Goal: Answer question/provide support: Share knowledge or assist other users

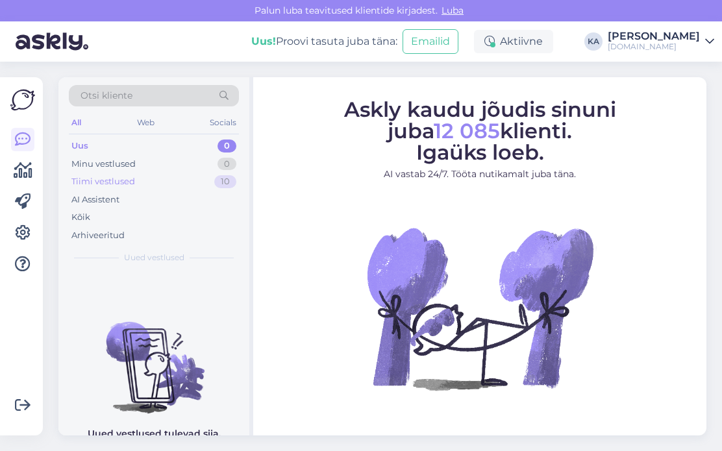
click at [174, 183] on div "Tiimi vestlused 10" at bounding box center [154, 182] width 170 height 18
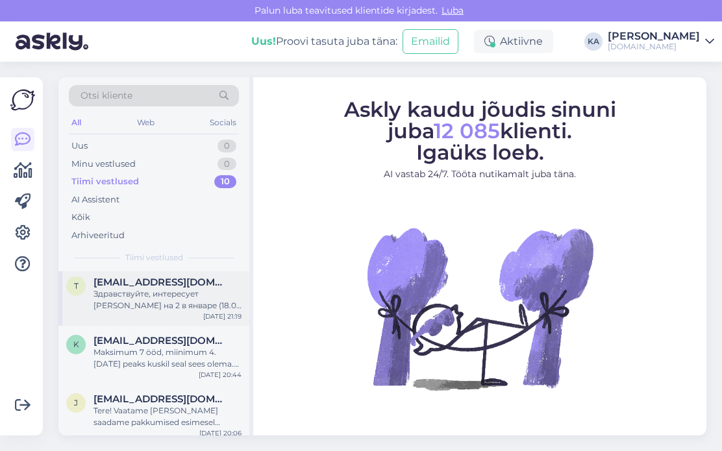
scroll to position [408, 0]
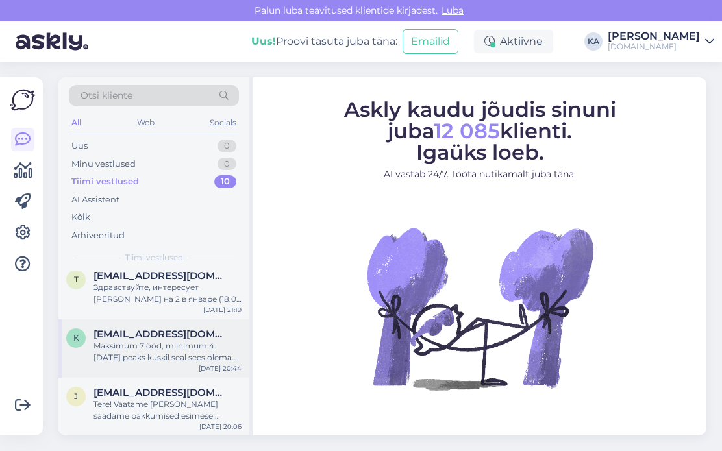
click at [177, 353] on div "Maksimum 7 ööd, miinimum 4. [DATE] peaks kuskil seal sees olema. Mitte päris es…" at bounding box center [167, 351] width 148 height 23
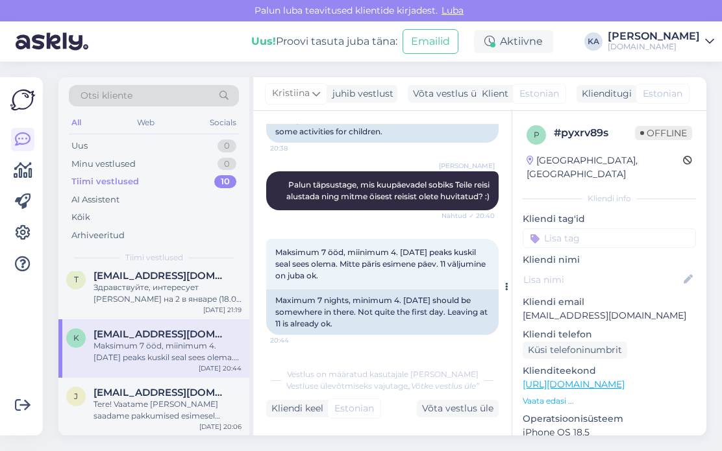
scroll to position [544, 0]
click at [173, 411] on div "Tere! Vaatame [PERSON_NAME] saadame pakkumised esimesel võimalusel meilile :)" at bounding box center [167, 410] width 148 height 23
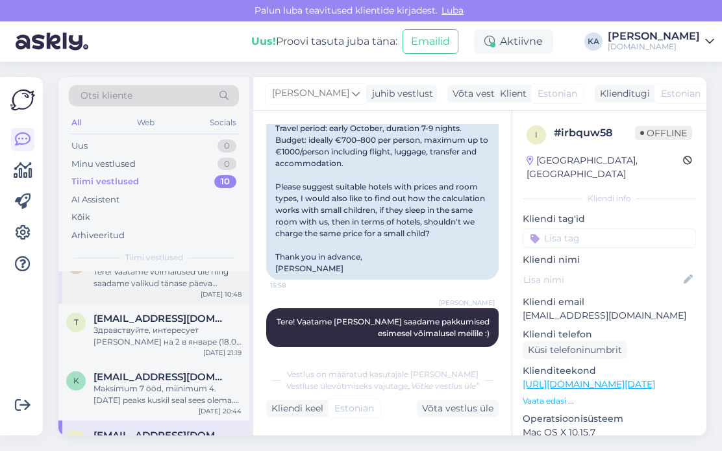
scroll to position [343, 0]
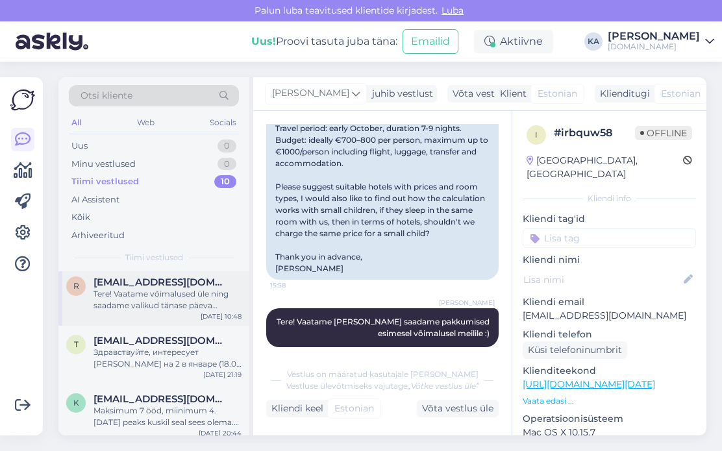
click at [178, 311] on div "r [EMAIL_ADDRESS][DOMAIN_NAME] Tere! Vaatame võimalused üle ning saadame valiku…" at bounding box center [153, 296] width 191 height 58
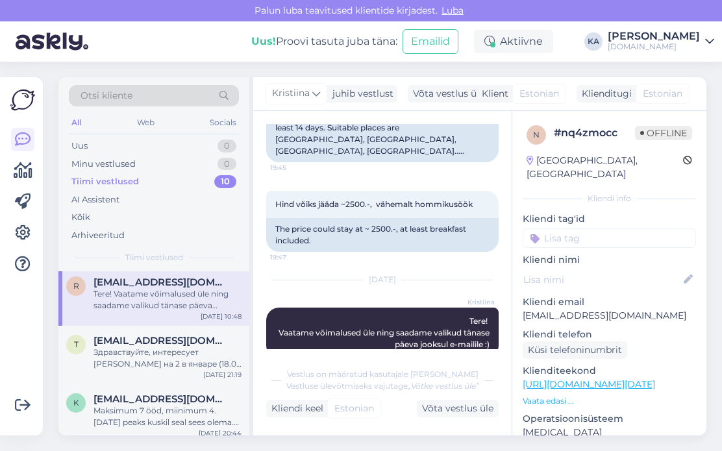
scroll to position [83, 0]
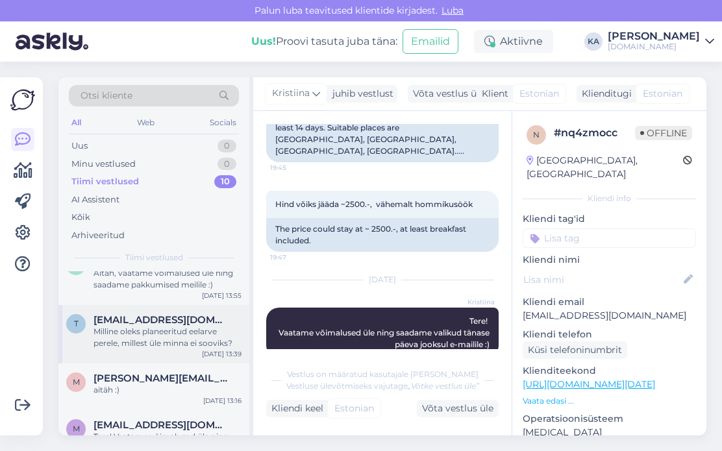
click at [175, 318] on span "[EMAIL_ADDRESS][DOMAIN_NAME]" at bounding box center [160, 320] width 135 height 12
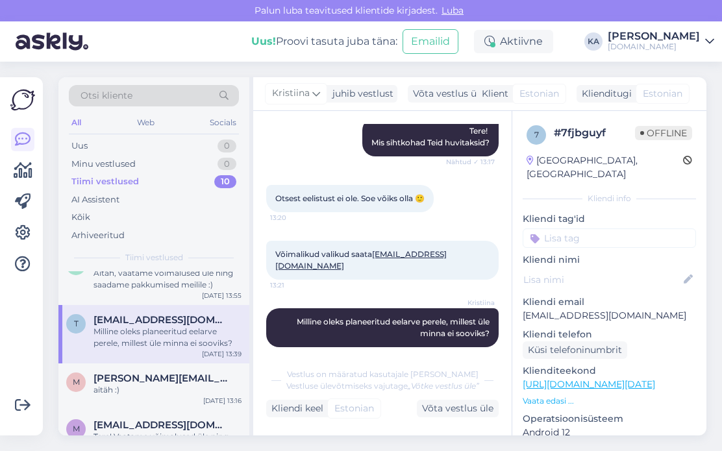
scroll to position [18, 0]
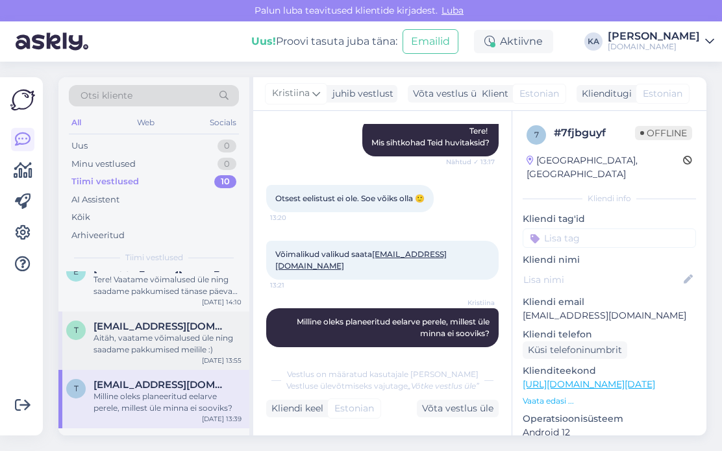
click at [173, 321] on span "[EMAIL_ADDRESS][DOMAIN_NAME]" at bounding box center [160, 327] width 135 height 12
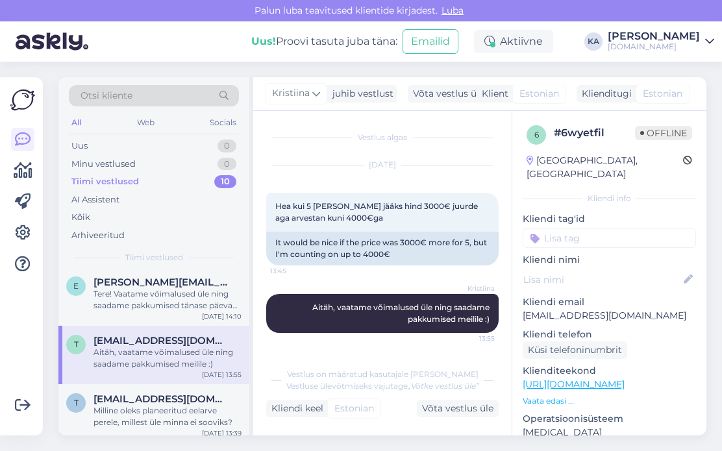
scroll to position [0, 0]
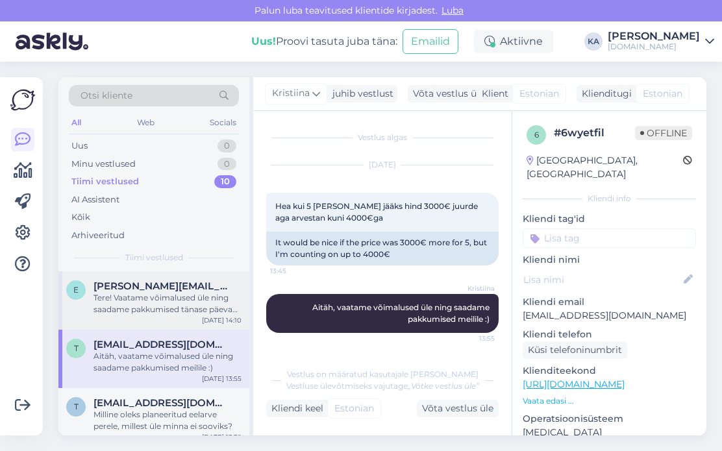
click at [171, 312] on div "Tere! Vaatame võimalused üle ning saadame pakkumised tänase päeva jooksul e-mai…" at bounding box center [167, 303] width 148 height 23
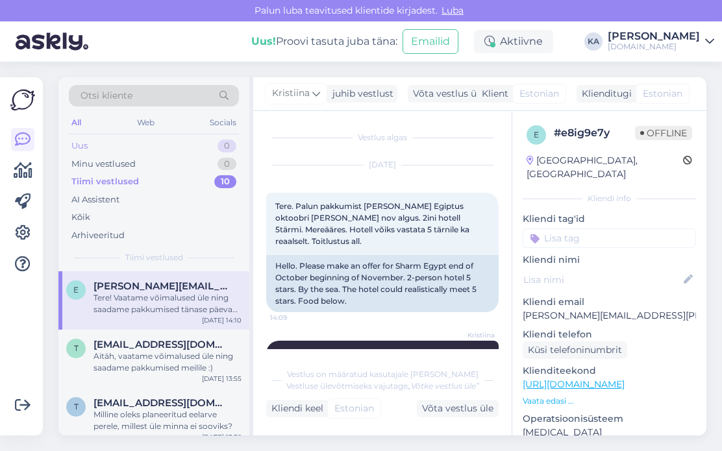
click at [109, 147] on div "Uus 0" at bounding box center [154, 146] width 170 height 18
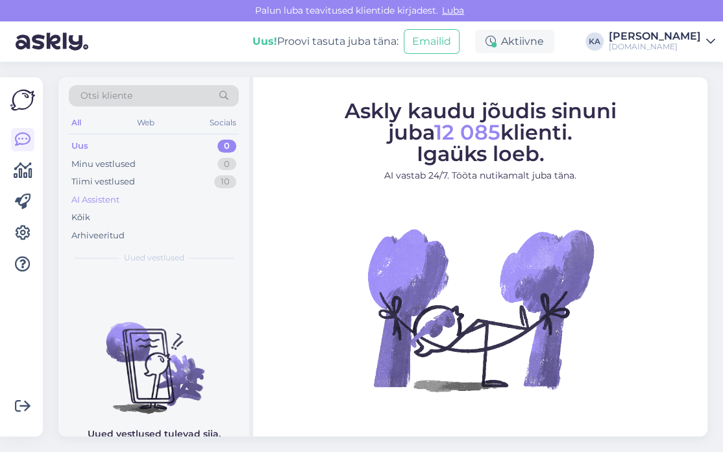
drag, startPoint x: 177, startPoint y: 196, endPoint x: 170, endPoint y: 191, distance: 8.3
click at [176, 196] on div "AI Assistent" at bounding box center [154, 200] width 170 height 18
click at [93, 149] on div "Uus 1" at bounding box center [154, 146] width 170 height 18
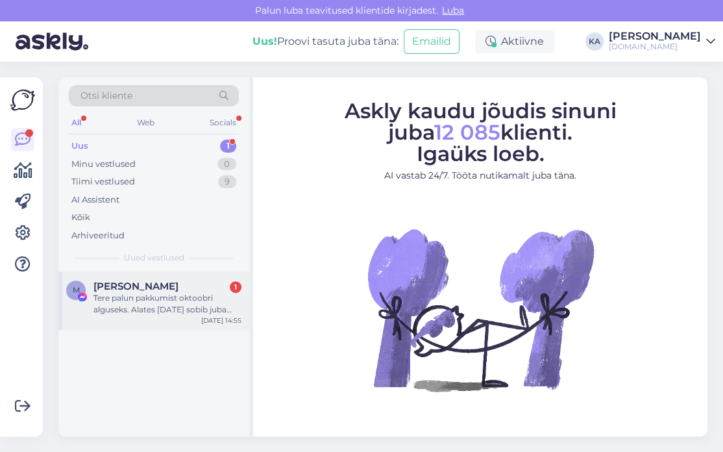
click at [158, 319] on div "M [PERSON_NAME] 1 Tere palun pakkumist oktoobri alguseks. Alates [DATE] sobib j…" at bounding box center [153, 300] width 191 height 58
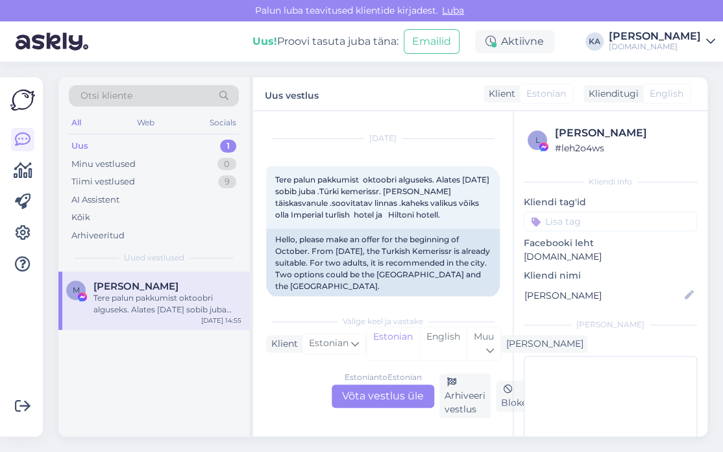
scroll to position [8608, 0]
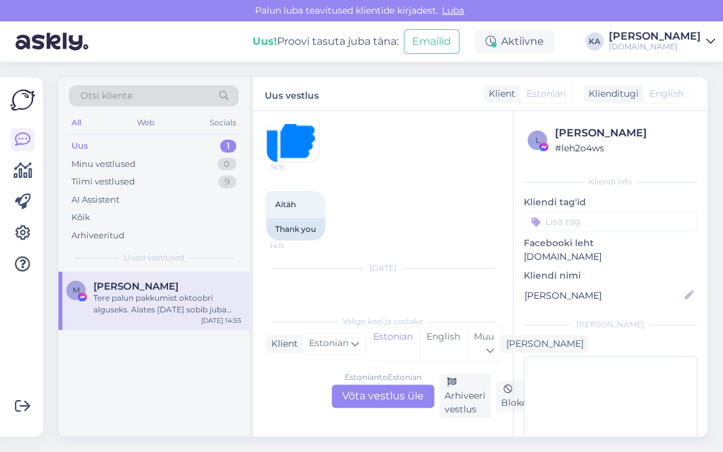
drag, startPoint x: 464, startPoint y: 176, endPoint x: 382, endPoint y: 176, distance: 81.8
click at [382, 81] on div "Vaatame pakkumisi üle ning saadame meilile [EMAIL_ADDRESS][DOMAIN_NAME] :)" at bounding box center [383, 64] width 234 height 34
drag, startPoint x: 372, startPoint y: 204, endPoint x: 412, endPoint y: 190, distance: 42.3
click at [372, 177] on div "14:11" at bounding box center [383, 136] width 234 height 82
drag, startPoint x: 476, startPoint y: 175, endPoint x: 382, endPoint y: 175, distance: 94.1
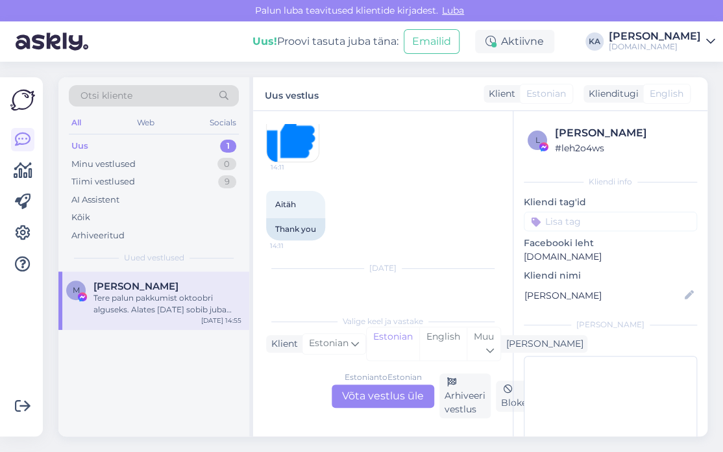
click at [382, 81] on div "Vaatame pakkumisi üle ning saadame meilile [EMAIL_ADDRESS][DOMAIN_NAME] :)" at bounding box center [383, 64] width 234 height 34
copy div "[EMAIL_ADDRESS][DOMAIN_NAME]"
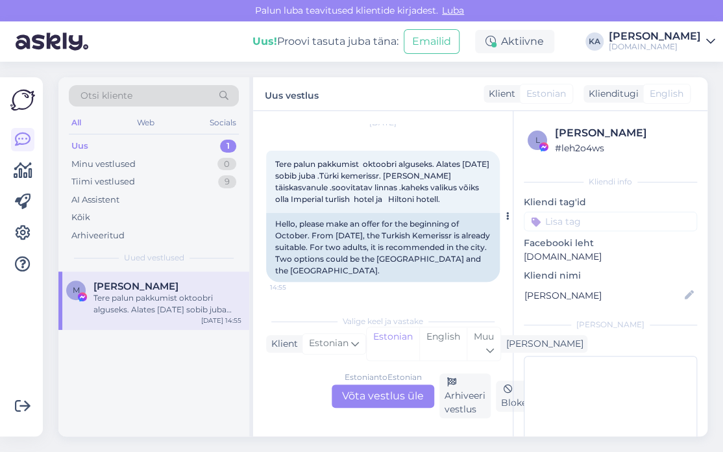
scroll to position [8867, 0]
click at [376, 394] on div "Estonian to Estonian Võta vestlus üle" at bounding box center [383, 395] width 103 height 23
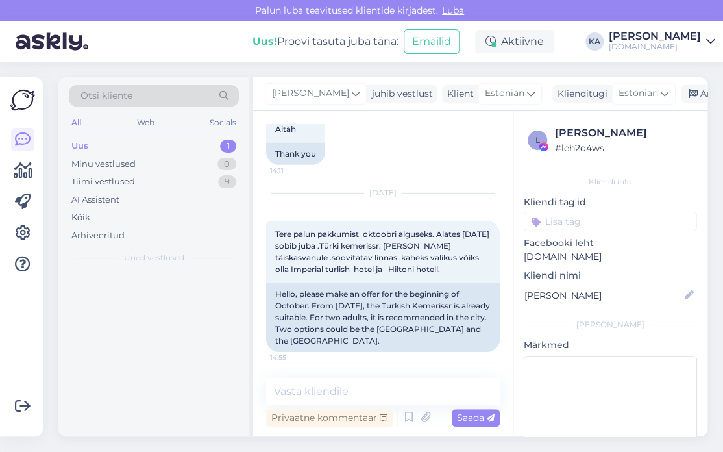
scroll to position [8797, 0]
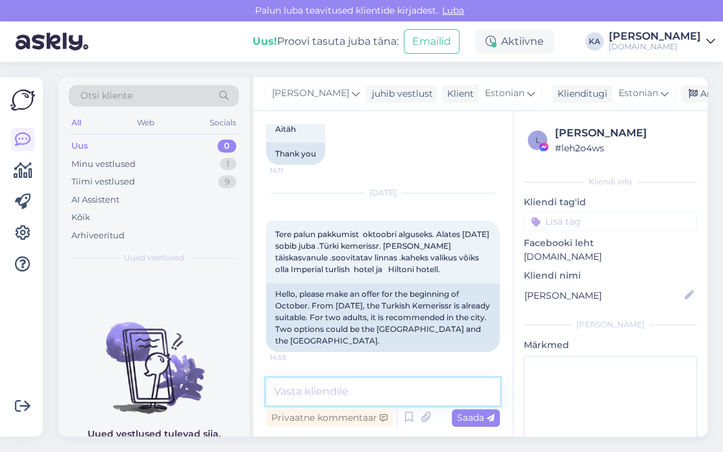
click at [325, 382] on textarea at bounding box center [383, 391] width 234 height 27
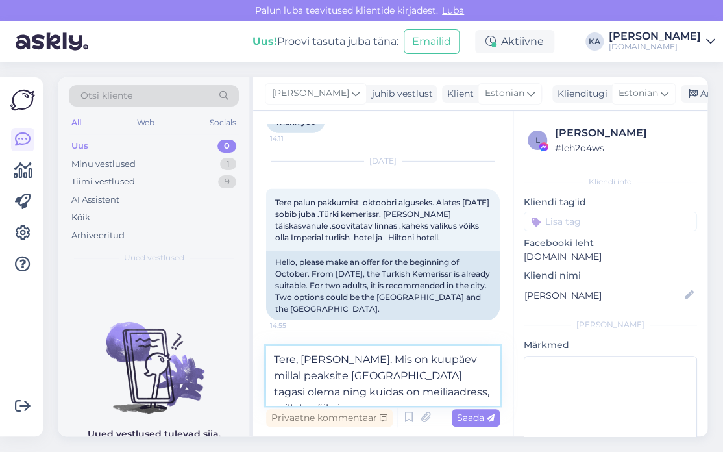
scroll to position [8845, 0]
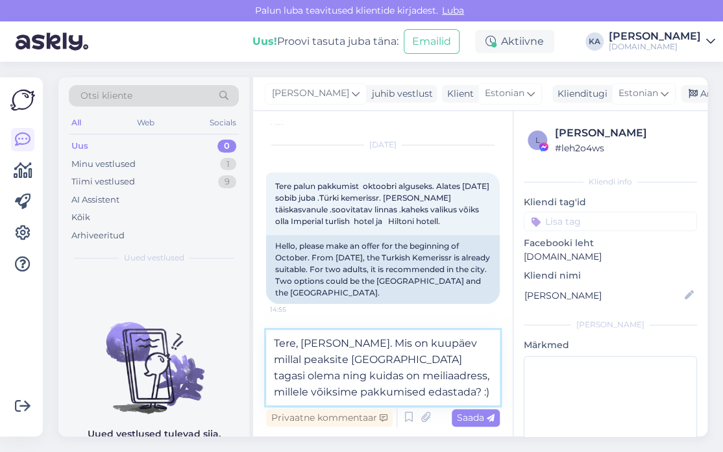
type textarea "Tere, [PERSON_NAME]. Mis on kuupäev millal peaksite [GEOGRAPHIC_DATA] tagasi ol…"
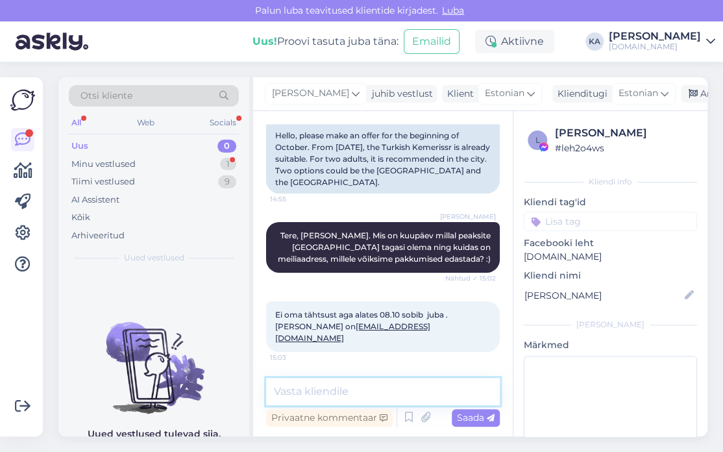
scroll to position [8943, 0]
click at [353, 384] on textarea at bounding box center [383, 391] width 234 height 27
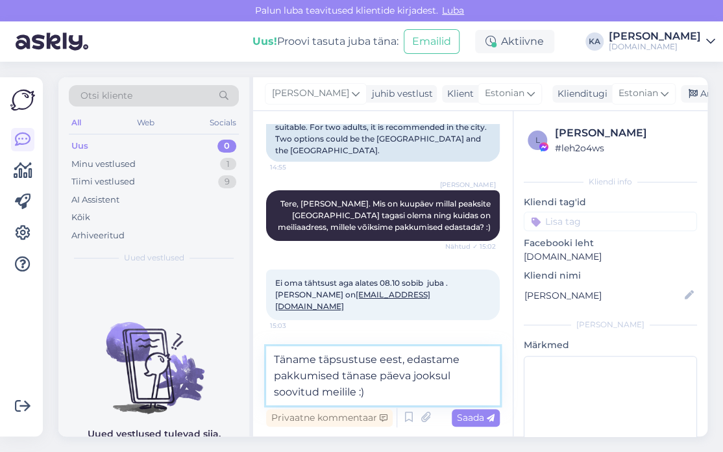
type textarea "Täname täpsustuse eest, edastame pakkumised tänase päeva jooksul soovitud meili…"
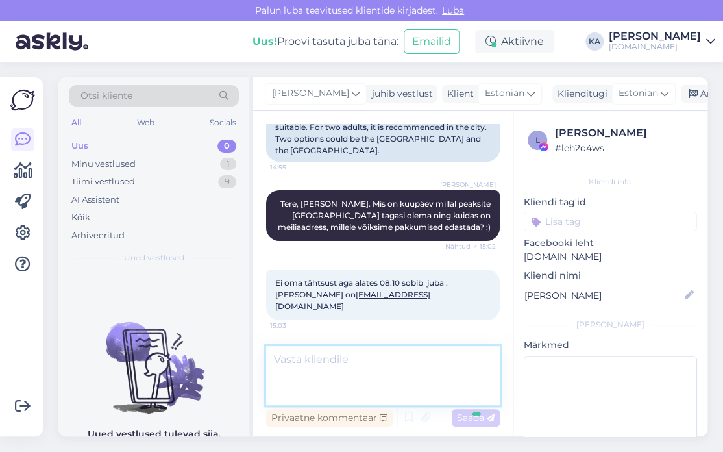
scroll to position [9012, 0]
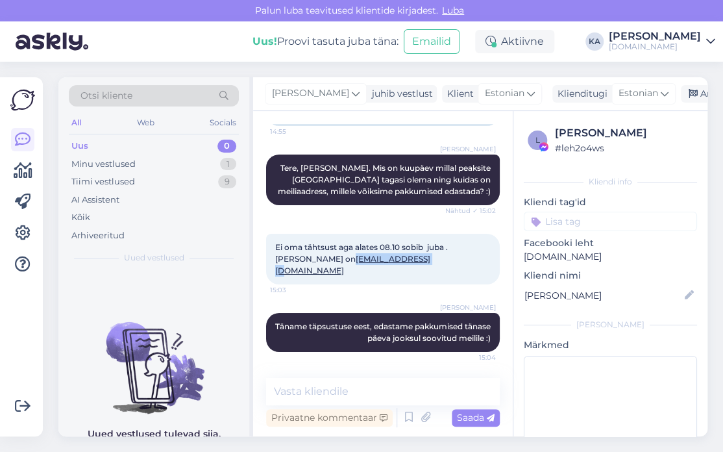
drag, startPoint x: 386, startPoint y: 259, endPoint x: 309, endPoint y: 259, distance: 76.6
click at [309, 259] on div "Ei oma tähtsust aga alates 08.10 sobib juba . [PERSON_NAME] on [EMAIL_ADDRESS][…" at bounding box center [383, 259] width 234 height 51
copy link "[EMAIL_ADDRESS][DOMAIN_NAME]"
click at [400, 222] on div "Ei oma tähtsust aga alates 08.10 sobib juba . [PERSON_NAME] on [EMAIL_ADDRESS][…" at bounding box center [383, 258] width 234 height 79
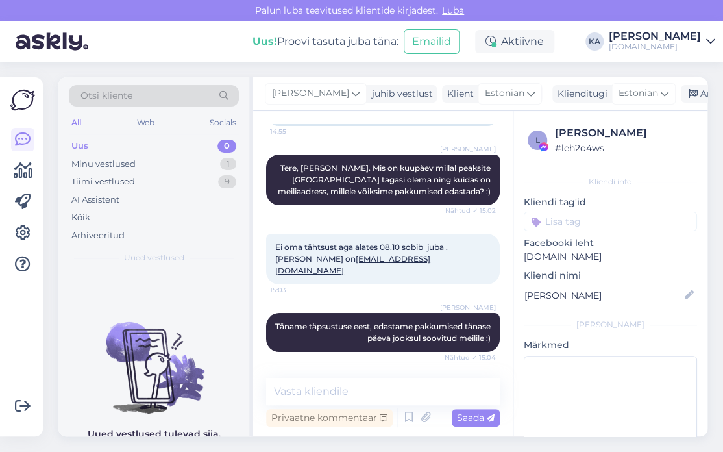
scroll to position [8881, 0]
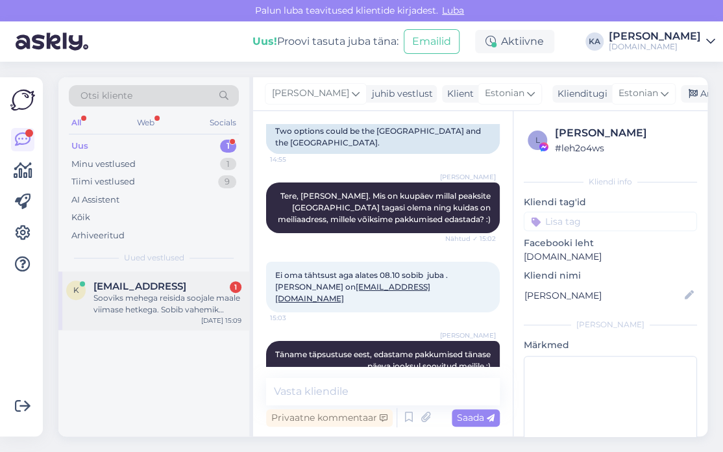
click at [125, 297] on div "Sooviks mehega reisida soojale maale viimase hetkega. Sobib vahemik [DATE]-[DAT…" at bounding box center [167, 303] width 148 height 23
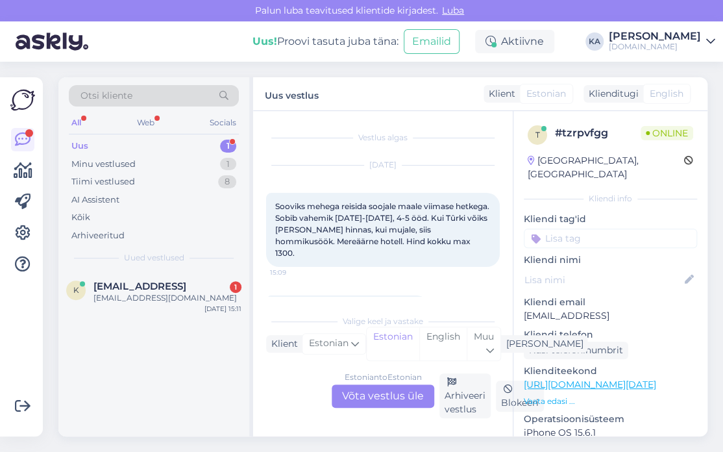
scroll to position [41, 0]
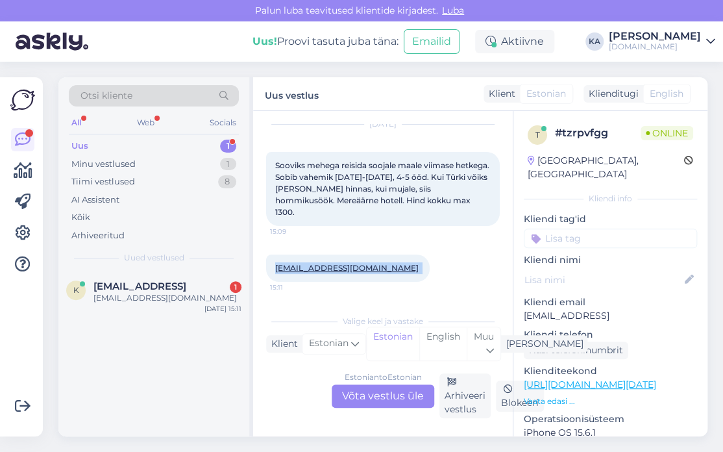
drag, startPoint x: 392, startPoint y: 268, endPoint x: 270, endPoint y: 271, distance: 122.1
click at [270, 271] on div "[EMAIL_ADDRESS][DOMAIN_NAME] 15:11" at bounding box center [348, 267] width 164 height 27
copy div "[EMAIL_ADDRESS][DOMAIN_NAME] 15:11"
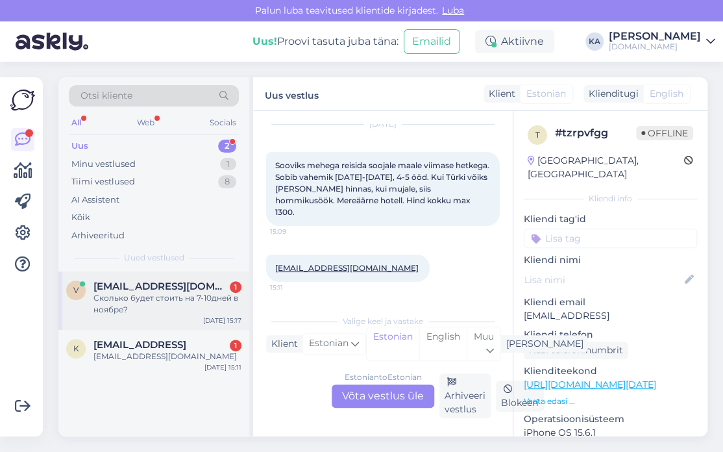
click at [121, 300] on div "Сколько будет стоить на 7-10дней в ноябре?" at bounding box center [167, 303] width 148 height 23
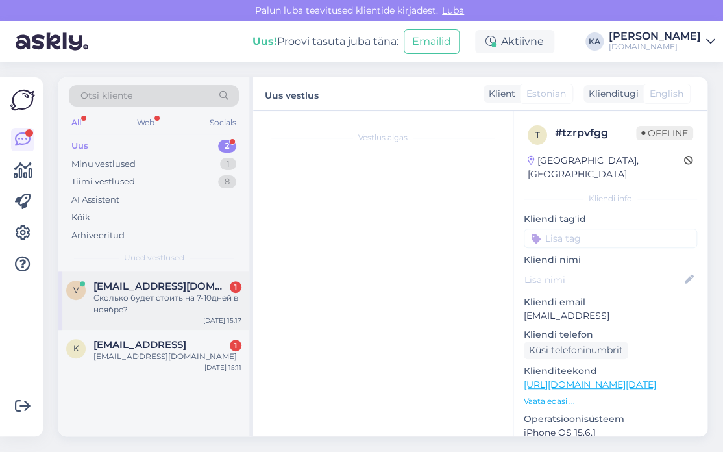
scroll to position [0, 0]
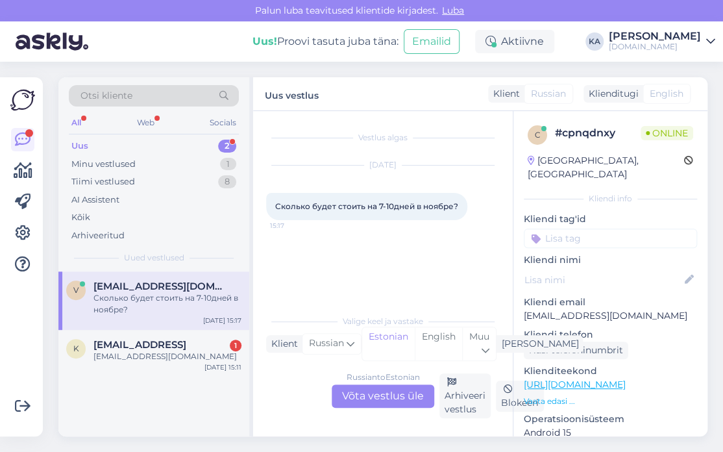
click at [395, 393] on div "Russian to Estonian Võta vestlus üle" at bounding box center [383, 395] width 103 height 23
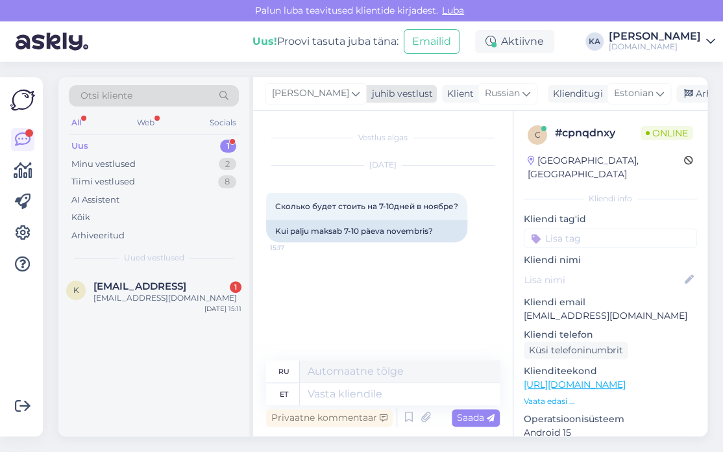
click at [293, 99] on span "[PERSON_NAME]" at bounding box center [310, 93] width 77 height 14
type input "tat"
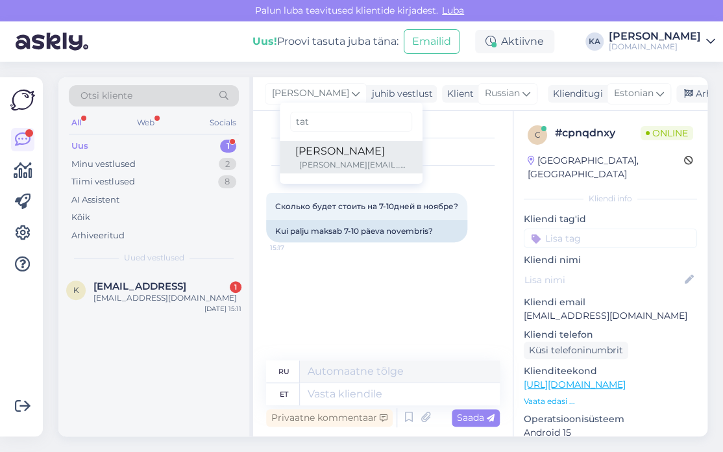
click at [306, 153] on div "[PERSON_NAME]" at bounding box center [351, 151] width 112 height 16
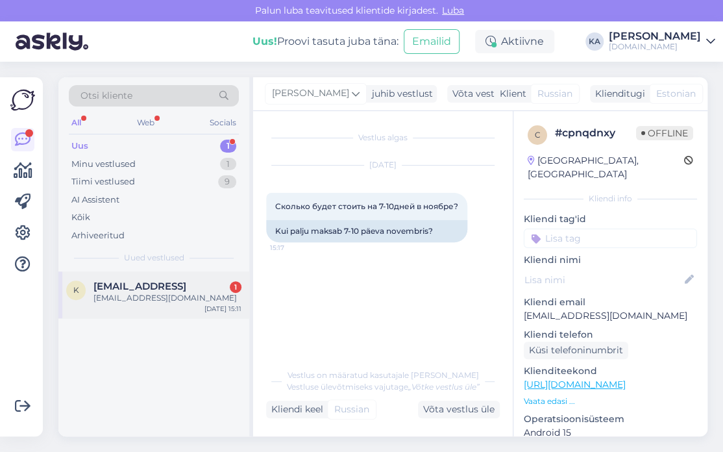
click at [169, 292] on div "[EMAIL_ADDRESS][DOMAIN_NAME]" at bounding box center [167, 298] width 148 height 12
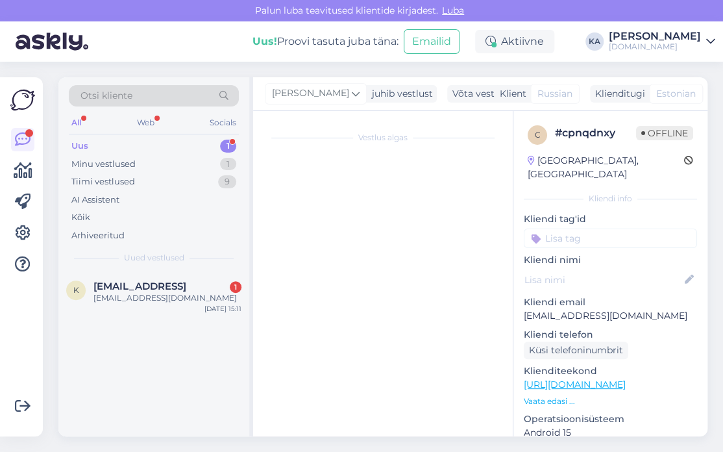
scroll to position [41, 0]
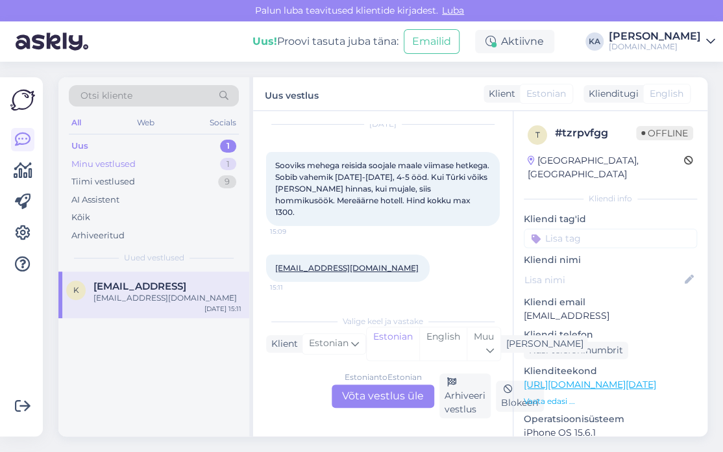
click at [148, 170] on div "Minu vestlused 1" at bounding box center [154, 164] width 170 height 18
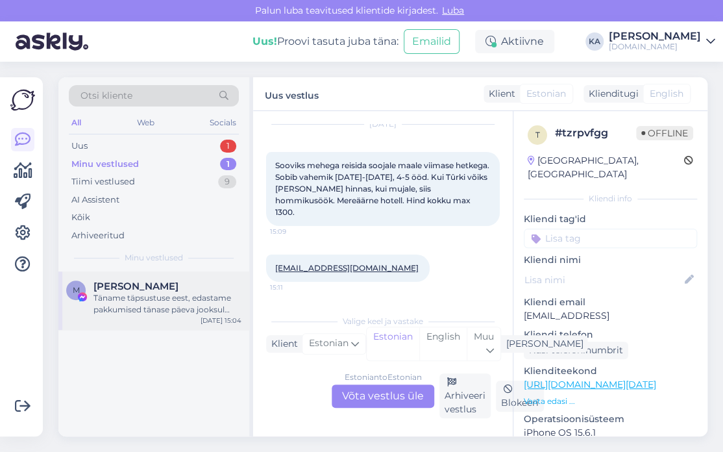
click at [171, 319] on div "M [PERSON_NAME] Täname täpsustuse eest, edastame pakkumised tänase päeva jooksu…" at bounding box center [153, 300] width 191 height 58
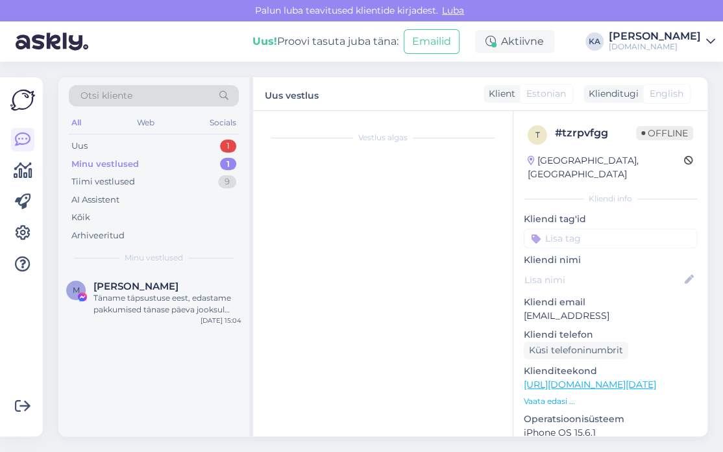
scroll to position [8590, 0]
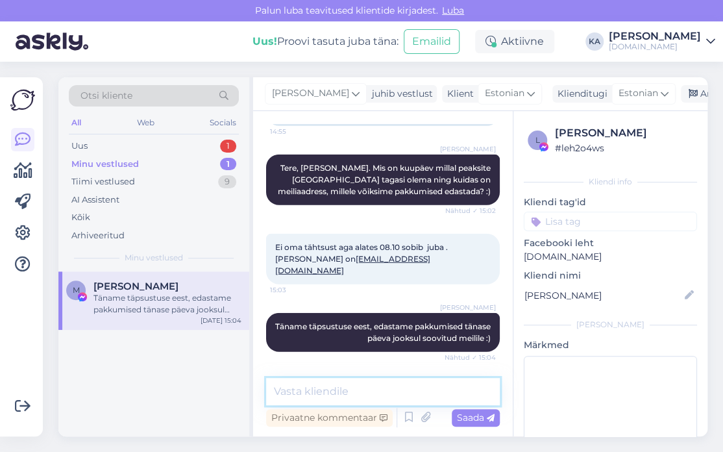
click at [375, 381] on textarea at bounding box center [383, 391] width 234 height 27
type textarea "Saatsime pakkumise meilile :)"
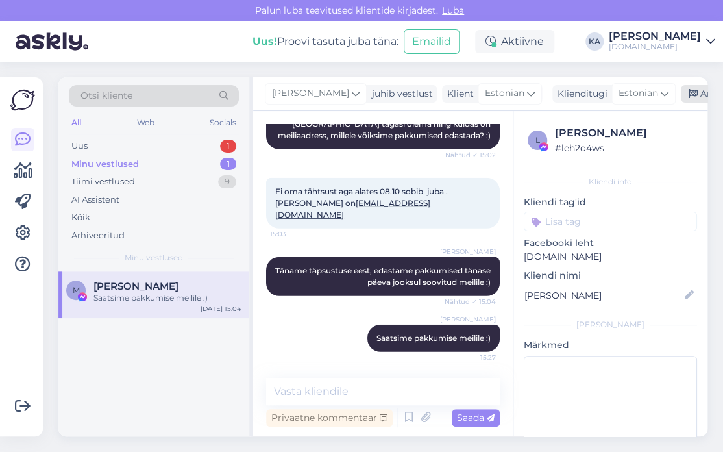
click at [686, 95] on div "Arhiveeri vestlus" at bounding box center [731, 94] width 100 height 18
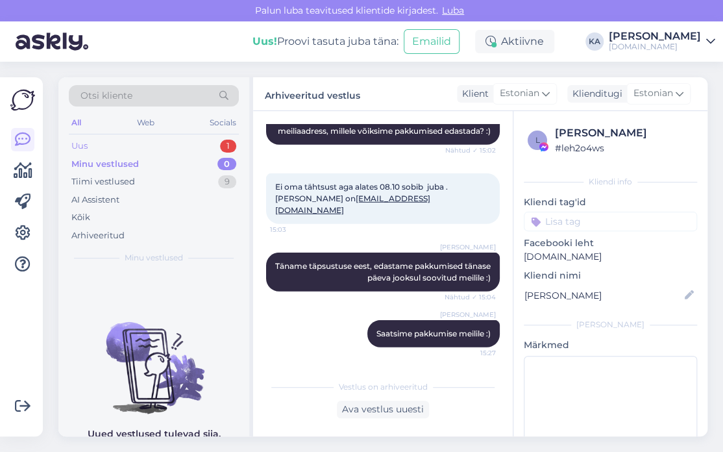
click at [117, 145] on div "Uus 1" at bounding box center [154, 146] width 170 height 18
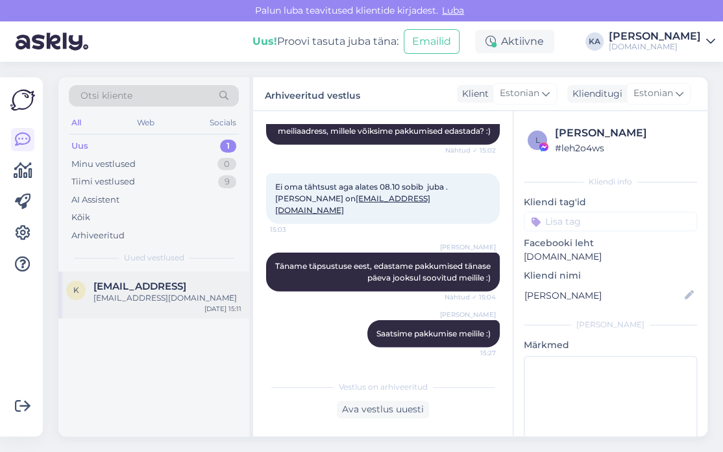
click at [173, 303] on div "k [EMAIL_ADDRESS] [PERSON_NAME][EMAIL_ADDRESS][DOMAIN_NAME] [DATE] 15:11" at bounding box center [153, 294] width 191 height 47
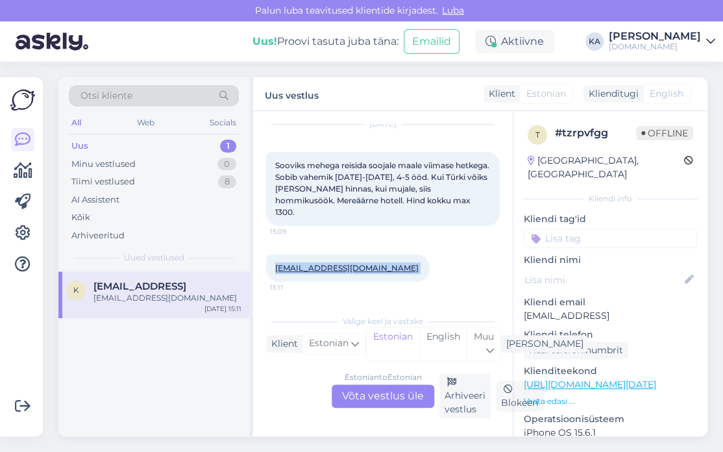
drag, startPoint x: 393, startPoint y: 264, endPoint x: 274, endPoint y: 277, distance: 119.5
click at [274, 277] on div "[EMAIL_ADDRESS][DOMAIN_NAME] 15:11" at bounding box center [348, 267] width 164 height 27
copy span "[EMAIL_ADDRESS][DOMAIN_NAME]"
click at [380, 389] on div "Estonian to Estonian Võta vestlus üle" at bounding box center [383, 395] width 103 height 23
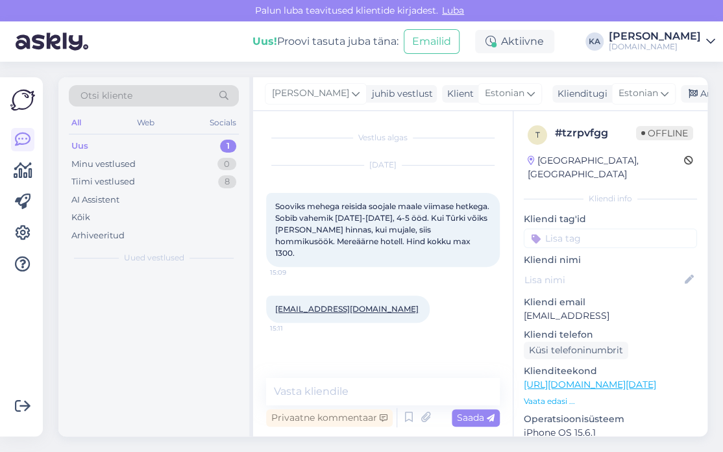
scroll to position [0, 0]
click at [309, 371] on div "Vestlus algas [DATE] Sooviks mehega reisida soojale maale viimase hetkega. Sobi…" at bounding box center [383, 273] width 260 height 325
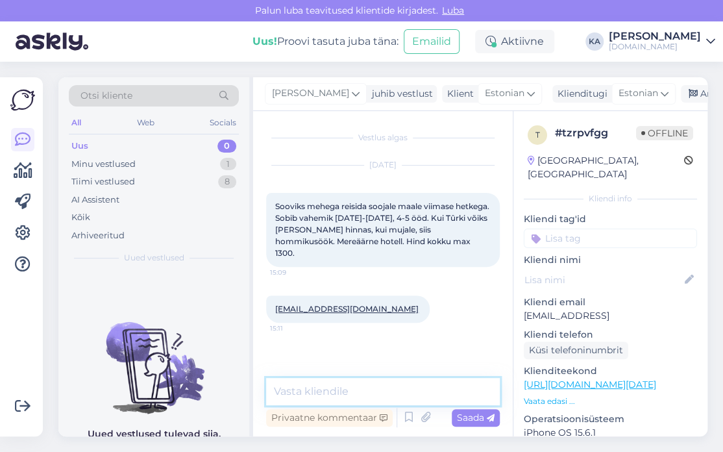
click at [308, 380] on textarea at bounding box center [383, 391] width 234 height 27
type textarea "Tere, saatsime Teile pakkumise meilile :)"
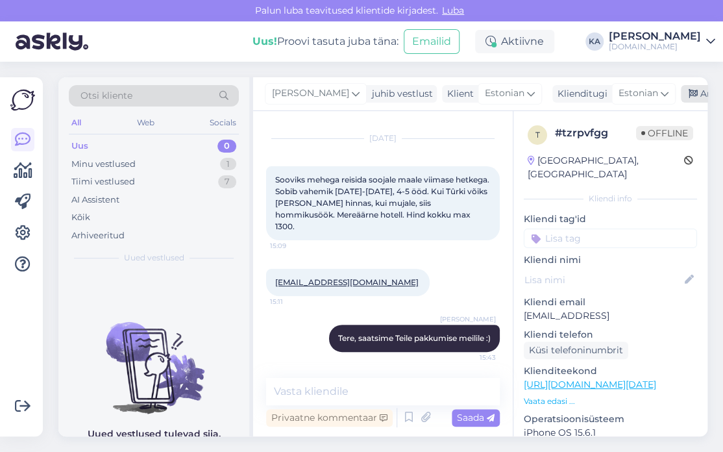
click at [686, 94] on div "Arhiveeri vestlus" at bounding box center [731, 94] width 100 height 18
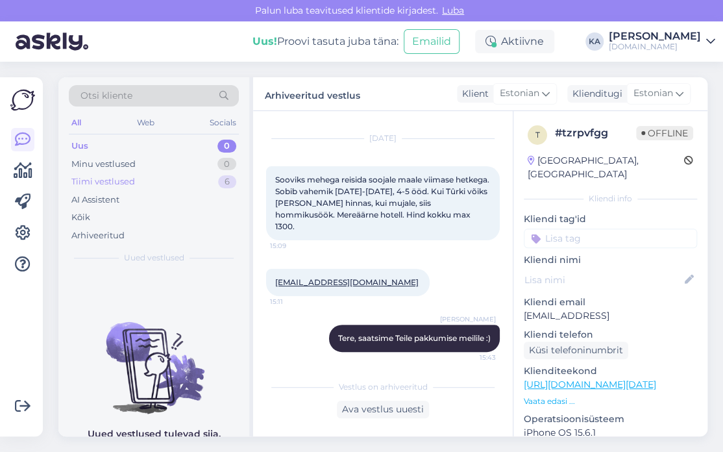
click at [140, 183] on div "Tiimi vestlused 6" at bounding box center [154, 182] width 170 height 18
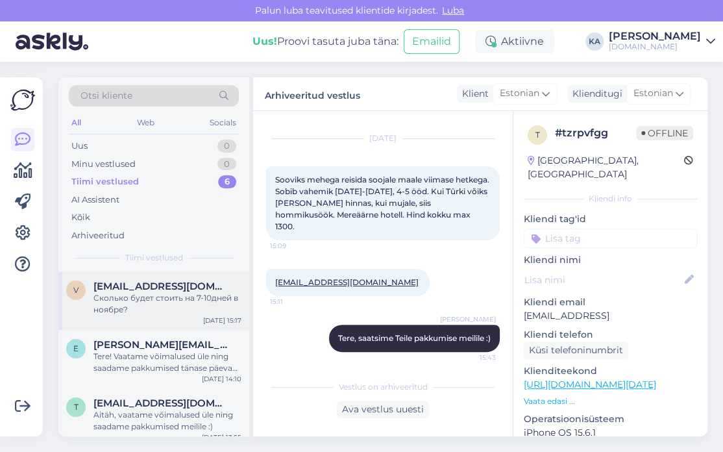
click at [189, 310] on div "Сколько будет стоить на 7-10дней в ноябре?" at bounding box center [167, 303] width 148 height 23
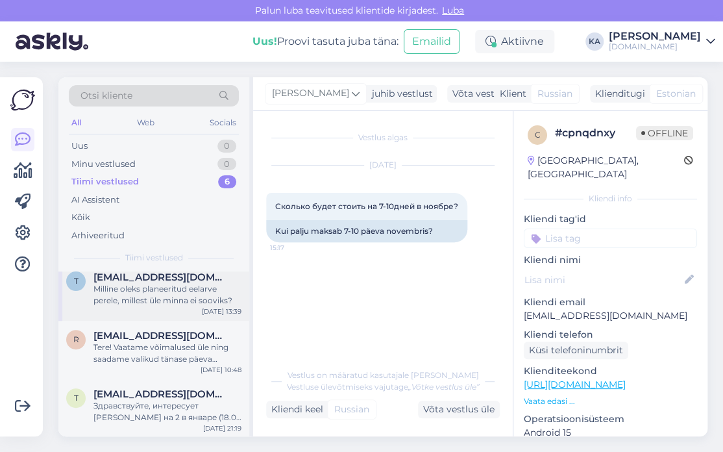
scroll to position [185, 0]
click at [162, 397] on span "[EMAIL_ADDRESS][DOMAIN_NAME]" at bounding box center [160, 394] width 135 height 12
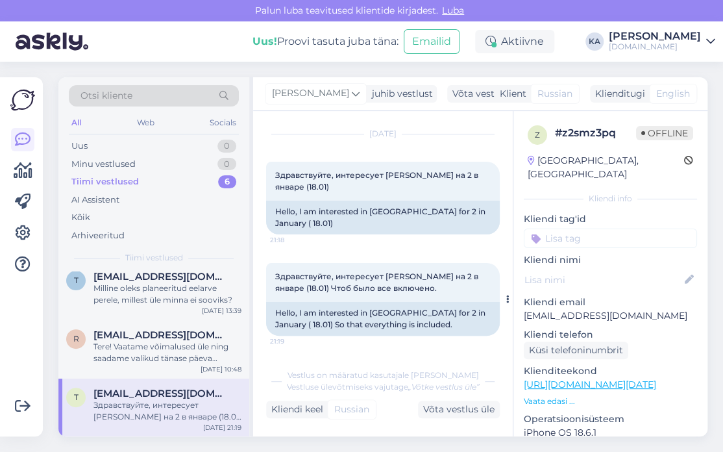
scroll to position [0, 0]
click at [181, 364] on div "r [EMAIL_ADDRESS][DOMAIN_NAME] Tere! Vaatame võimalused üle ning saadame valiku…" at bounding box center [153, 349] width 191 height 58
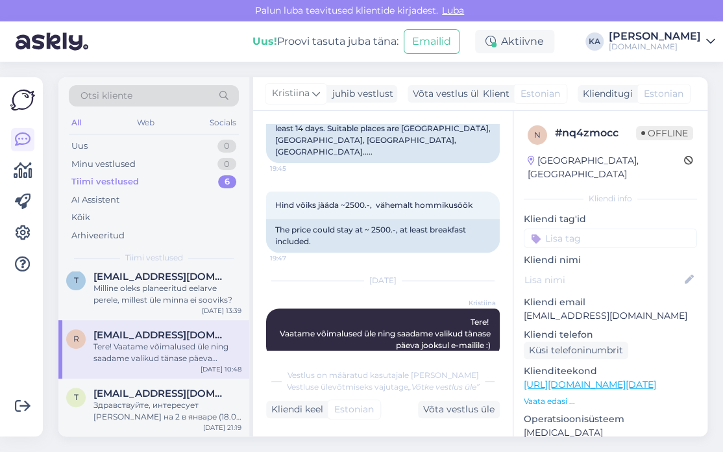
scroll to position [149, 0]
click at [108, 308] on div "t [EMAIL_ADDRESS][DOMAIN_NAME] Milline oleks planeeritud eelarve perele, milles…" at bounding box center [153, 291] width 191 height 58
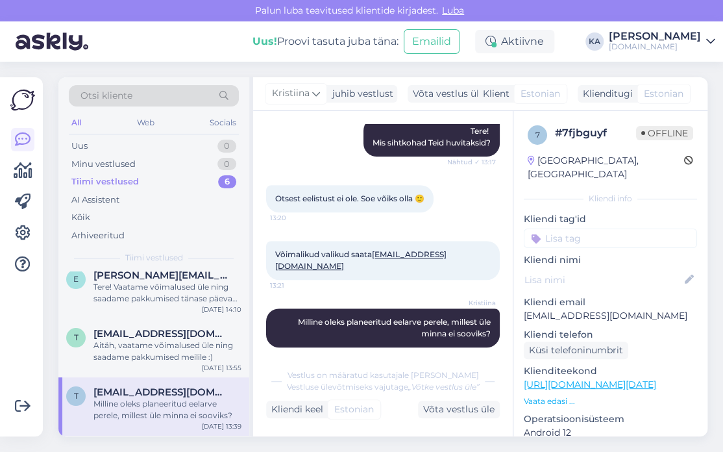
scroll to position [0, 0]
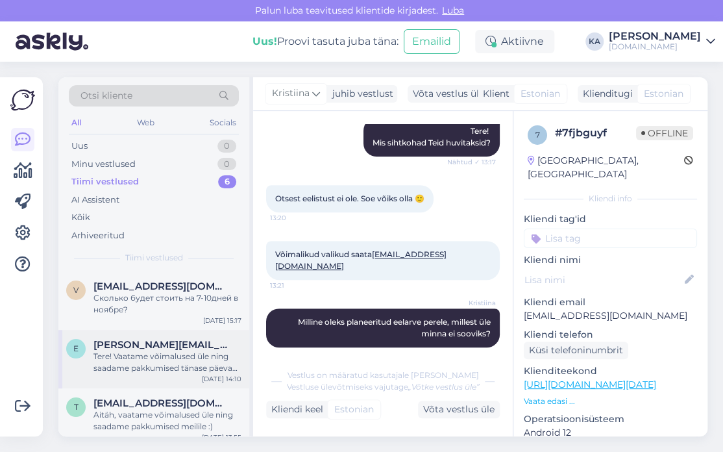
click at [139, 347] on span "[PERSON_NAME][EMAIL_ADDRESS][PERSON_NAME][DOMAIN_NAME]" at bounding box center [160, 345] width 135 height 12
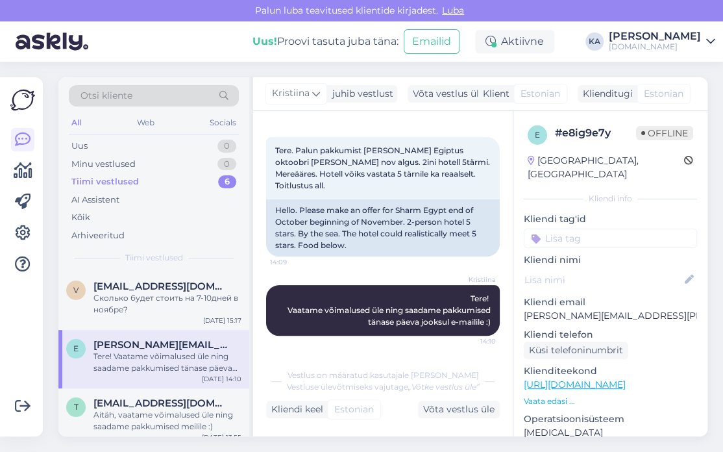
scroll to position [44, 0]
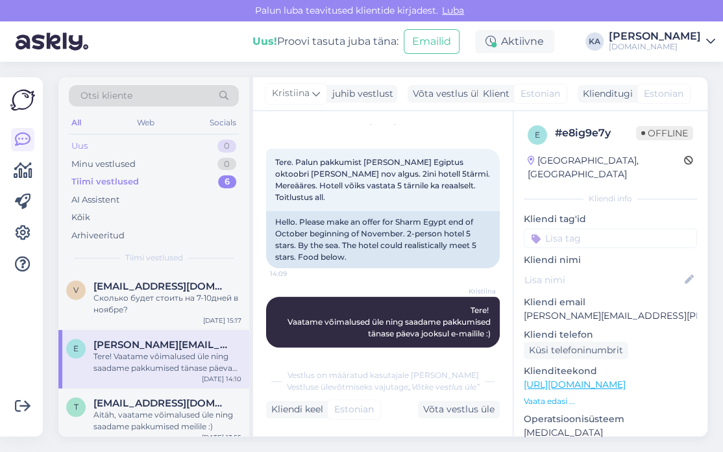
click at [113, 140] on div "Uus 0" at bounding box center [154, 146] width 170 height 18
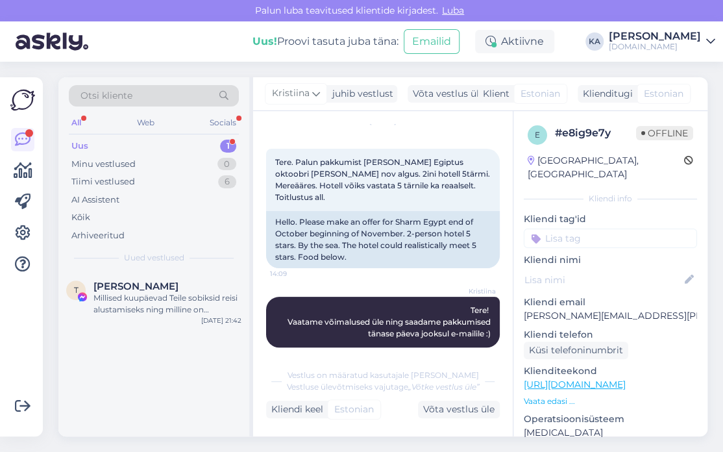
click at [91, 145] on div "Uus 1" at bounding box center [154, 146] width 170 height 18
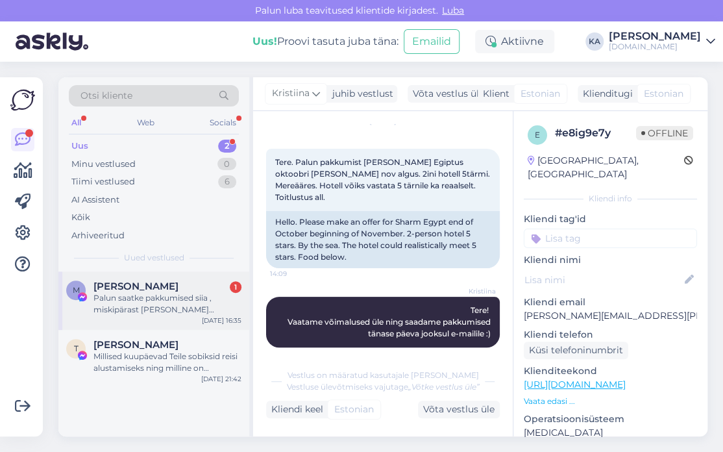
click at [164, 316] on div "M [PERSON_NAME] 1 Palun saatke pakkumised siia , miskipärast [PERSON_NAME] [PER…" at bounding box center [153, 300] width 191 height 58
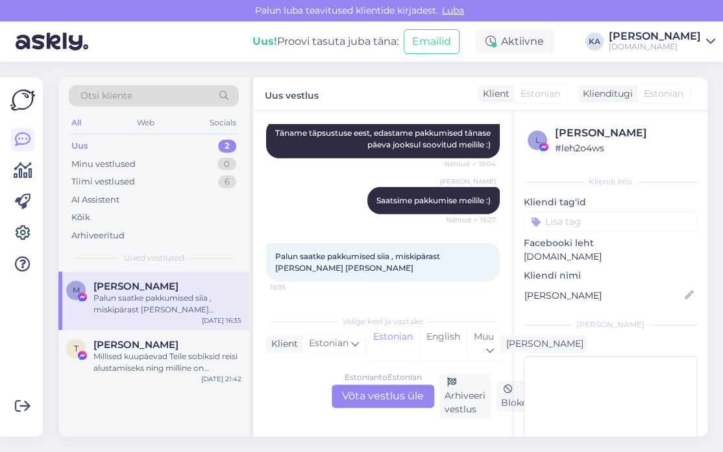
scroll to position [8637, 0]
click at [164, 371] on div "Millised kuupäevad Teile sobiksid reisi alustamiseks ning milline on maksimaaln…" at bounding box center [167, 362] width 148 height 23
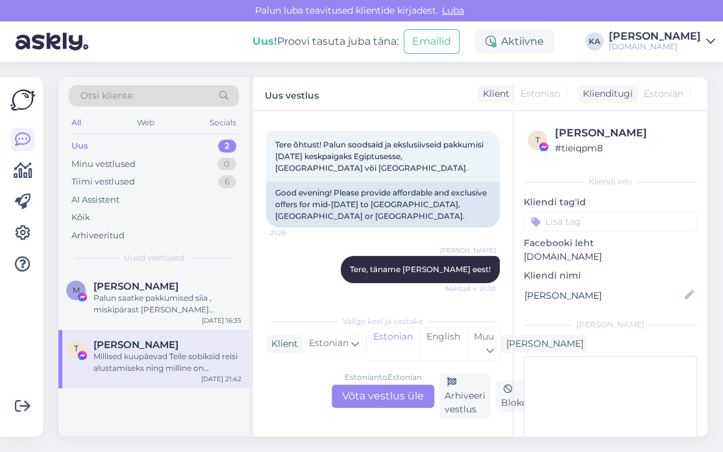
scroll to position [321, 0]
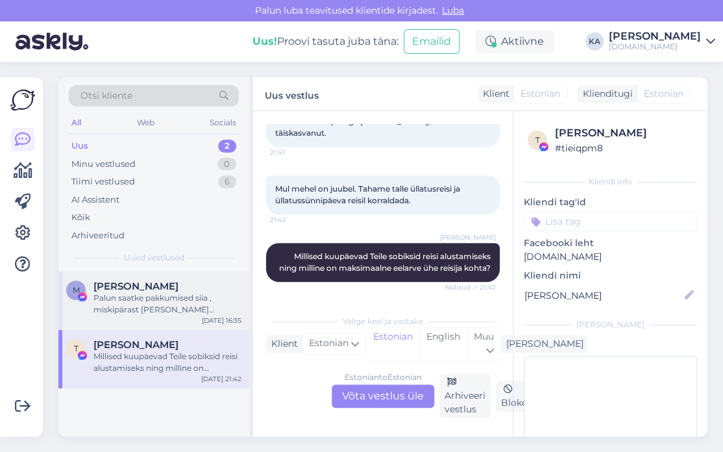
click at [119, 312] on div "Palun saatke pakkumised siia , miskipärast [PERSON_NAME] [PERSON_NAME]" at bounding box center [167, 303] width 148 height 23
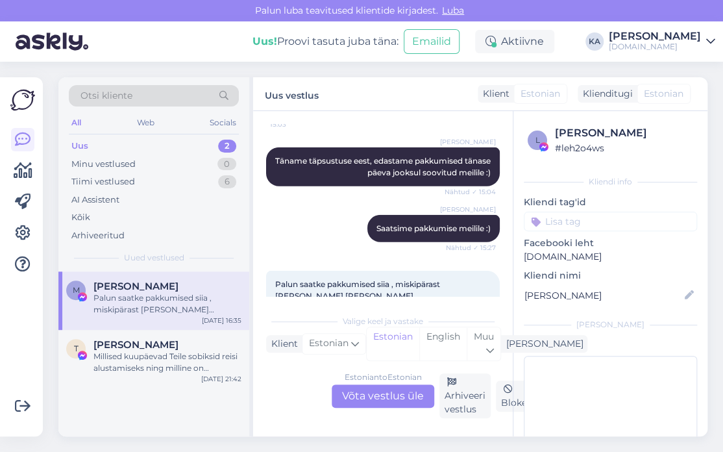
scroll to position [8508, 0]
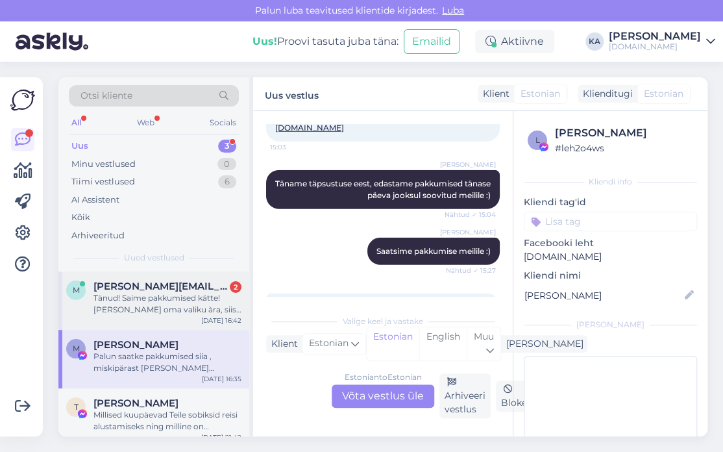
click at [164, 303] on div "Tänud! Saime pakkumised kätte! [PERSON_NAME] oma valiku àra, siis anname làhiaj…" at bounding box center [167, 303] width 148 height 23
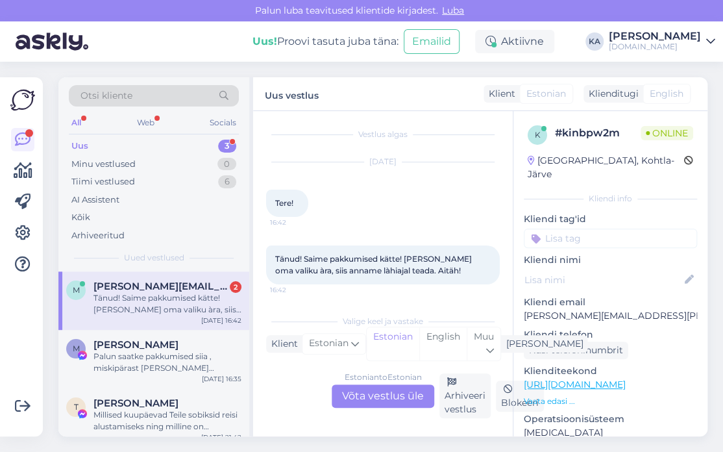
scroll to position [5, 0]
click at [378, 390] on div "Estonian to Estonian Võta vestlus üle" at bounding box center [383, 395] width 103 height 23
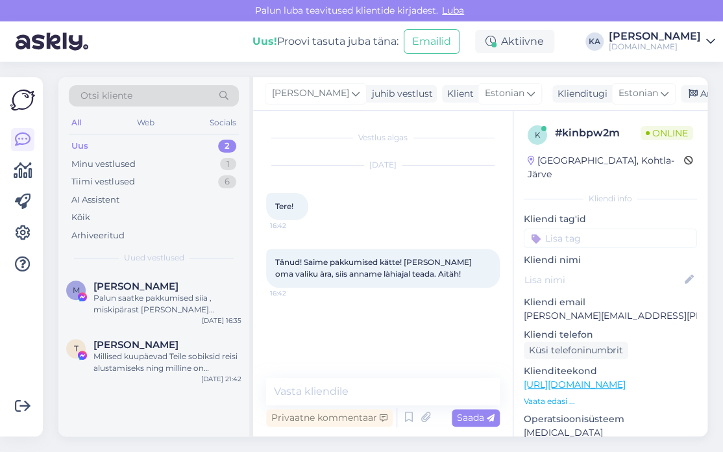
click at [336, 375] on div "Vestlus algas [DATE] Tere! 16:42 Tänud! Saime pakkumised kätte! [PERSON_NAME] o…" at bounding box center [383, 273] width 260 height 325
click at [335, 381] on textarea at bounding box center [383, 391] width 234 height 27
type textarea "Tere taas! Jääme ootama [PERSON_NAME] tagasisidet :)"
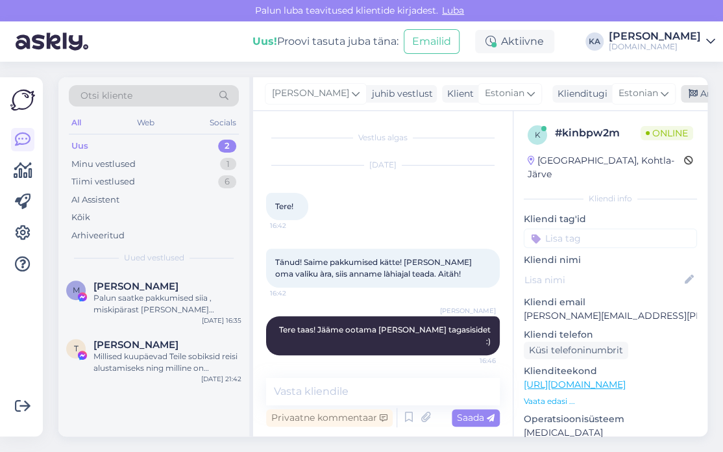
click at [689, 92] on icon at bounding box center [693, 94] width 9 height 9
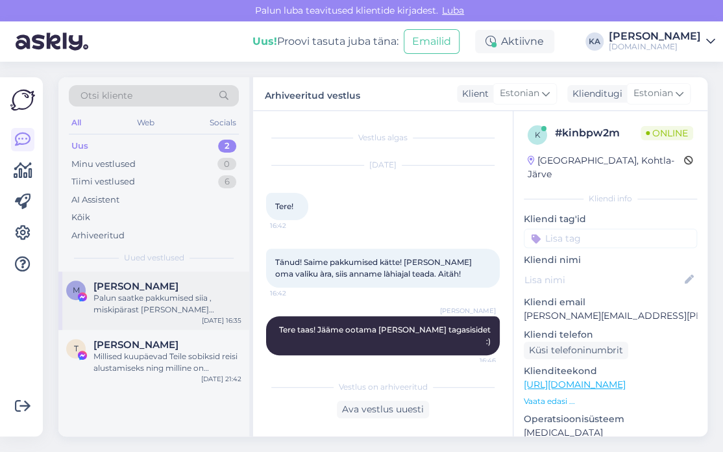
click at [102, 310] on div "Palun saatke pakkumised siia , miskipärast [PERSON_NAME] [PERSON_NAME]" at bounding box center [167, 303] width 148 height 23
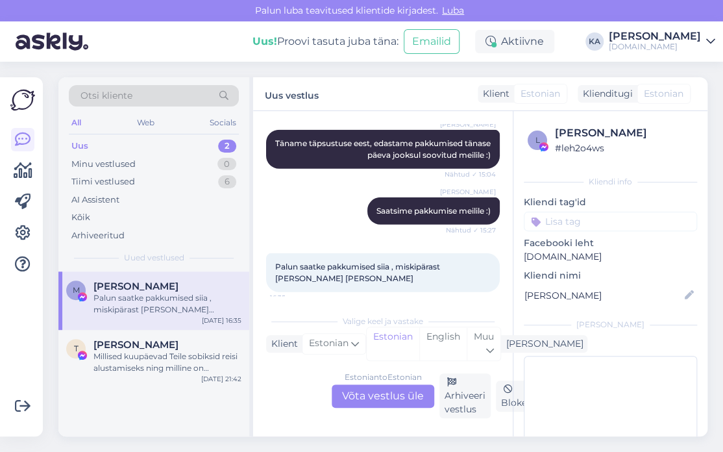
scroll to position [8508, 0]
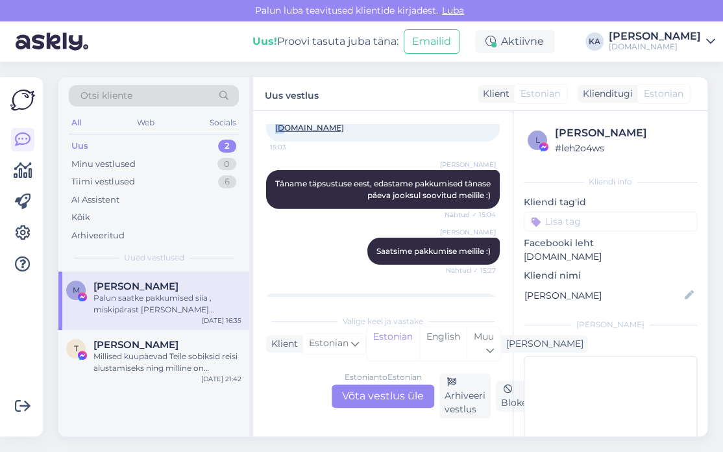
drag, startPoint x: 369, startPoint y: 199, endPoint x: 307, endPoint y: 203, distance: 61.8
click at [307, 142] on div "Ei oma tähtsust aga alates 08.10 sobib juba . [PERSON_NAME] on [EMAIL_ADDRESS][…" at bounding box center [383, 116] width 234 height 51
copy link "[EMAIL_ADDRESS][DOMAIN_NAME]"
click at [372, 401] on div "Estonian to Estonian Võta vestlus üle" at bounding box center [383, 395] width 103 height 23
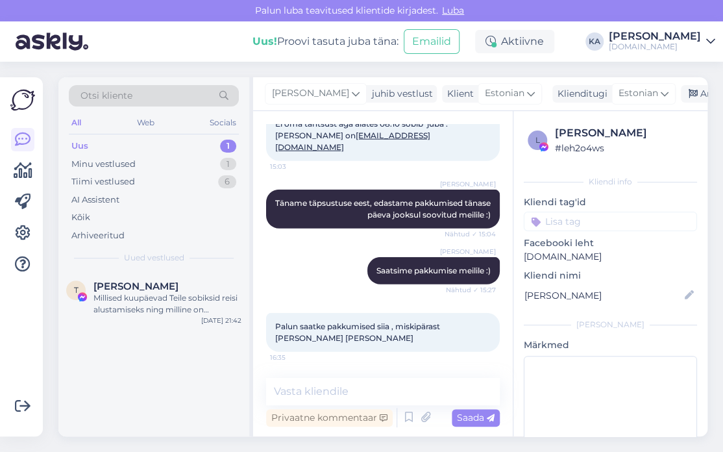
scroll to position [8567, 0]
click at [309, 386] on textarea at bounding box center [383, 391] width 234 height 27
type textarea "T"
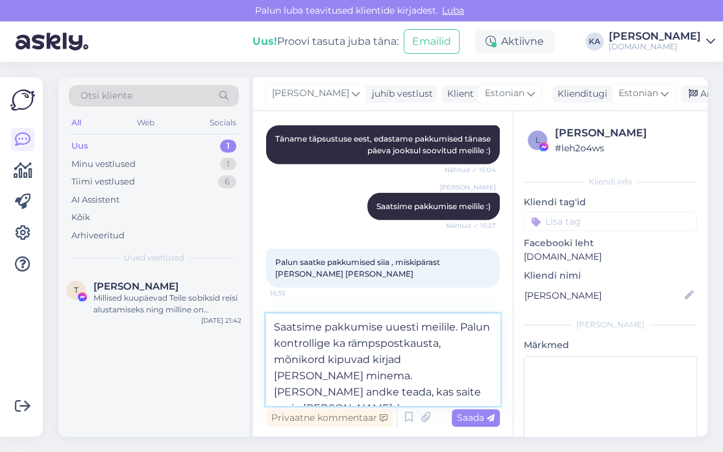
type textarea "Saatsime pakkumise uuesti meilile. Palun kontrollige ka rämpspostkausta, mõniko…"
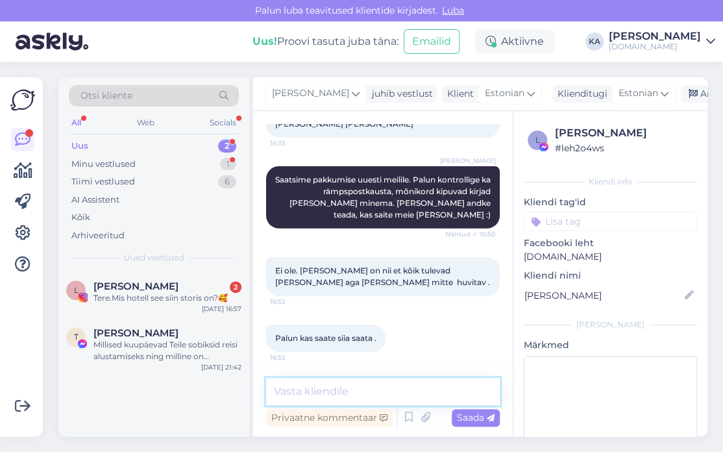
scroll to position [8782, 0]
click at [164, 309] on div "L Liis [PERSON_NAME] 2 Tere.Mis hotell see siin storis on?🥰 [DATE] 16:57" at bounding box center [153, 294] width 191 height 47
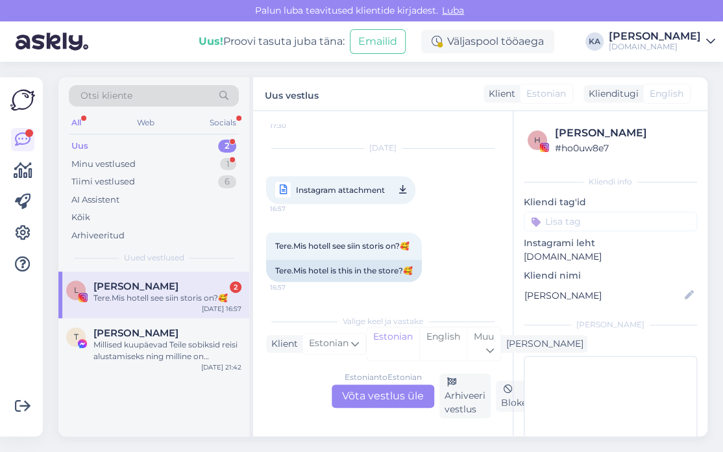
click at [332, 190] on span "Instagram attachment" at bounding box center [340, 190] width 89 height 16
click at [121, 147] on div "Uus 2" at bounding box center [154, 146] width 170 height 18
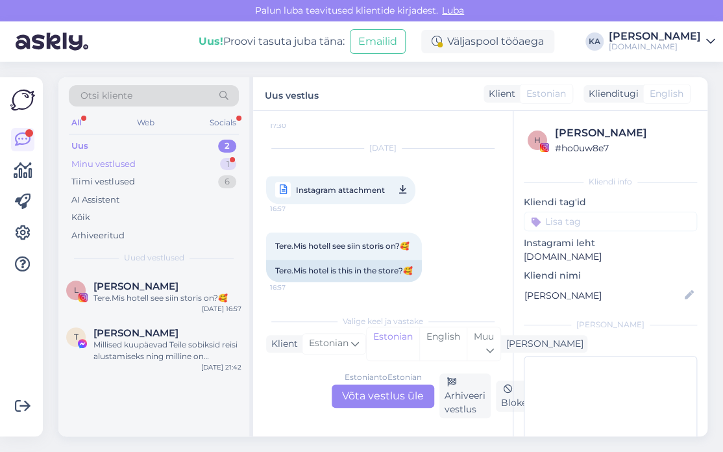
click at [124, 163] on div "Minu vestlused" at bounding box center [103, 164] width 64 height 13
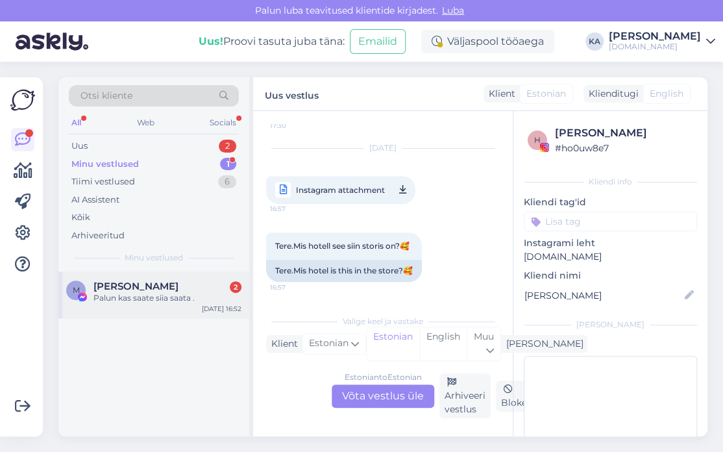
click at [139, 277] on div "M [PERSON_NAME] 2 Palun kas saate siia saata . [DATE] 16:52" at bounding box center [153, 294] width 191 height 47
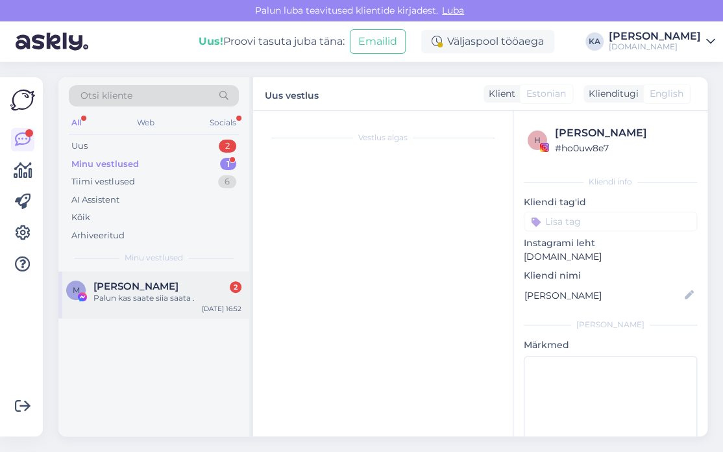
scroll to position [8436, 0]
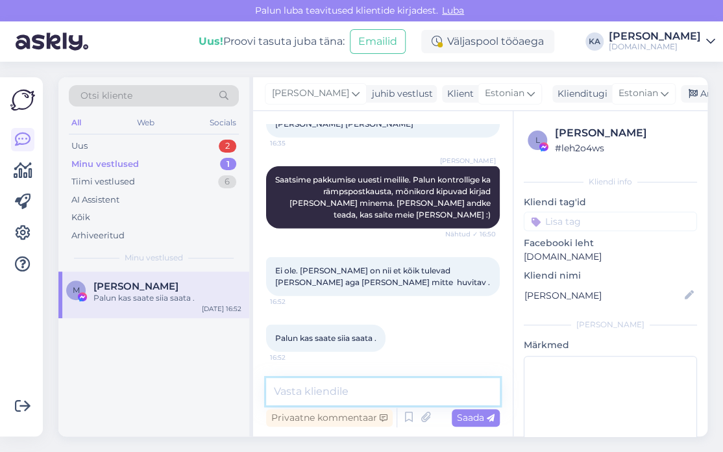
click at [332, 390] on textarea at bounding box center [383, 391] width 234 height 27
paste textarea "Lore, Ipsum Dolorsita Cons adipiscingel seddoeiusmo tempori Utlab etdolorem ali…"
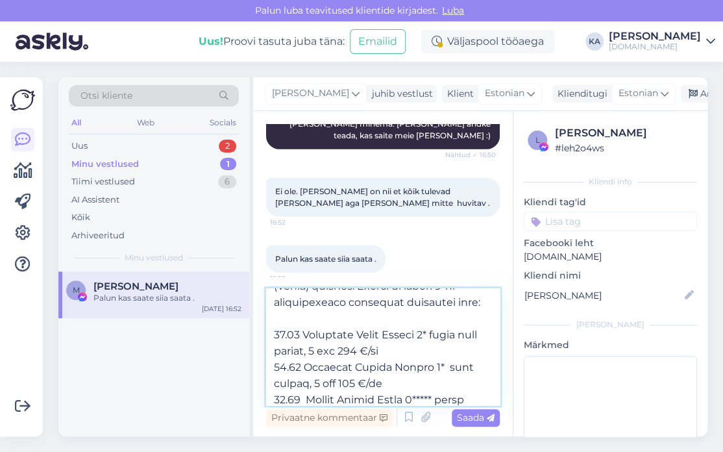
scroll to position [195, 0]
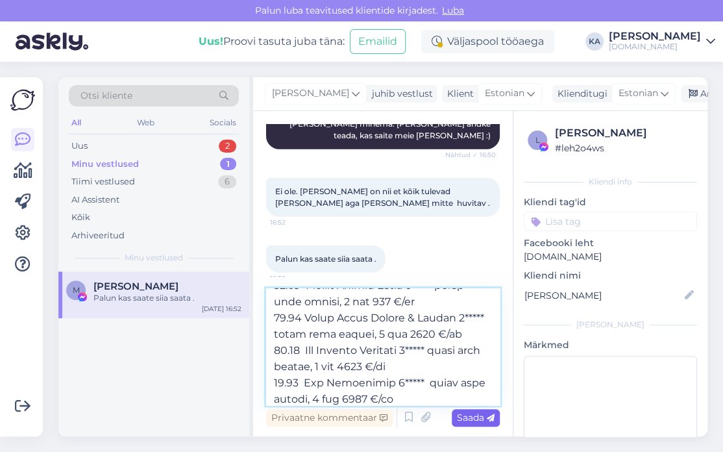
type textarea "Lore, Ipsum Dolorsita Cons adipiscingel seddoeiusmo tempori Utlab etdolorem ali…"
click at [475, 412] on span "Saada" at bounding box center [476, 418] width 38 height 12
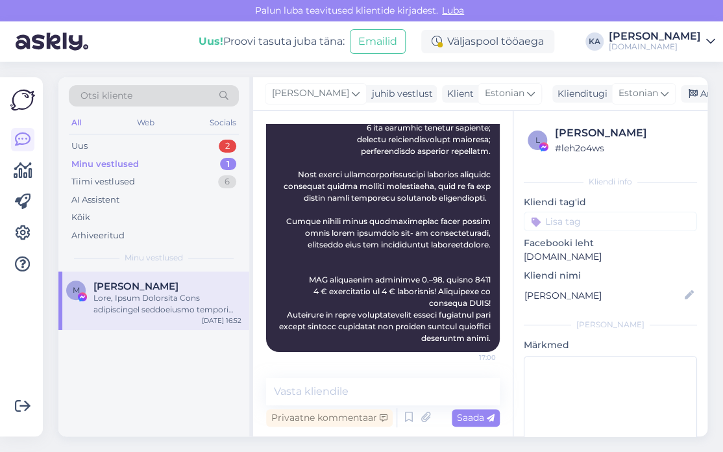
scroll to position [9041, 0]
click at [106, 151] on div "Uus 2" at bounding box center [154, 146] width 170 height 18
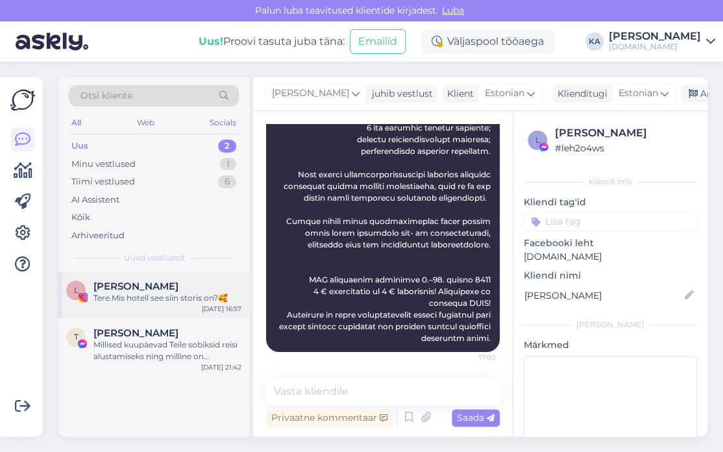
click at [180, 303] on div "Tere.Mis hotell see siin storis on?🥰" at bounding box center [167, 298] width 148 height 12
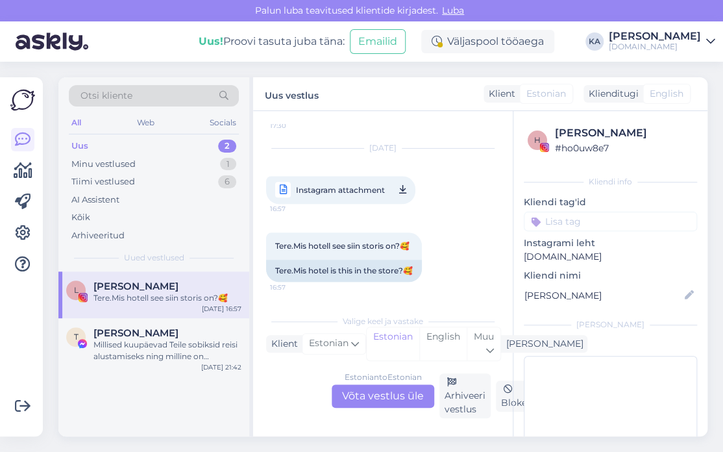
scroll to position [439, 0]
click at [403, 397] on div "Estonian to Estonian Võta vestlus üle" at bounding box center [383, 395] width 103 height 23
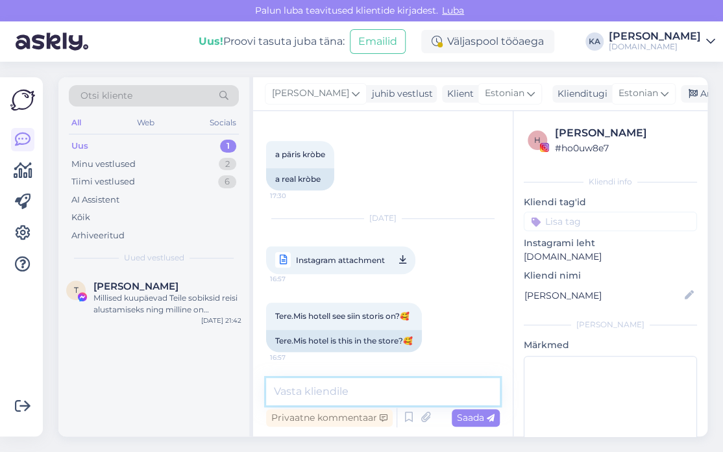
click at [338, 378] on textarea at bounding box center [383, 391] width 234 height 27
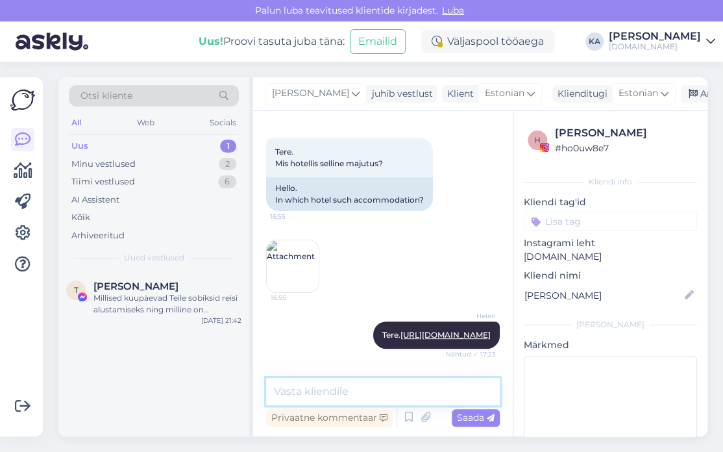
scroll to position [0, 0]
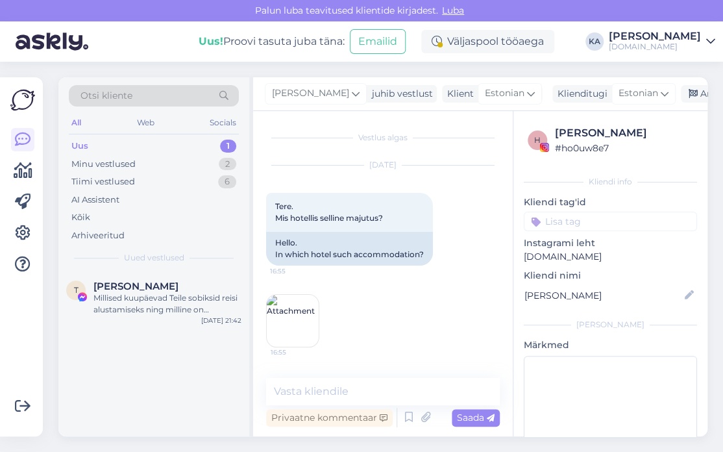
click at [294, 327] on img at bounding box center [293, 321] width 52 height 52
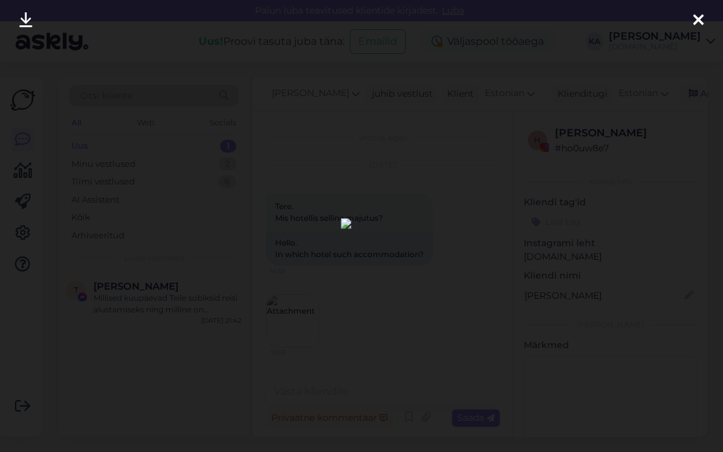
click at [699, 21] on icon at bounding box center [698, 20] width 10 height 17
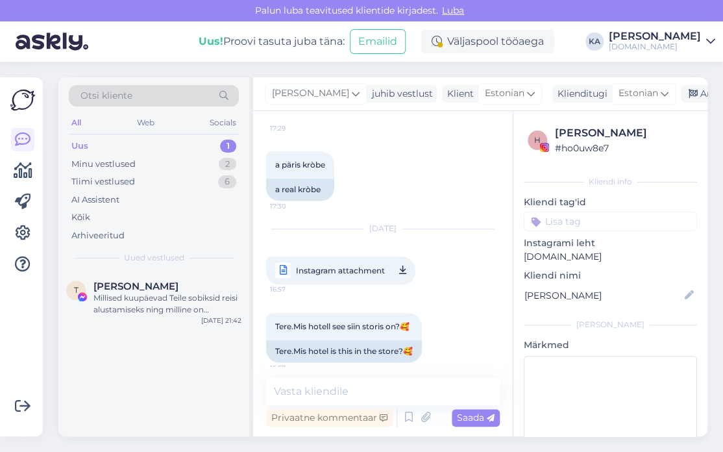
scroll to position [369, 0]
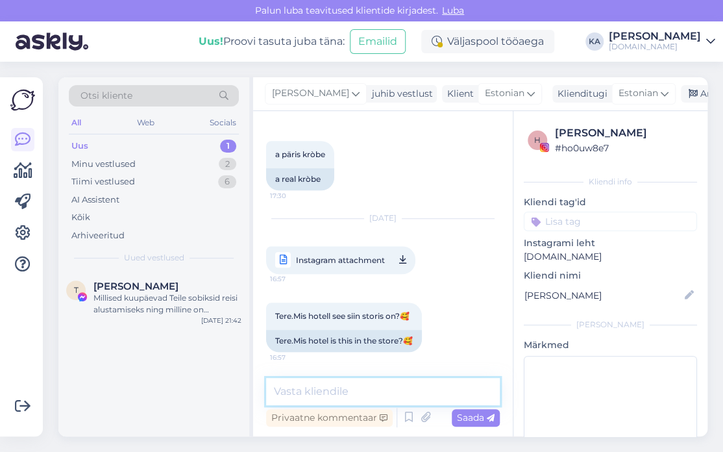
click at [301, 389] on textarea at bounding box center [383, 391] width 234 height 27
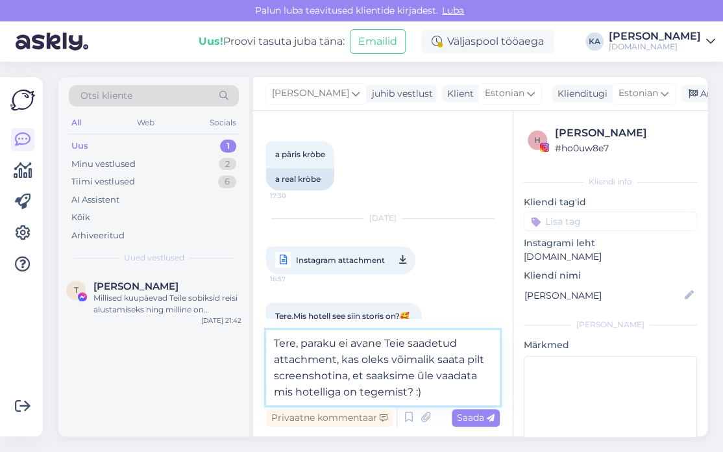
type textarea "Tere, paraku ei avane Teie saadetud attachment, kas oleks võimalik saata pilt s…"
click at [493, 427] on div "Privaatne kommentaar Saada" at bounding box center [383, 417] width 234 height 25
click at [484, 421] on span "Saada" at bounding box center [476, 418] width 38 height 12
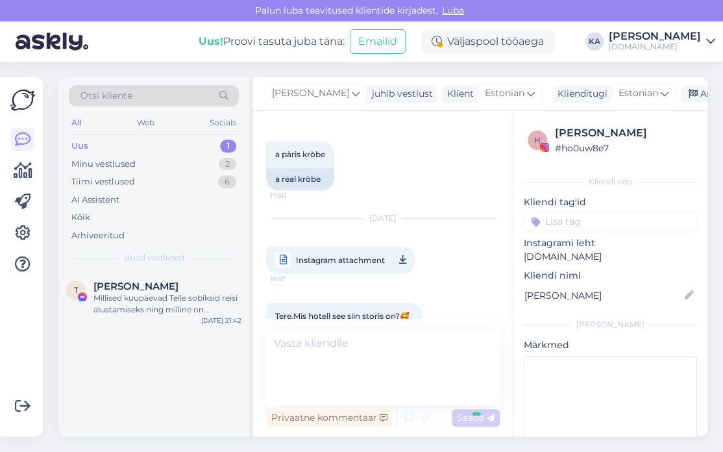
scroll to position [447, 0]
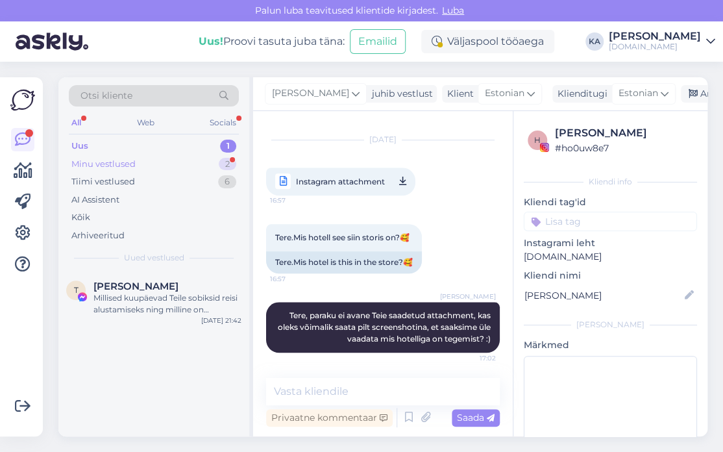
click at [126, 165] on div "Minu vestlused" at bounding box center [103, 164] width 64 height 13
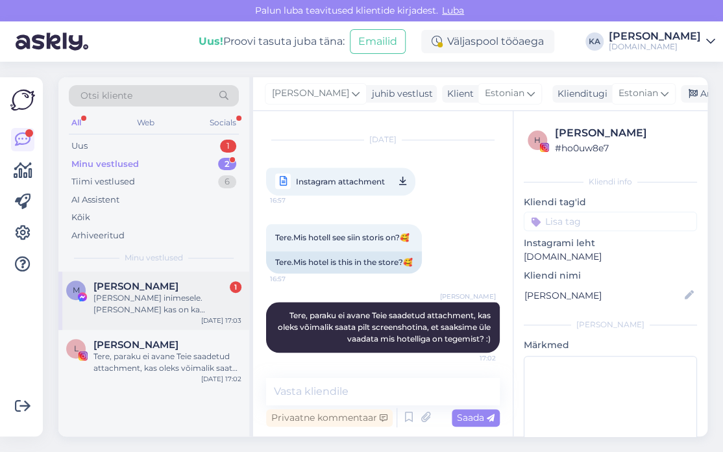
click at [167, 314] on div "[PERSON_NAME] inimesele. [PERSON_NAME] kas on ka soodsamaid variante näiteks ." at bounding box center [167, 303] width 148 height 23
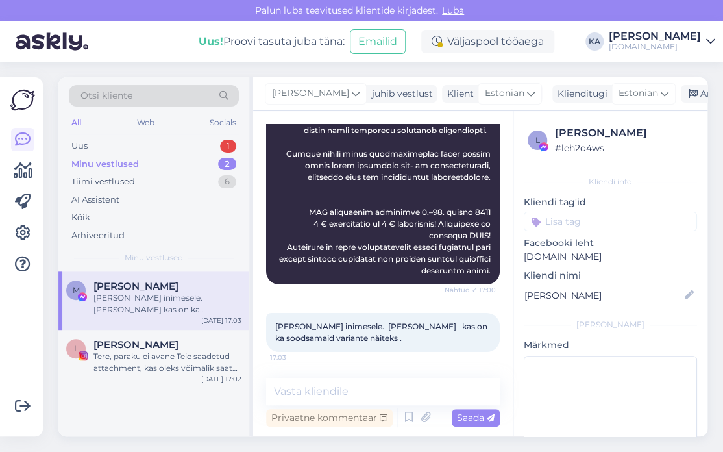
scroll to position [8940, 0]
click at [123, 362] on div "juba [PERSON_NAME] :) aitàh kiire reageerimise eest" at bounding box center [167, 362] width 148 height 23
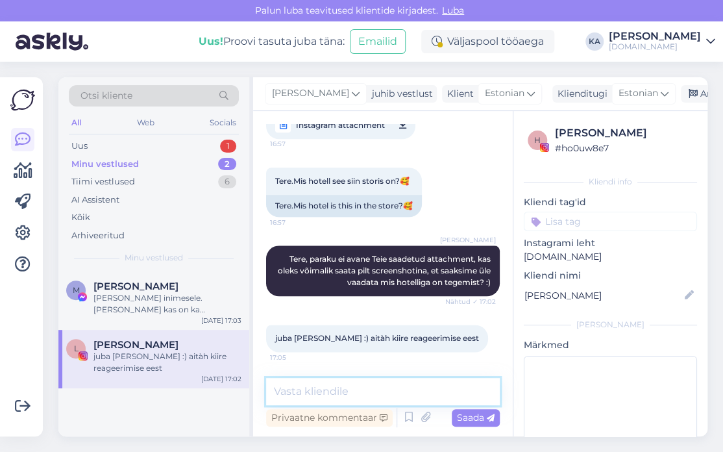
click at [304, 378] on textarea at bounding box center [383, 391] width 234 height 27
type textarea "Lisaküsimuste korral vastame rõõmuga! :)"
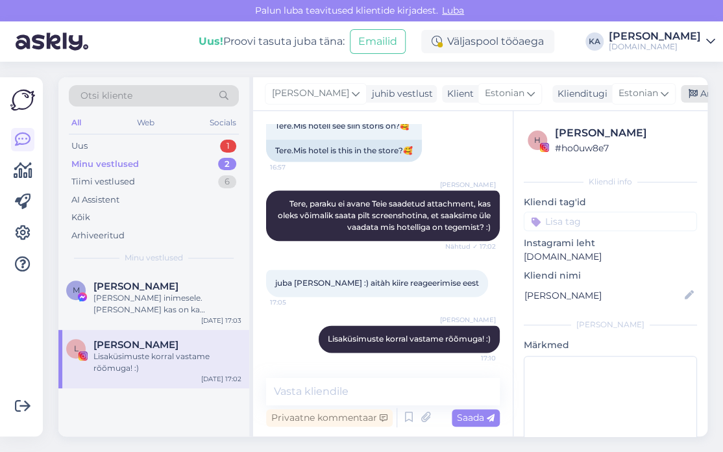
click at [693, 83] on div "[PERSON_NAME] juhib vestlust Klient [DEMOGRAPHIC_DATA] Klienditugi [DEMOGRAPHIC…" at bounding box center [480, 94] width 454 height 34
click at [689, 92] on div "Arhiveeri vestlus" at bounding box center [731, 94] width 100 height 18
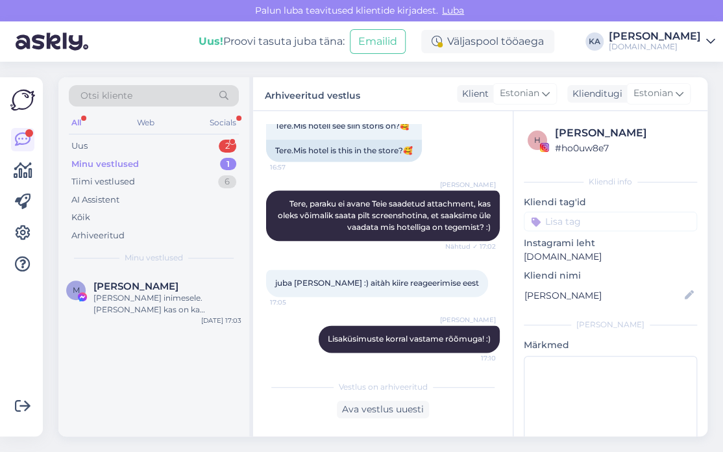
scroll to position [710, 0]
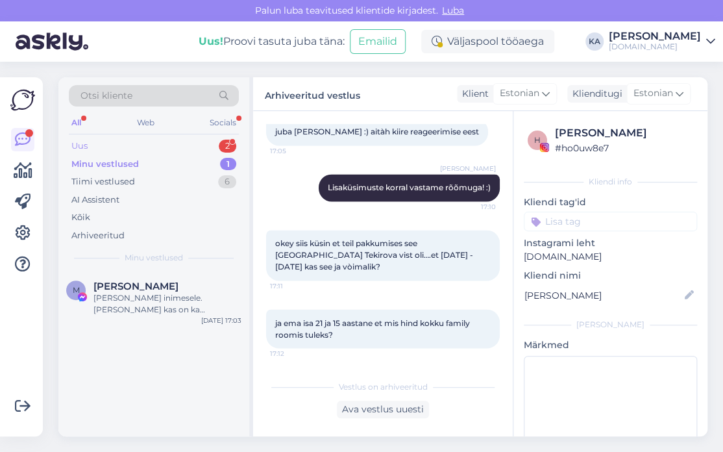
click at [110, 140] on div "Uus 2" at bounding box center [154, 146] width 170 height 18
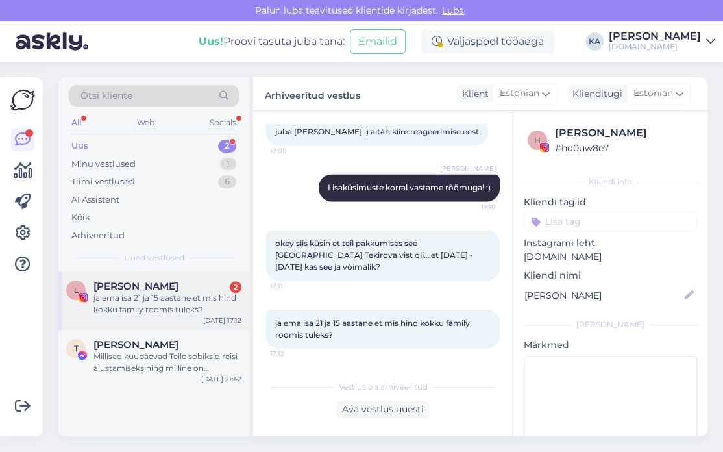
click at [142, 306] on div "ja ema isa 21 ja 15 aastane et mis hind kokku family roomis tuleks?" at bounding box center [167, 303] width 148 height 23
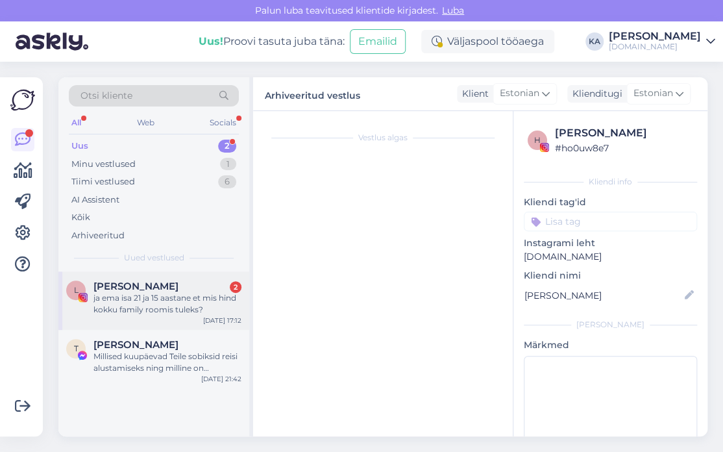
scroll to position [776, 0]
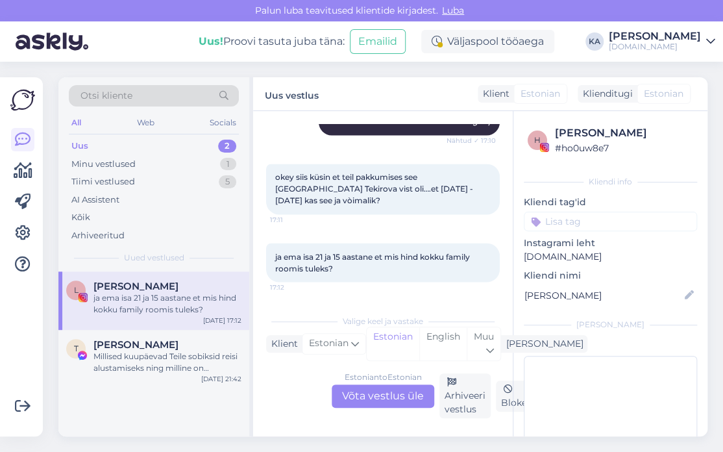
drag, startPoint x: 382, startPoint y: 394, endPoint x: 324, endPoint y: 362, distance: 66.3
click at [380, 393] on div "Estonian to Estonian Võta vestlus üle" at bounding box center [383, 395] width 103 height 23
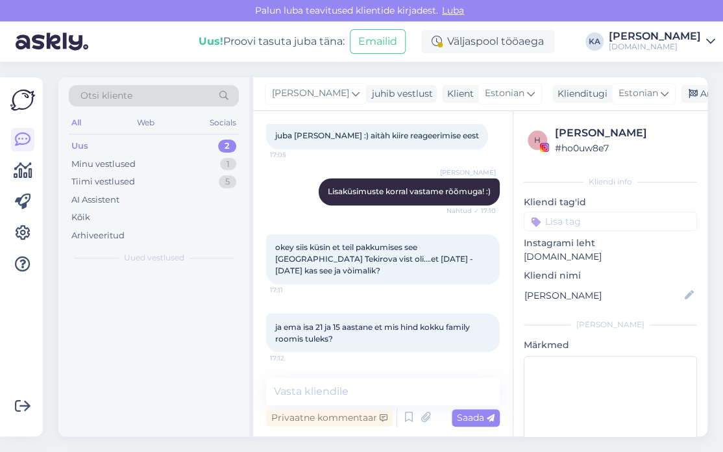
scroll to position [706, 0]
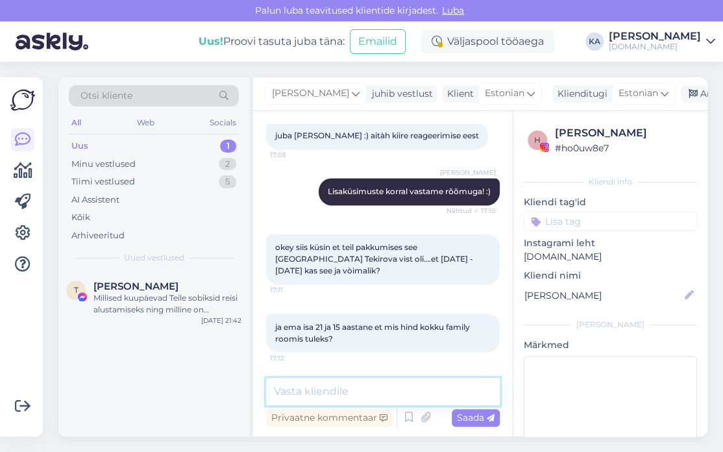
click at [312, 382] on textarea at bounding box center [383, 391] width 234 height 27
drag, startPoint x: 415, startPoint y: 392, endPoint x: 375, endPoint y: 394, distance: 40.9
click at [375, 394] on textarea "Kas mõtlete hotelli Doubletree Hilton" at bounding box center [383, 391] width 234 height 27
paste textarea "By [PERSON_NAME] 5*****"
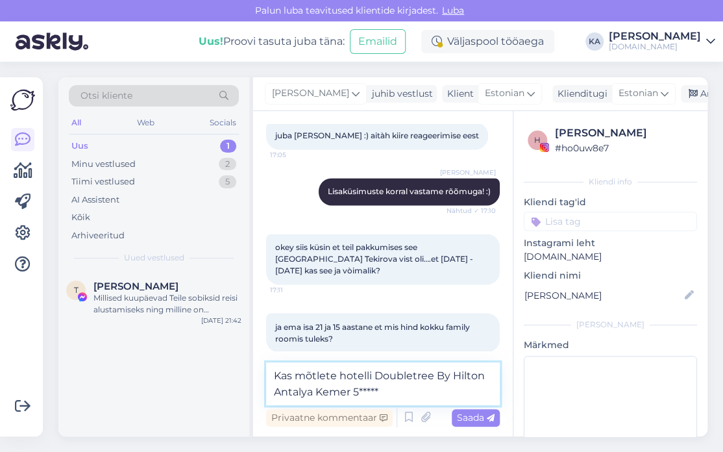
scroll to position [722, 0]
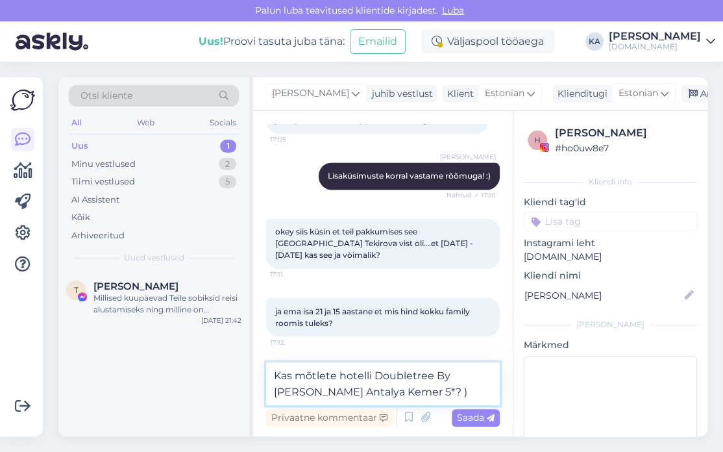
type textarea "Kas mõtlete hotelli Doubletree By [PERSON_NAME] Antalya Kemer 5*?"
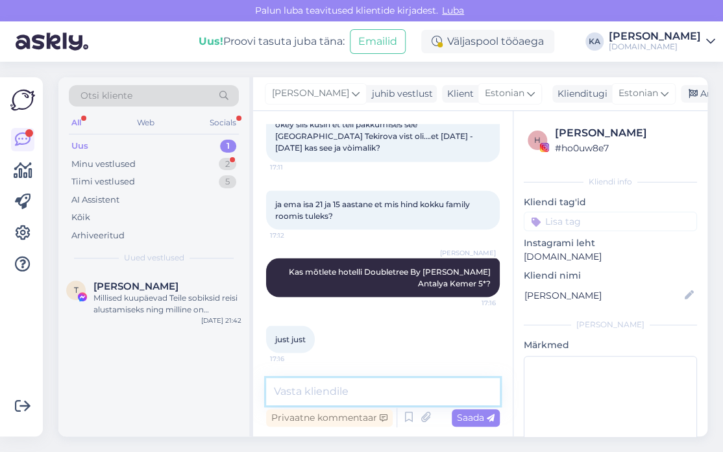
scroll to position [911, 0]
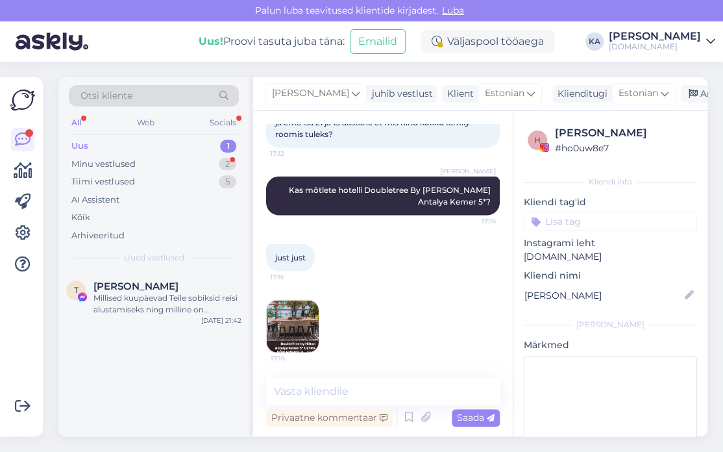
click at [264, 332] on div "Vestlus algas [DATE] Tere. Mis hotellis selline majutus? 16:55 Hello. In which …" at bounding box center [383, 273] width 260 height 325
click at [288, 325] on img at bounding box center [293, 326] width 52 height 52
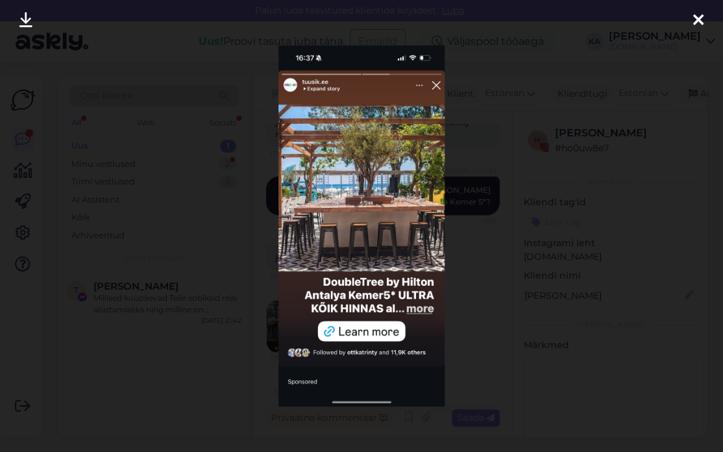
click at [600, 189] on div at bounding box center [361, 226] width 723 height 452
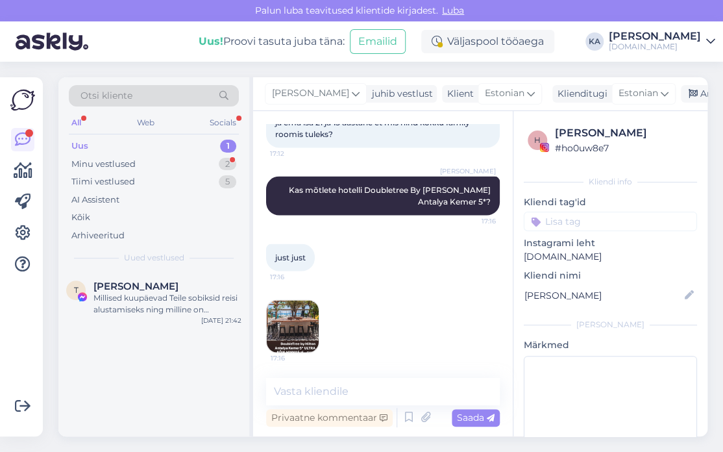
click at [304, 311] on img at bounding box center [293, 326] width 52 height 52
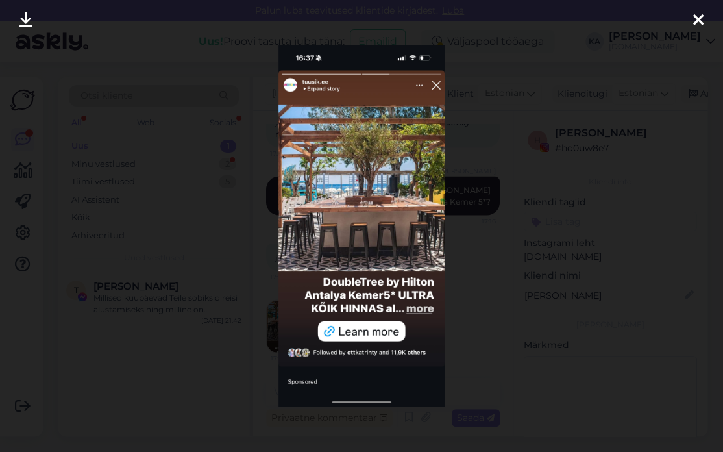
click at [557, 222] on div at bounding box center [361, 226] width 723 height 452
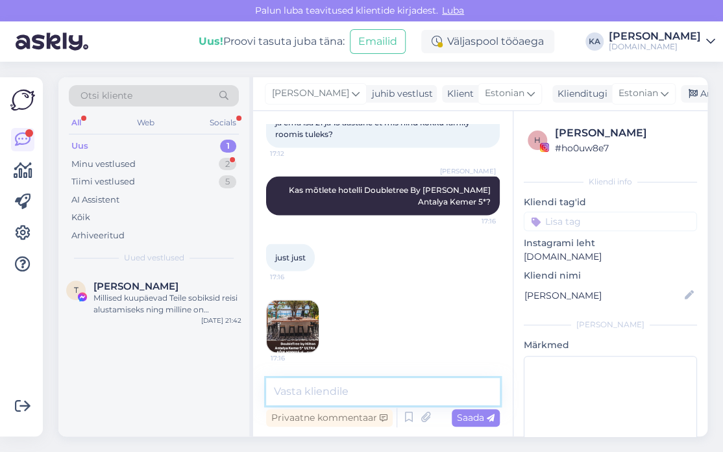
click at [327, 390] on textarea at bounding box center [383, 391] width 234 height 27
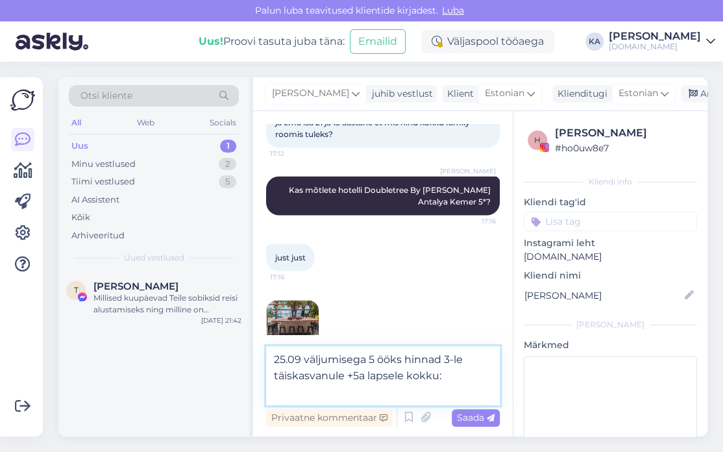
paste textarea "FAMILY DUPLEX [GEOGRAPHIC_DATA]"
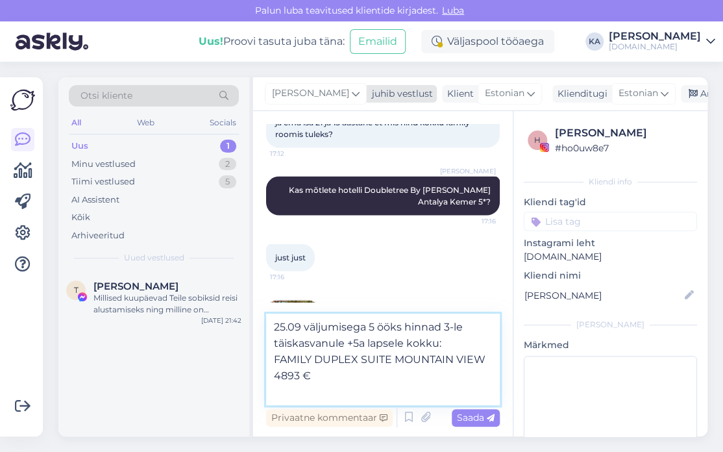
paste textarea "FAMILY DUPLEX SUITE SEA VIEW"
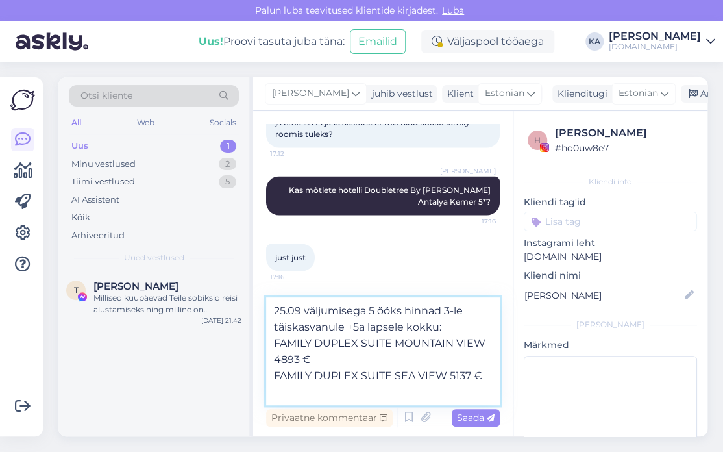
type textarea "25.09 väljumisega 5 ööks hinnad 3-le täiskasvanule +5a lapsele kokku: FAMILY DU…"
click at [454, 419] on div "Saada" at bounding box center [476, 418] width 48 height 18
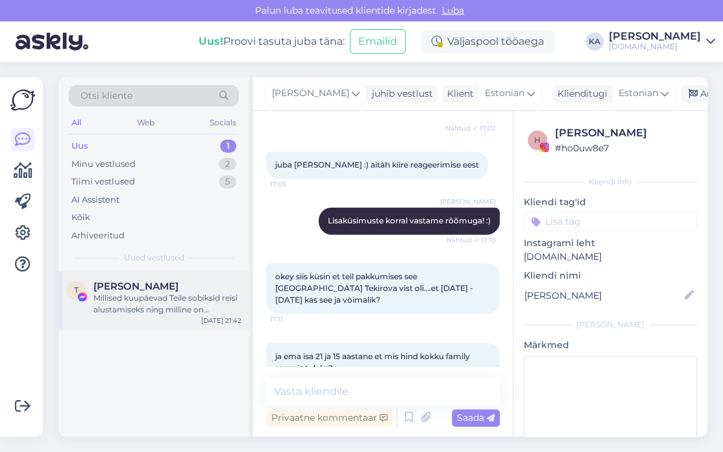
click at [194, 297] on div "Millised kuupäevad Teile sobiksid reisi alustamiseks ning milline on maksimaaln…" at bounding box center [167, 303] width 148 height 23
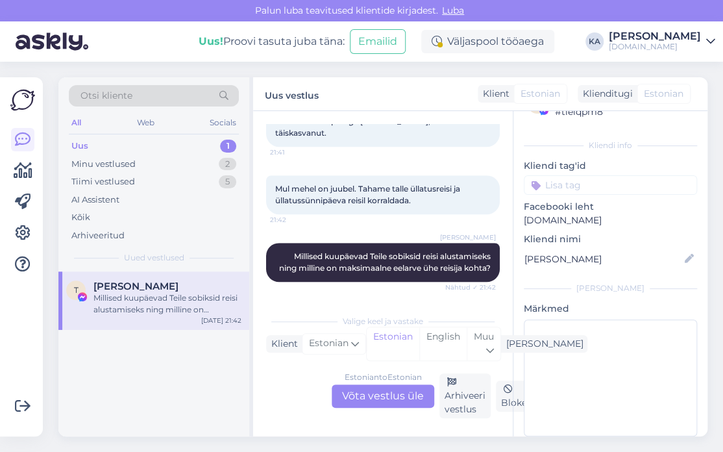
scroll to position [55, 0]
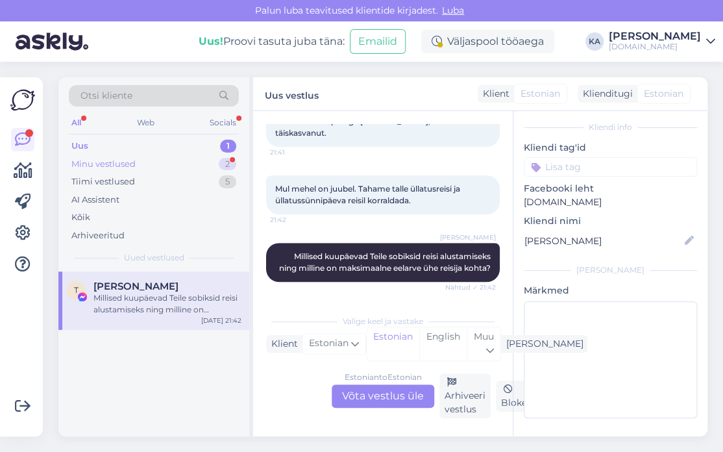
click at [129, 158] on div "Minu vestlused" at bounding box center [103, 164] width 64 height 13
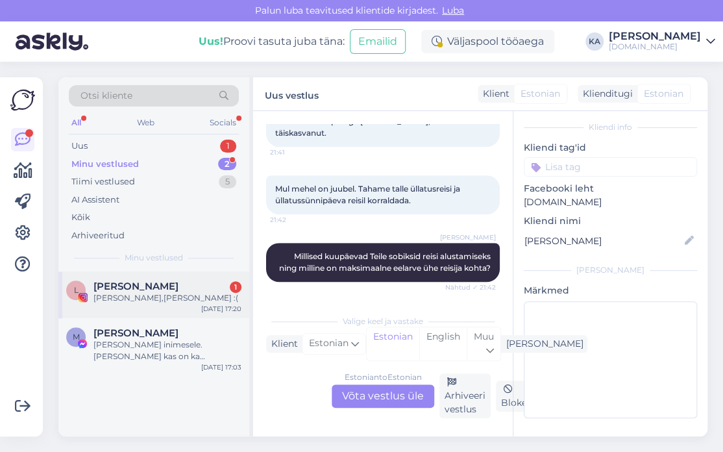
click at [164, 295] on div "[PERSON_NAME],[PERSON_NAME] :(" at bounding box center [167, 298] width 148 height 12
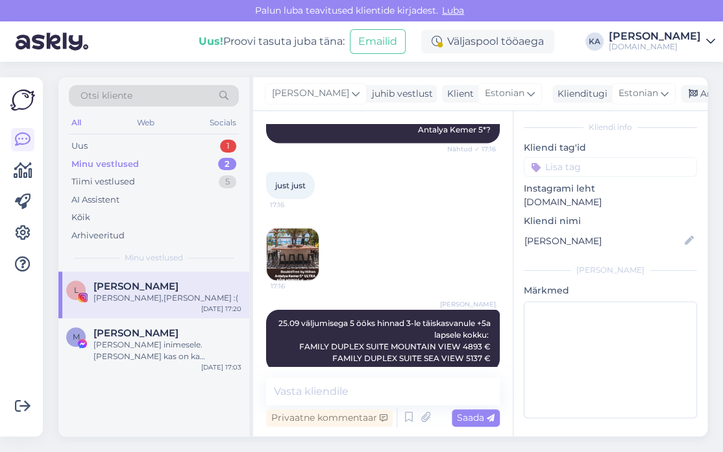
scroll to position [1058, 0]
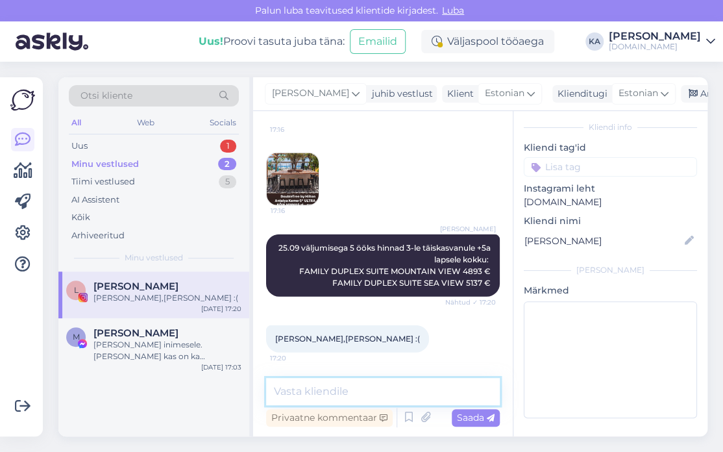
click at [297, 382] on textarea at bounding box center [383, 391] width 234 height 27
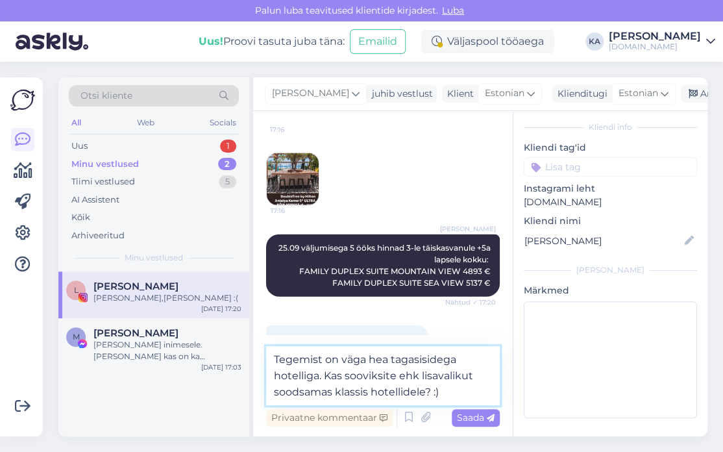
click at [332, 393] on textarea "Tegemist on väga hea tagasisidega hotelliga. Kas sooviksite ehk lisavalikut soo…" at bounding box center [383, 375] width 234 height 59
type textarea "Tegemist on väga hea tagasisidega hotelliga. Kas sooviksite ehk lisavalikut soo…"
click at [473, 424] on div "Saada" at bounding box center [476, 418] width 48 height 18
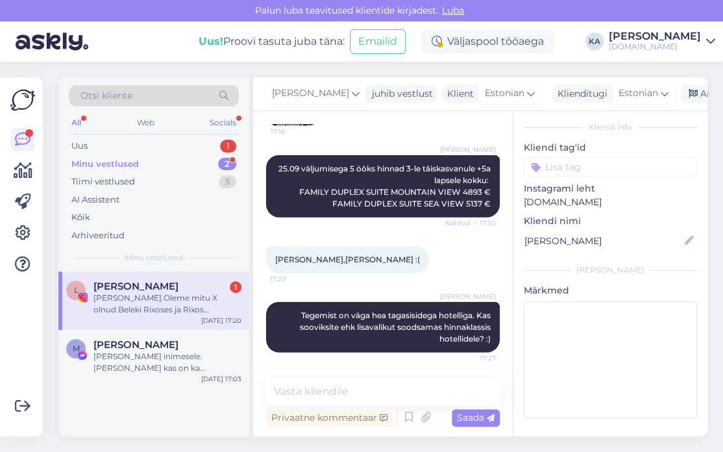
scroll to position [1228, 0]
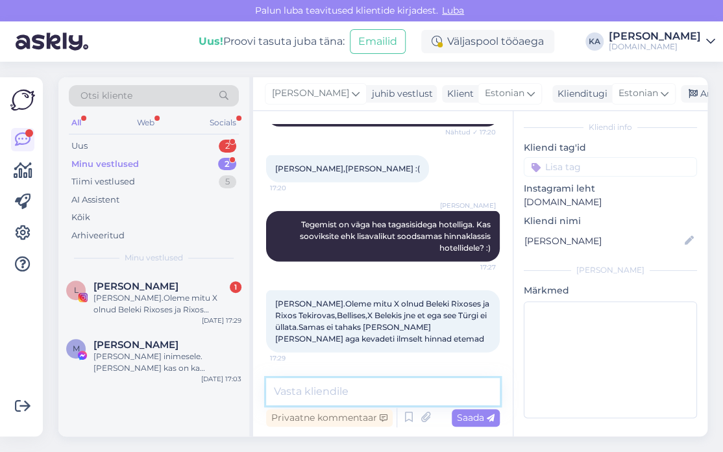
click at [333, 379] on textarea at bounding box center [383, 391] width 234 height 27
type textarea "T"
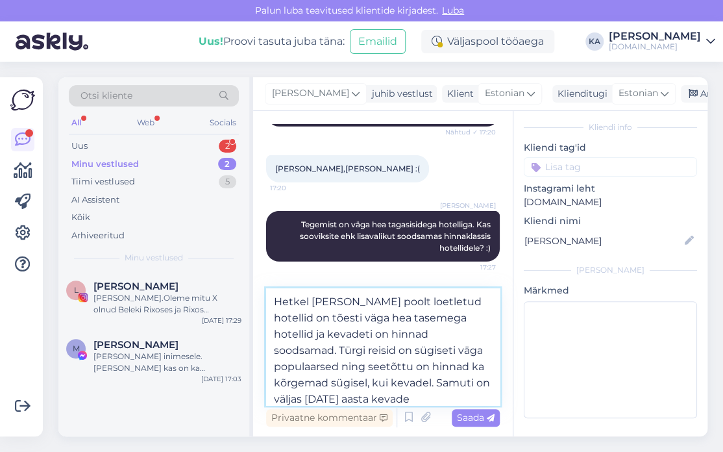
scroll to position [16, 0]
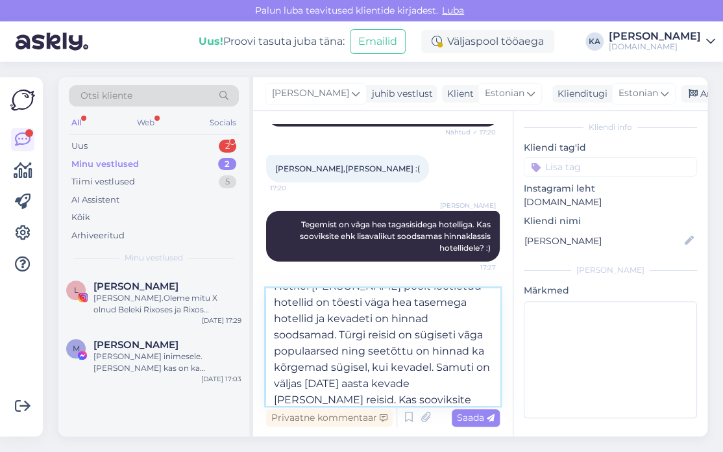
type textarea "Hetkel [PERSON_NAME] poolt loetletud hotellid on tõesti väga hea tasemega hotel…"
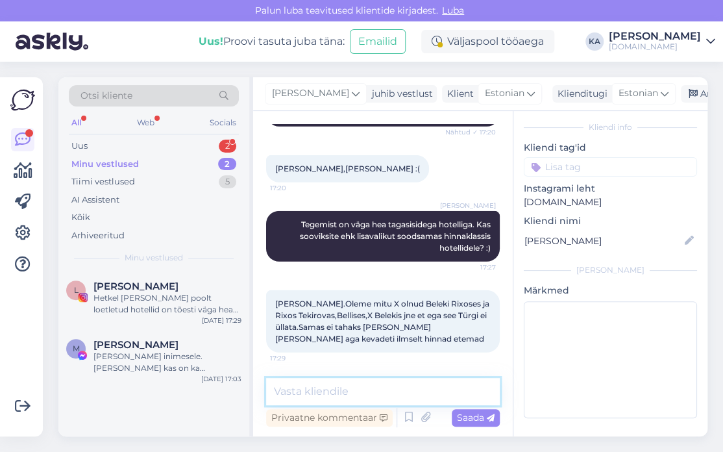
scroll to position [0, 0]
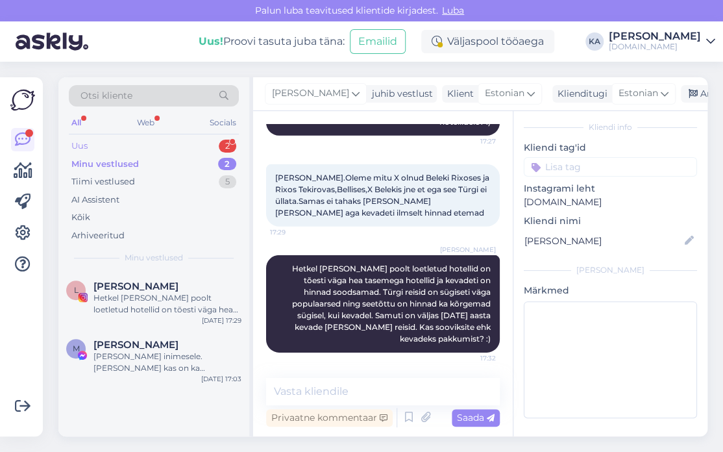
click at [85, 149] on div "Uus" at bounding box center [79, 146] width 16 height 13
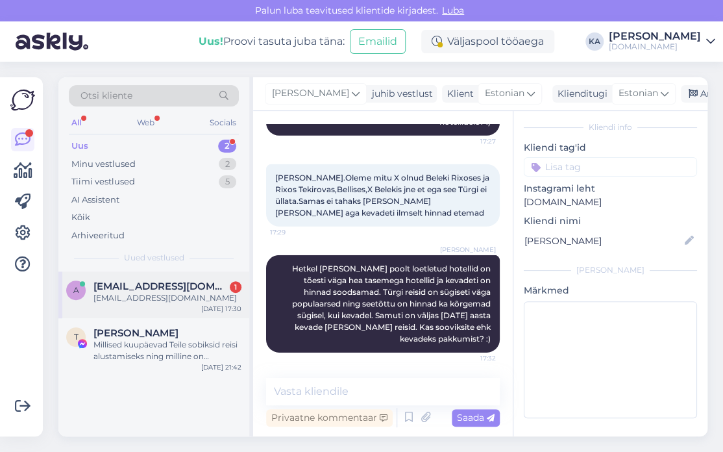
click at [153, 301] on div "[EMAIL_ADDRESS][DOMAIN_NAME]" at bounding box center [167, 298] width 148 height 12
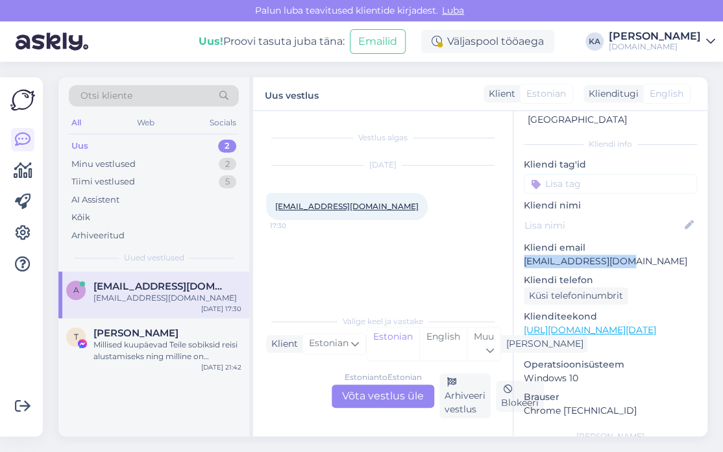
drag, startPoint x: 636, startPoint y: 251, endPoint x: 522, endPoint y: 254, distance: 113.7
click at [522, 254] on div "a # a8w5qxif Online [GEOGRAPHIC_DATA], [GEOGRAPHIC_DATA] Kliendi info Kliendi t…" at bounding box center [611, 329] width 194 height 547
copy p "[EMAIL_ADDRESS][DOMAIN_NAME]"
click at [118, 93] on span "Otsi kliente" at bounding box center [107, 96] width 52 height 14
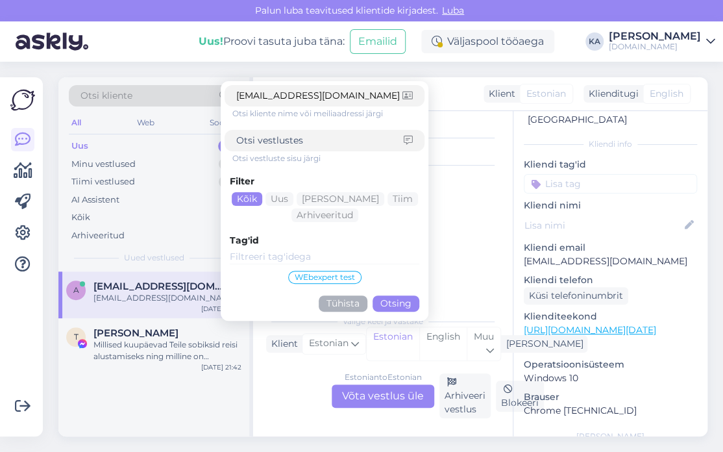
type input "[EMAIL_ADDRESS][DOMAIN_NAME]"
click at [396, 303] on button "Otsing" at bounding box center [396, 303] width 47 height 16
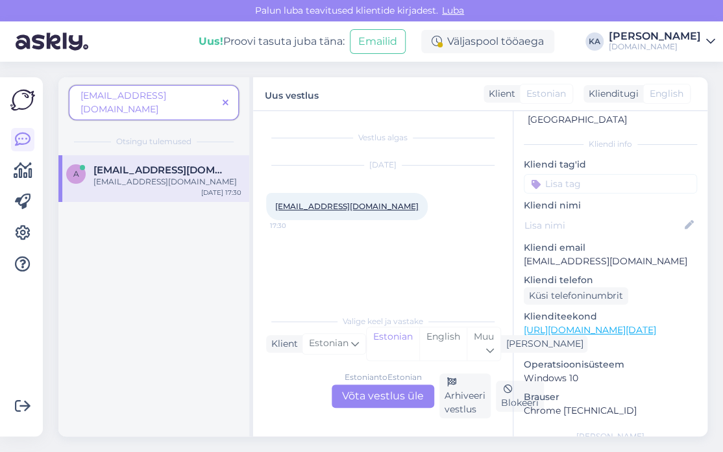
click at [182, 176] on div "[EMAIL_ADDRESS][DOMAIN_NAME]" at bounding box center [167, 182] width 148 height 12
click at [228, 96] on span at bounding box center [225, 103] width 16 height 14
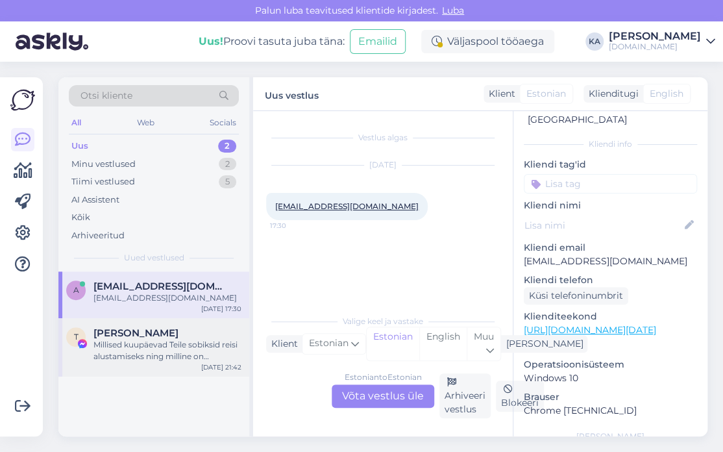
click at [168, 354] on div "Millised kuupäevad Teile sobiksid reisi alustamiseks ning milline on maksimaaln…" at bounding box center [167, 350] width 148 height 23
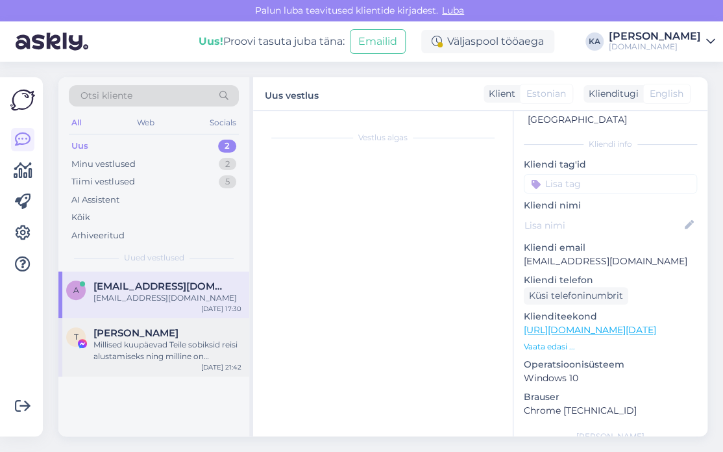
scroll to position [321, 0]
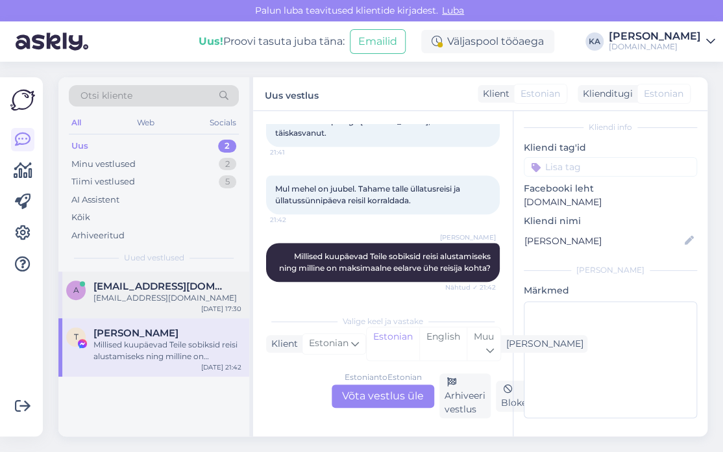
click at [156, 303] on div "a [EMAIL_ADDRESS][DOMAIN_NAME] [EMAIL_ADDRESS][DOMAIN_NAME] [DATE] 17:30" at bounding box center [153, 294] width 191 height 47
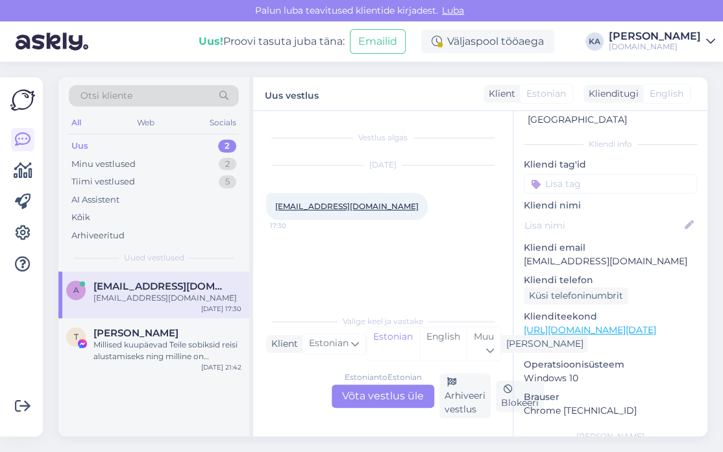
scroll to position [0, 0]
drag, startPoint x: 578, startPoint y: 249, endPoint x: 519, endPoint y: 251, distance: 59.1
click at [519, 251] on div "a # a8w5qxif Online [GEOGRAPHIC_DATA], [GEOGRAPHIC_DATA] Kliendi info Kliendi t…" at bounding box center [611, 329] width 194 height 547
copy p "[EMAIL_ADDRESS][DOMAIN_NAME]"
click at [93, 89] on span "Otsi kliente" at bounding box center [107, 96] width 52 height 14
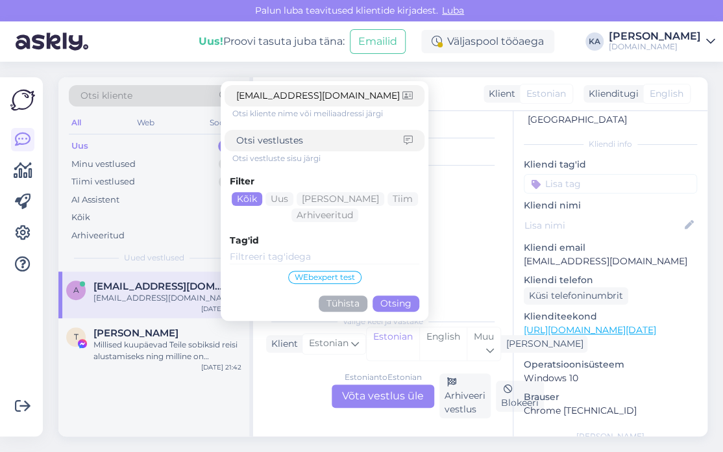
type input "[EMAIL_ADDRESS][DOMAIN_NAME]"
click at [389, 291] on div "Filter Kõik Uus Mina Tiim Arhiveeritud Tag'id WEbexpert test Tühista Otsing" at bounding box center [325, 240] width 200 height 153
click at [396, 301] on button "Otsing" at bounding box center [396, 303] width 47 height 16
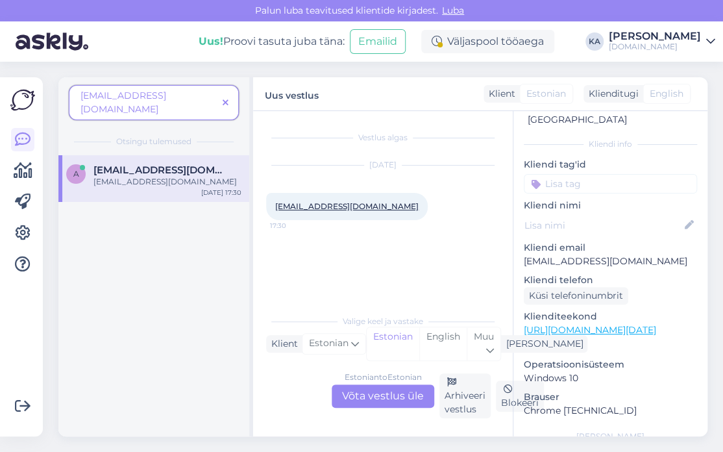
click at [112, 164] on span "[EMAIL_ADDRESS][DOMAIN_NAME]" at bounding box center [160, 170] width 135 height 12
click at [229, 96] on span at bounding box center [225, 103] width 16 height 14
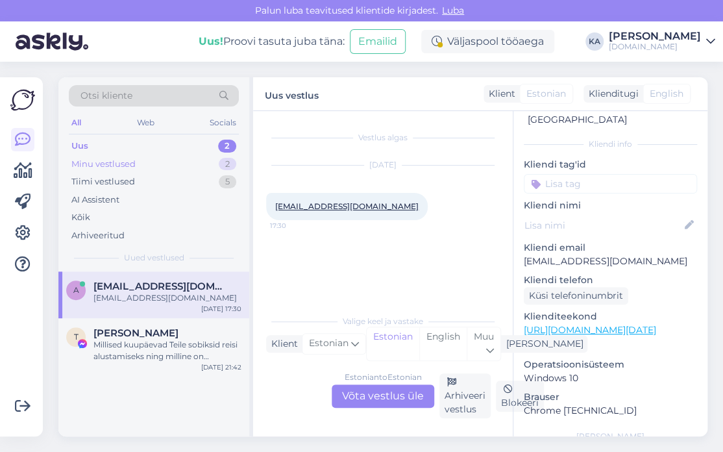
click at [155, 169] on div "Minu vestlused 2" at bounding box center [154, 164] width 170 height 18
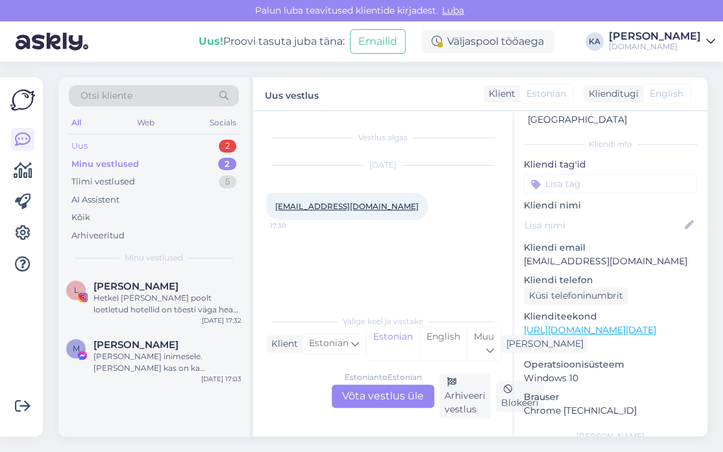
click at [140, 149] on div "Uus 2" at bounding box center [154, 146] width 170 height 18
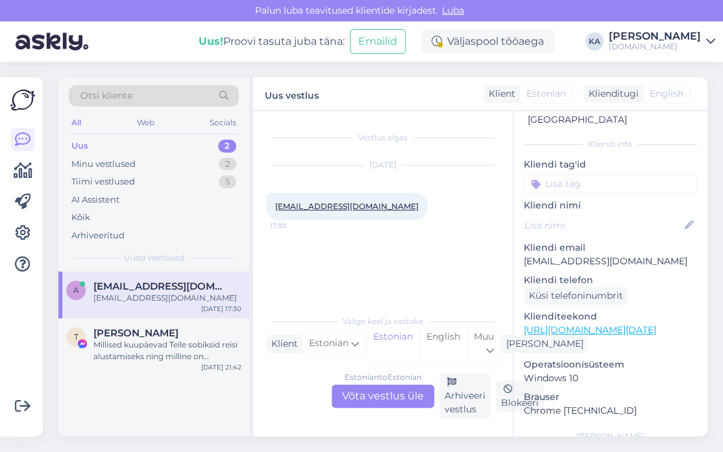
click at [112, 153] on div "Uus 2" at bounding box center [154, 146] width 170 height 18
click at [113, 162] on div "Minu vestlused" at bounding box center [103, 164] width 64 height 13
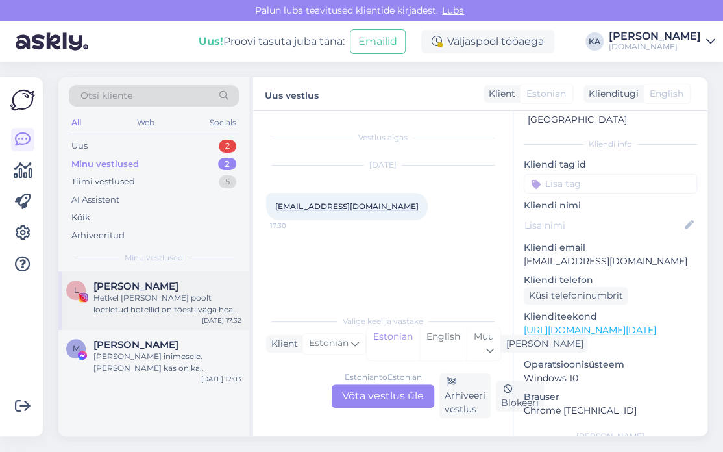
click at [186, 285] on div "[PERSON_NAME]" at bounding box center [167, 286] width 148 height 12
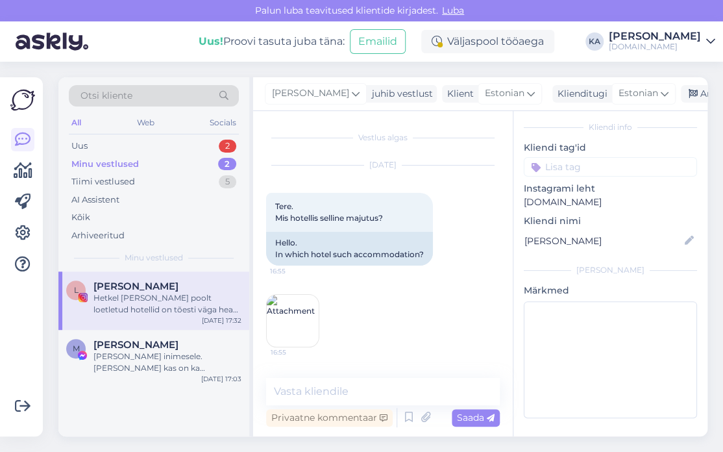
scroll to position [1354, 0]
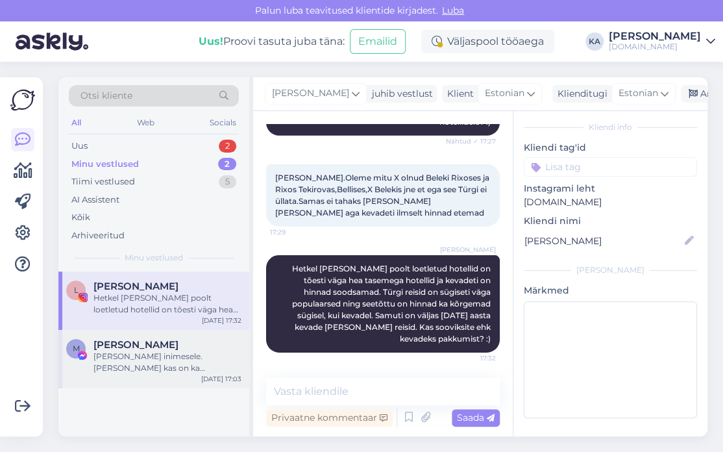
click at [145, 366] on div "[PERSON_NAME] inimesele. [PERSON_NAME] kas on ka soodsamaid variante näiteks ." at bounding box center [167, 362] width 148 height 23
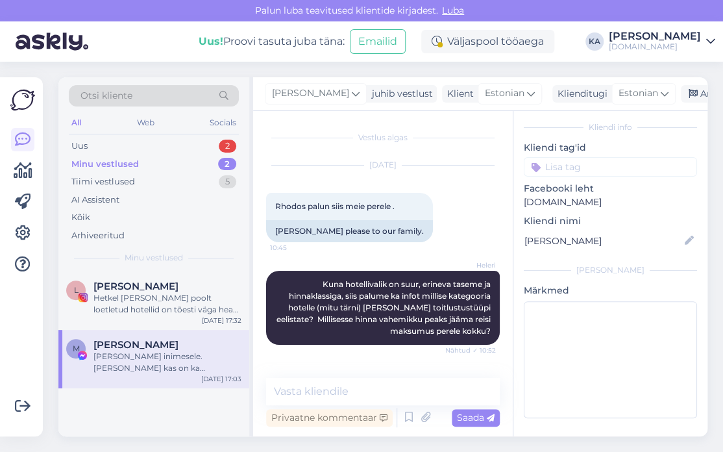
scroll to position [8940, 0]
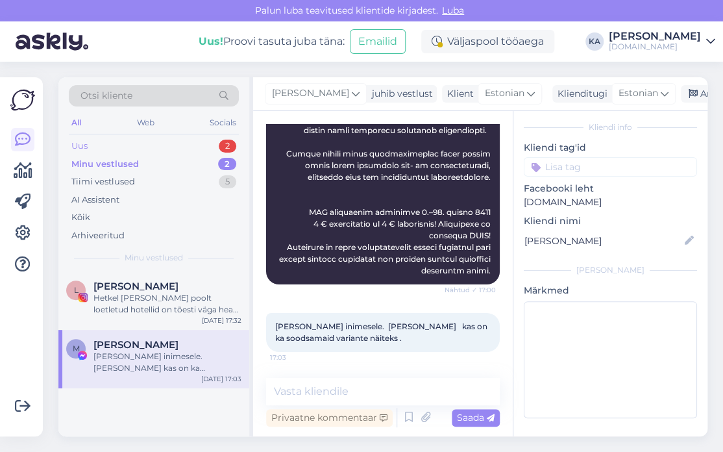
click at [70, 143] on div "Uus 2" at bounding box center [154, 146] width 170 height 18
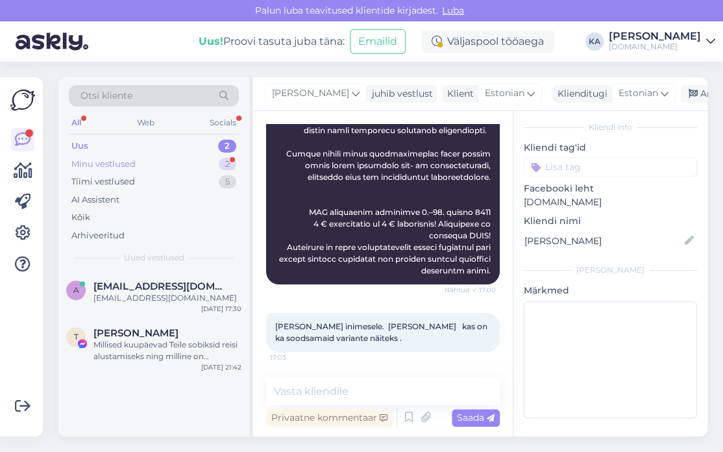
click at [101, 160] on div "Minu vestlused" at bounding box center [103, 164] width 64 height 13
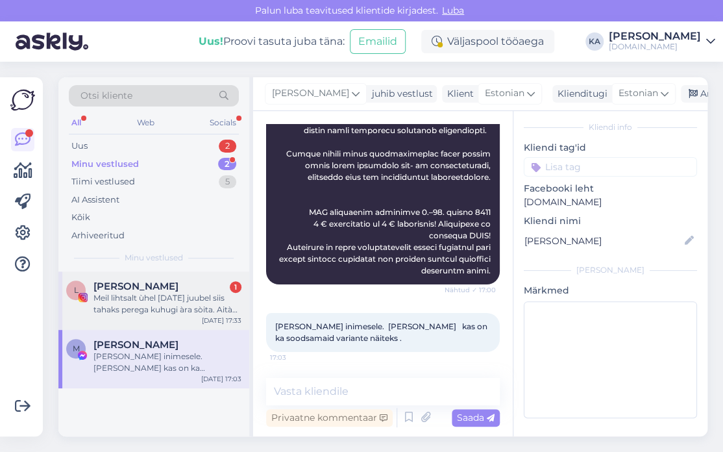
click at [119, 312] on div "Meil lihtsalt ùhel [DATE] juubel siis tahaks perega kuhugi àra sòita. Aitàh pak…" at bounding box center [167, 303] width 148 height 23
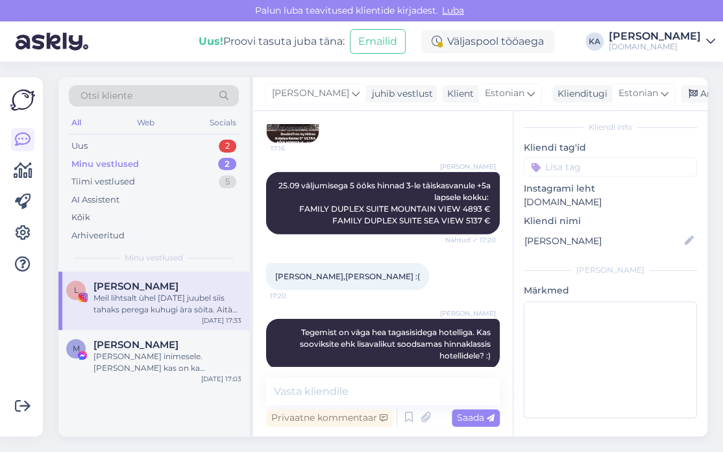
scroll to position [1444, 0]
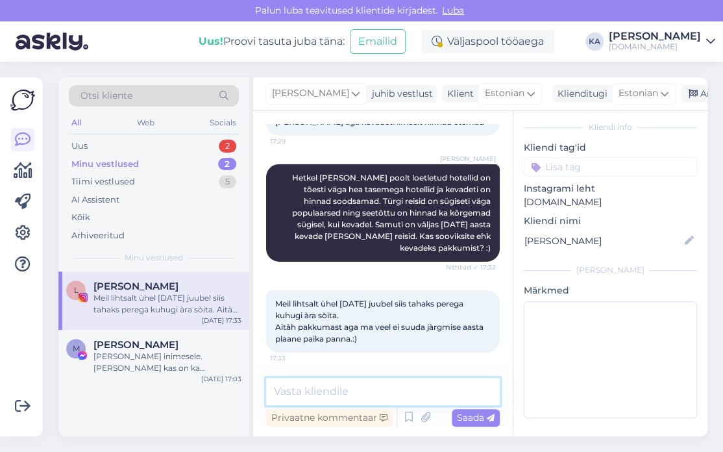
click at [345, 384] on textarea at bounding box center [383, 391] width 234 height 27
paste textarea "RIXOS PARK BELEK"
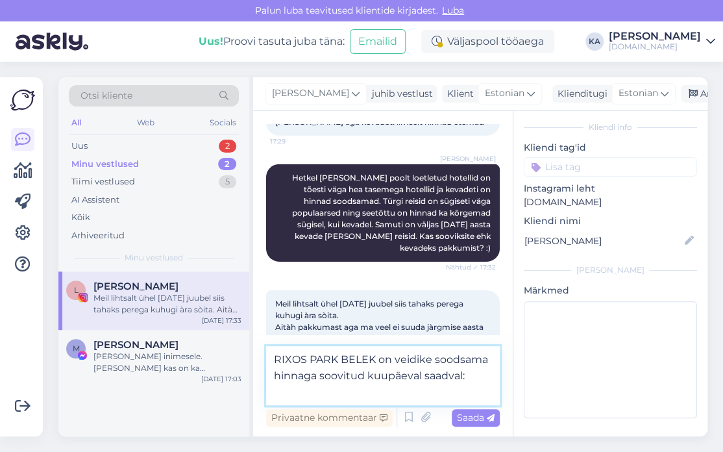
click at [448, 377] on textarea "RIXOS PARK BELEK on veidike soodsama hinnaga soovitud kuupäeval saadval:" at bounding box center [383, 375] width 234 height 59
paste textarea "FAMILY ROOM"
click at [486, 377] on textarea "RIXOS PARK BELEK on veidike soodsama hinnaga soovitud kuupäeval saadaval:" at bounding box center [383, 375] width 234 height 59
paste textarea "FAMILY ROOM"
type textarea "RIXOS PARK BELEK on veidike soodsama hinnaga soovitud kuupäeval saadaval: FAMIL…"
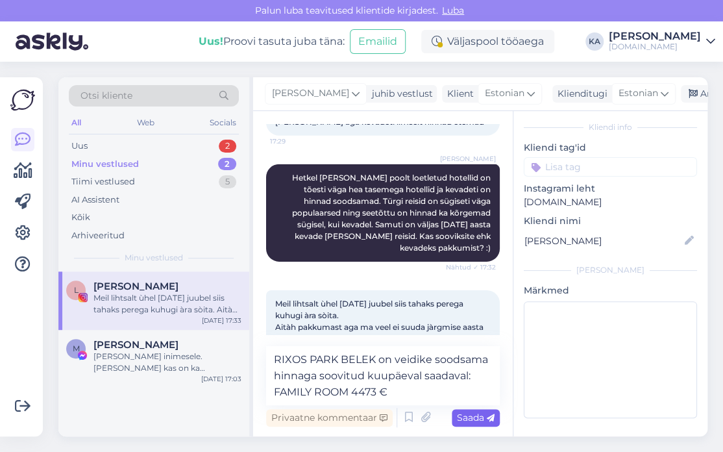
click at [473, 415] on span "Saada" at bounding box center [476, 418] width 38 height 12
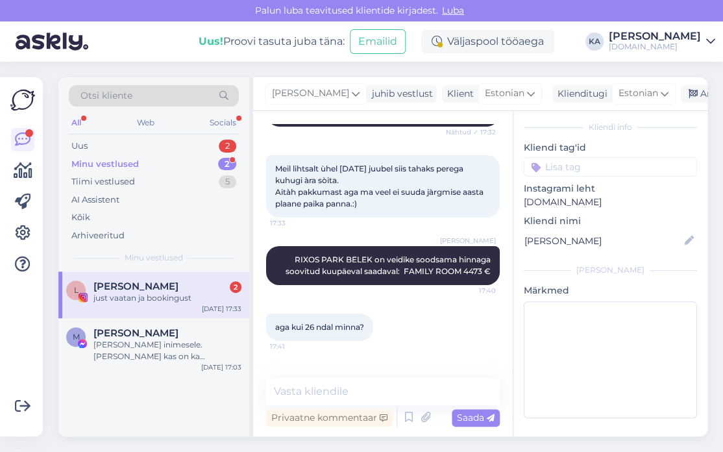
scroll to position [1635, 0]
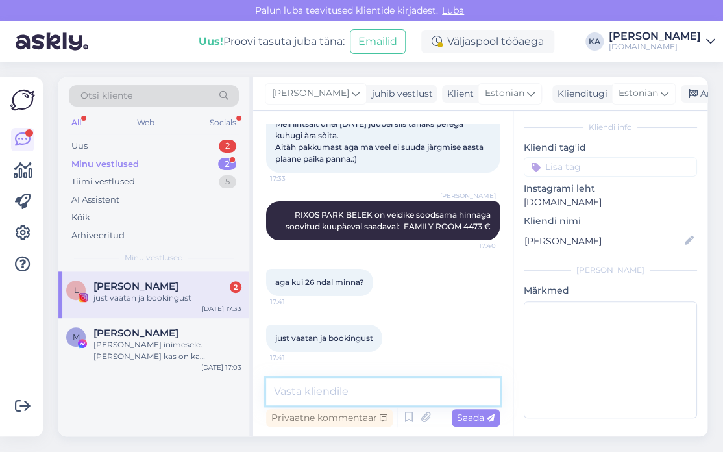
click at [318, 386] on textarea at bounding box center [383, 391] width 234 height 27
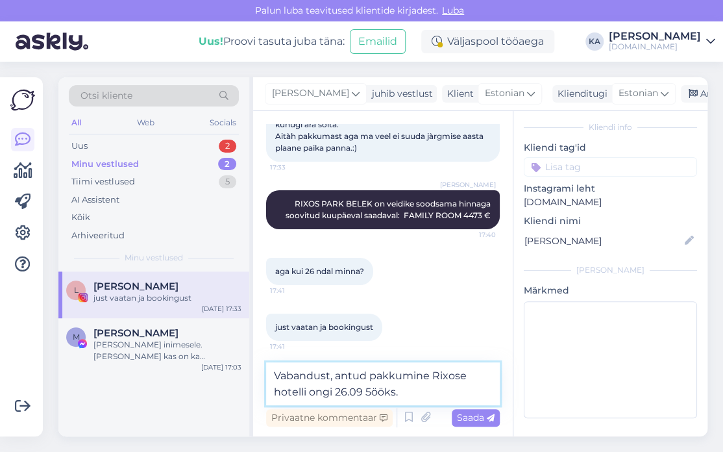
type textarea "Vabandust, antud pakkumine Rixose hotelli ongi 26.09 5ööks."
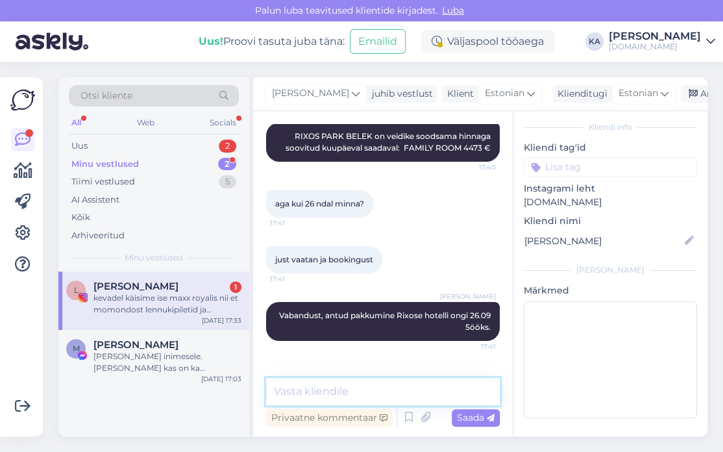
scroll to position [1782, 0]
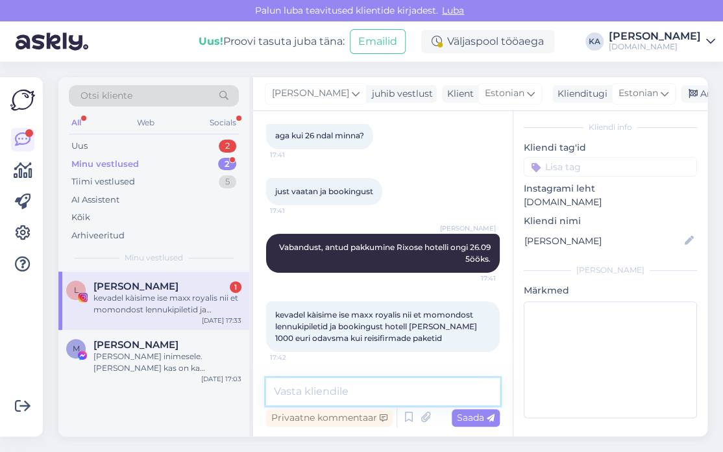
click at [301, 393] on textarea at bounding box center [383, 391] width 234 height 27
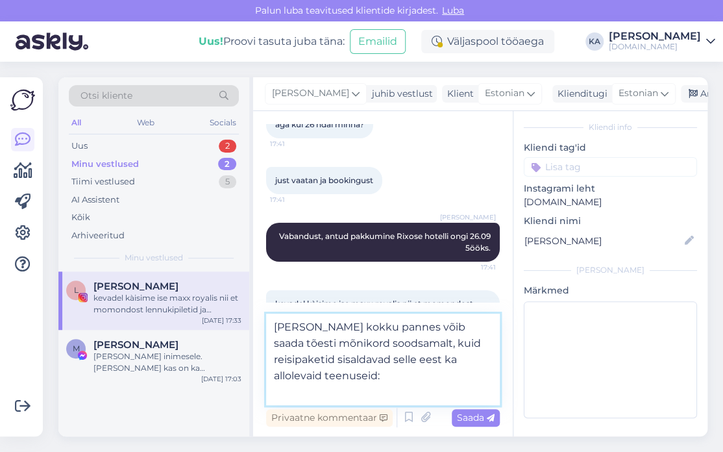
paste textarea "Reisipaketis sisaldub: edasi-tagasi lennupiletid [GEOGRAPHIC_DATA] sihtkohta; […"
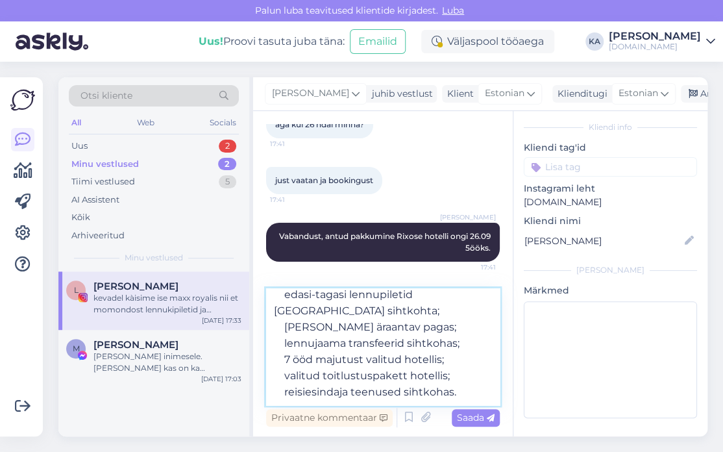
scroll to position [121, 0]
click at [285, 345] on textarea "[PERSON_NAME] kokku pannes võib saada tõesti mõnikord soodsamalt, kuid reisipak…" at bounding box center [383, 346] width 234 height 117
click at [344, 342] on textarea "[PERSON_NAME] kokku pannes võib saada tõesti mõnikord soodsamalt, kuid reisipak…" at bounding box center [383, 346] width 234 height 117
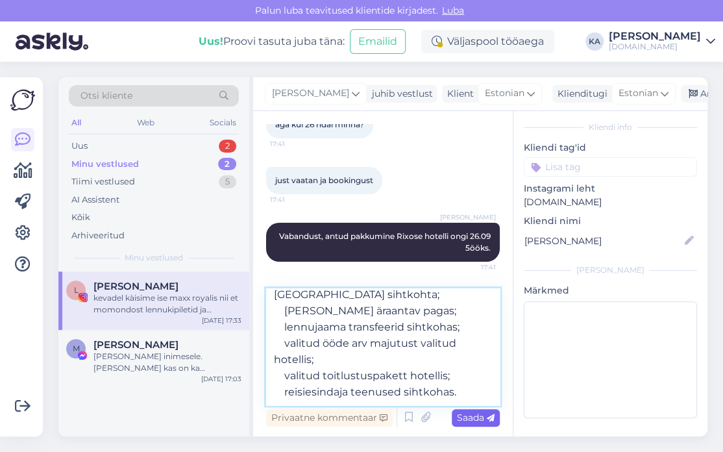
type textarea "[PERSON_NAME] kokku pannes võib saada tõesti mõnikord soodsamalt, kuid reisipak…"
click at [475, 423] on div "Saada" at bounding box center [476, 418] width 48 height 18
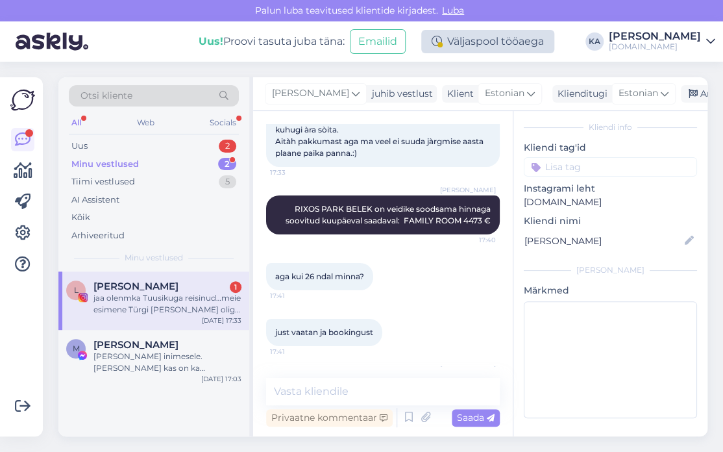
scroll to position [2022, 0]
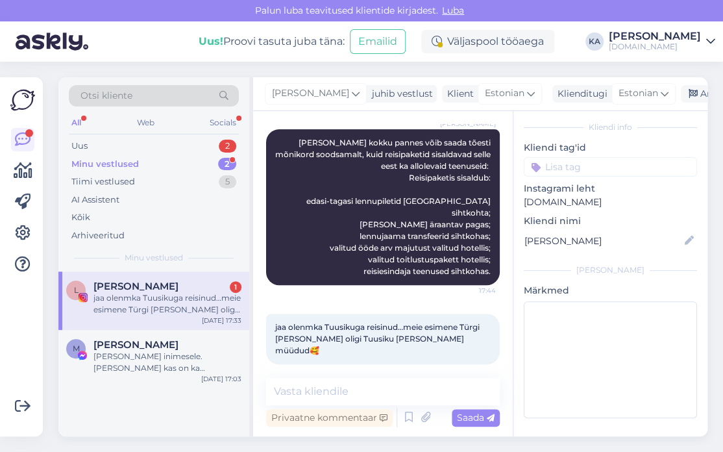
click at [402, 371] on div "Vestlus algas [DATE] Tere. Mis hotellis selline majutus? 16:55 Hello. In which …" at bounding box center [383, 273] width 260 height 325
click at [386, 385] on textarea at bounding box center [383, 391] width 234 height 27
type textarea "Seda on rõõm kuulda :)"
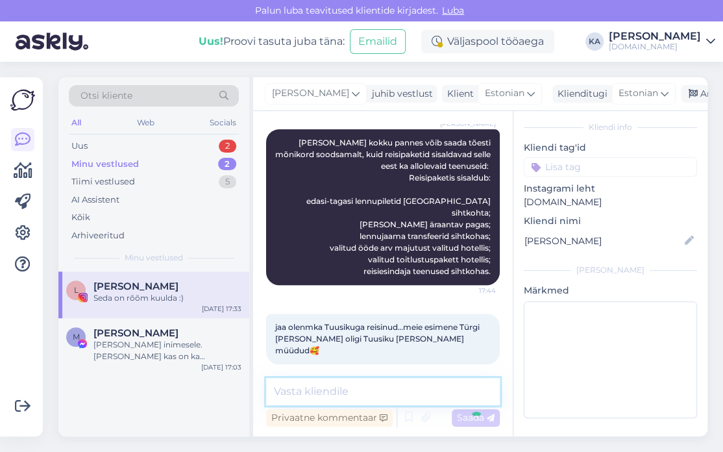
scroll to position [2078, 0]
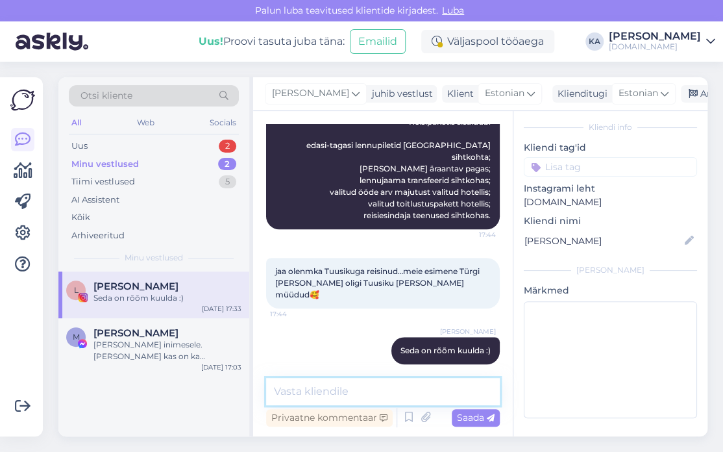
click at [356, 394] on textarea at bounding box center [383, 391] width 234 height 27
click at [404, 388] on textarea at bounding box center [383, 391] width 234 height 27
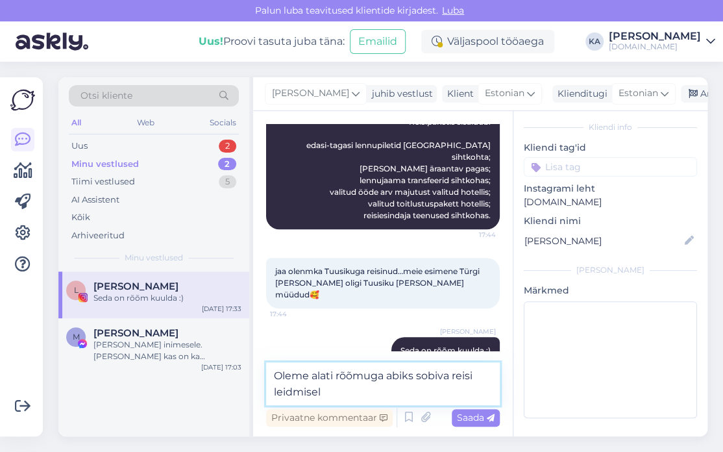
type textarea "Oleme alati rõõmuga abiks sobiva reisi leidmisel"
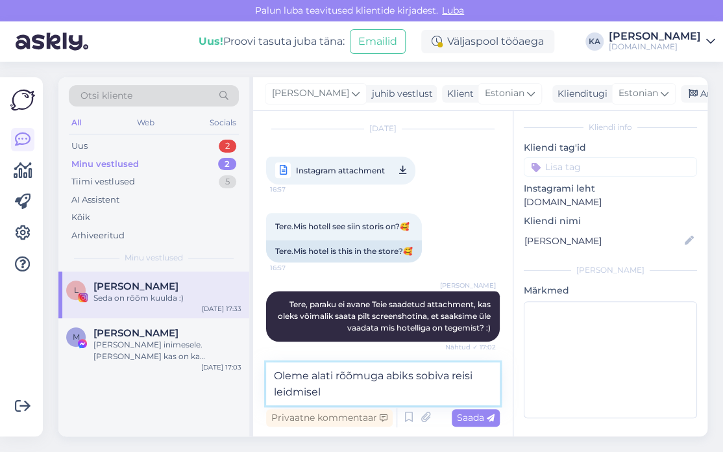
click at [406, 390] on textarea "Oleme alati rõõmuga abiks sobiva reisi leidmisel" at bounding box center [383, 383] width 234 height 43
click at [409, 398] on textarea "Oleme alati rõõmuga abiks sobiva reisi leidmisel" at bounding box center [383, 383] width 234 height 43
type textarea "Oleme alati rõõmuga abiks sobiva reisi leidmisel! :)"
click at [473, 419] on span "Saada" at bounding box center [476, 418] width 38 height 12
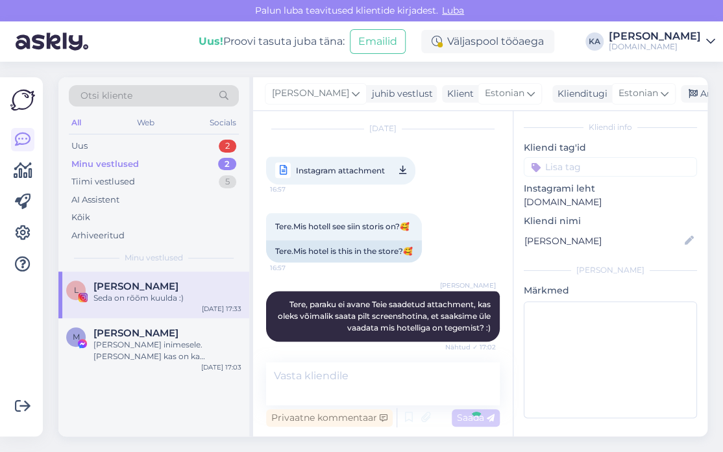
scroll to position [2134, 0]
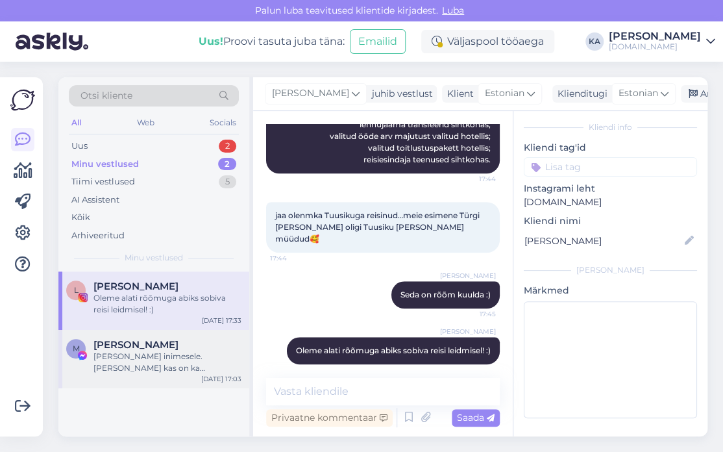
click at [156, 336] on div "M [PERSON_NAME] inimesele. [PERSON_NAME] kas on ka soodsamaid variante näiteks …" at bounding box center [153, 359] width 191 height 58
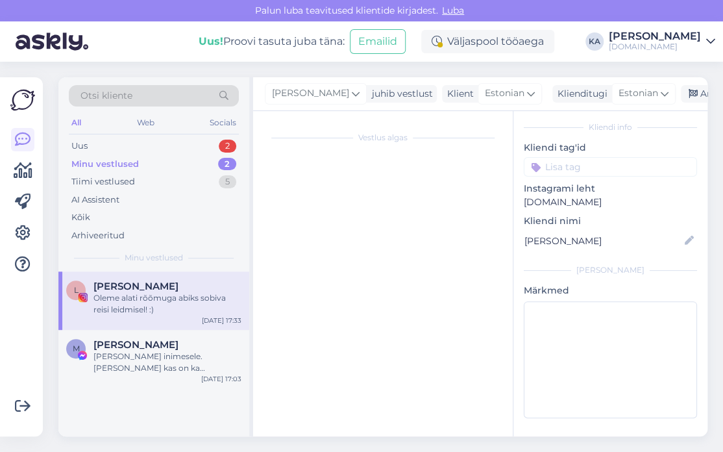
scroll to position [8940, 0]
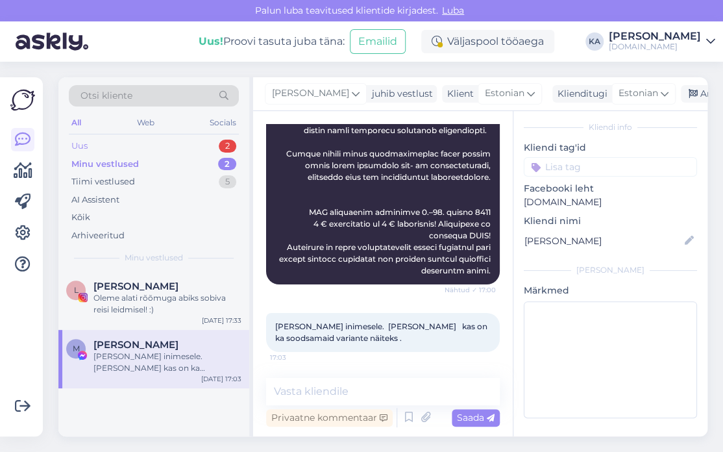
click at [116, 143] on div "Uus 2" at bounding box center [154, 146] width 170 height 18
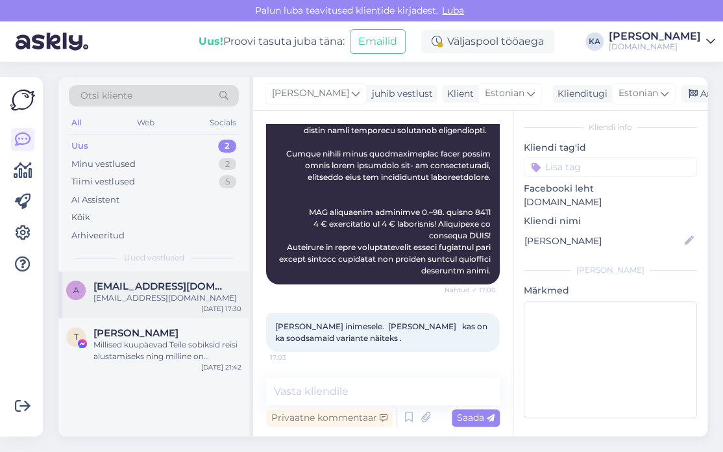
click at [147, 293] on div "[EMAIL_ADDRESS][DOMAIN_NAME]" at bounding box center [167, 298] width 148 height 12
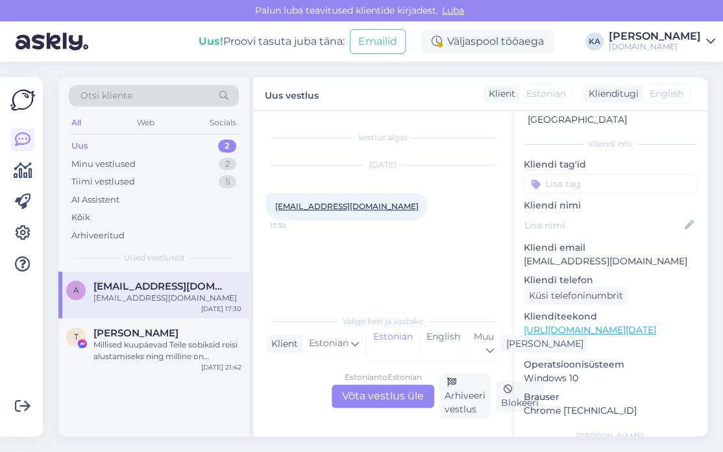
scroll to position [0, 0]
click at [394, 395] on div "Estonian to Estonian Võta vestlus üle" at bounding box center [383, 395] width 103 height 23
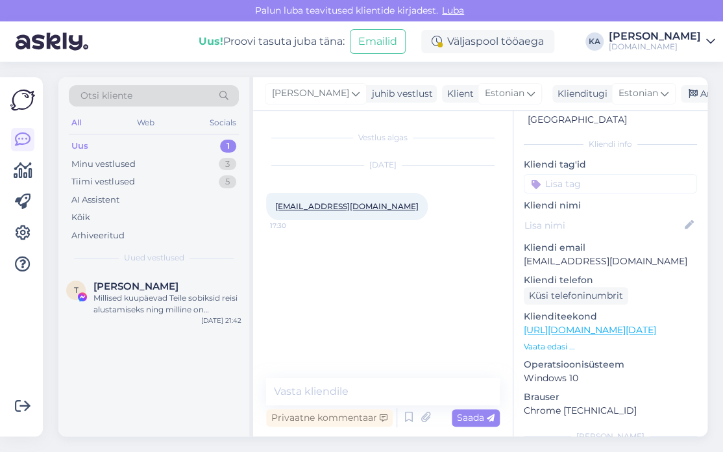
click at [322, 374] on div "Vestlus algas [DATE] [EMAIL_ADDRESS][DOMAIN_NAME] 17:30 Privaatne kommentaar Sa…" at bounding box center [383, 273] width 260 height 325
click at [314, 386] on textarea at bounding box center [383, 391] width 234 height 27
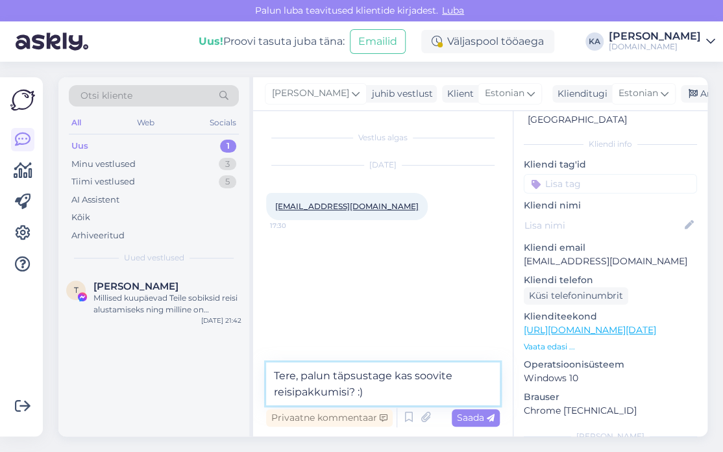
type textarea "Tere, palun täpsustage kas soovite reisipakkumisi? :)"
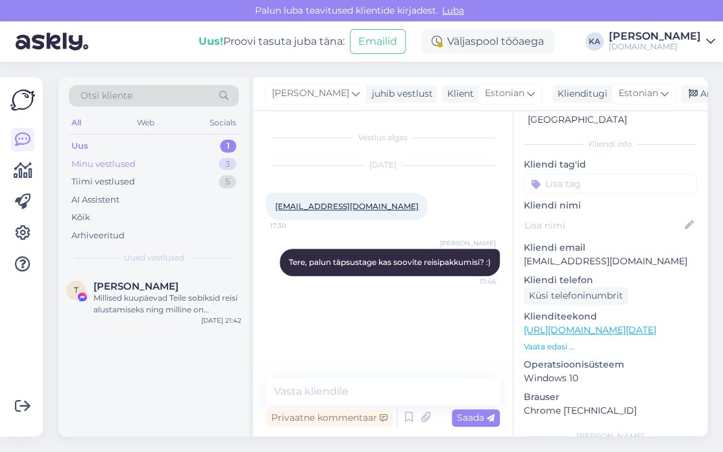
click at [106, 160] on div "Minu vestlused" at bounding box center [103, 164] width 64 height 13
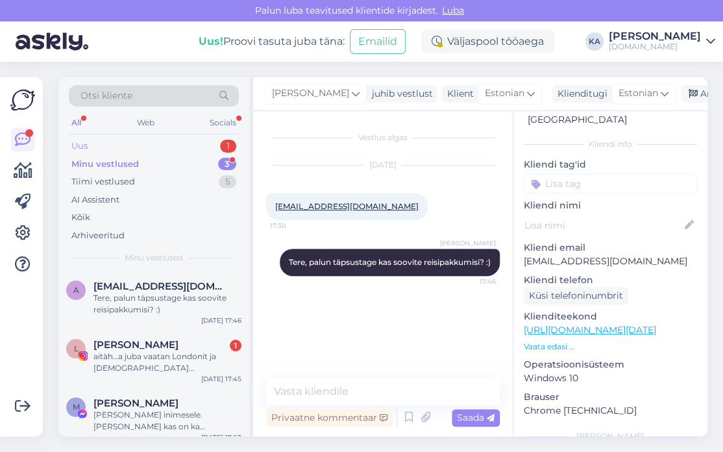
click at [95, 145] on div "Uus 1" at bounding box center [154, 146] width 170 height 18
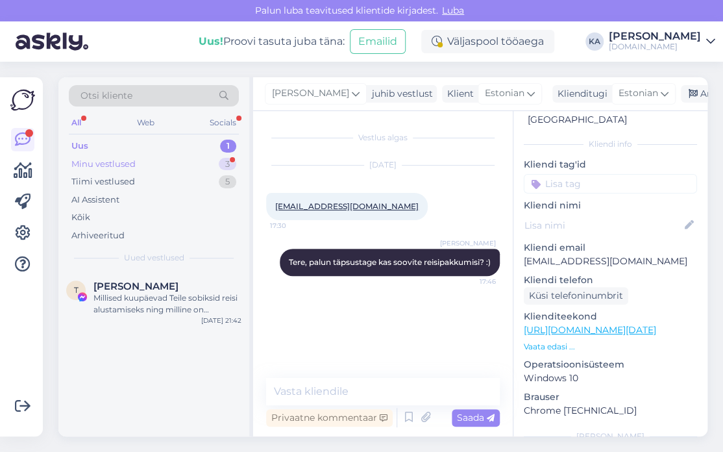
click at [98, 166] on div "Minu vestlused" at bounding box center [103, 164] width 64 height 13
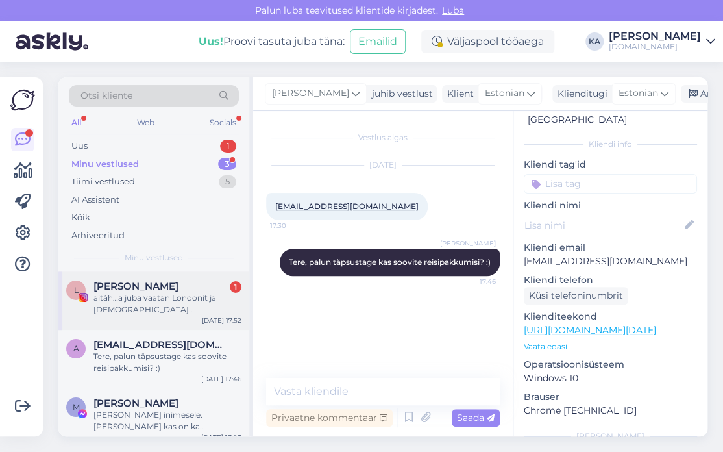
click at [152, 305] on div "aitàh…a juba vaatan Londonit ja [DEMOGRAPHIC_DATA][PERSON_NAME] kontserti seal 😉" at bounding box center [167, 303] width 148 height 23
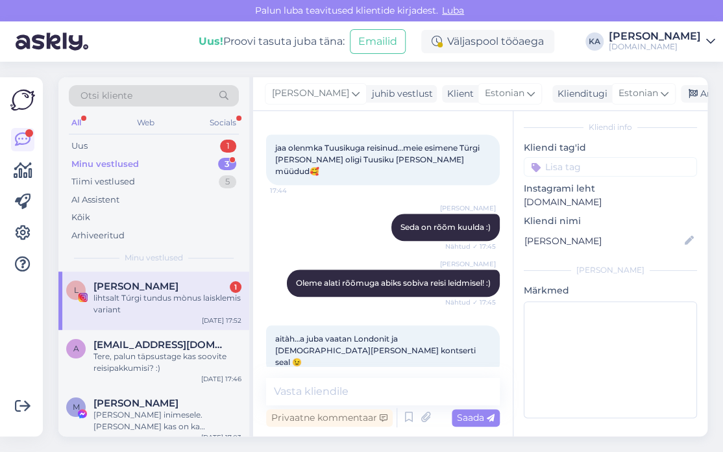
scroll to position [2257, 0]
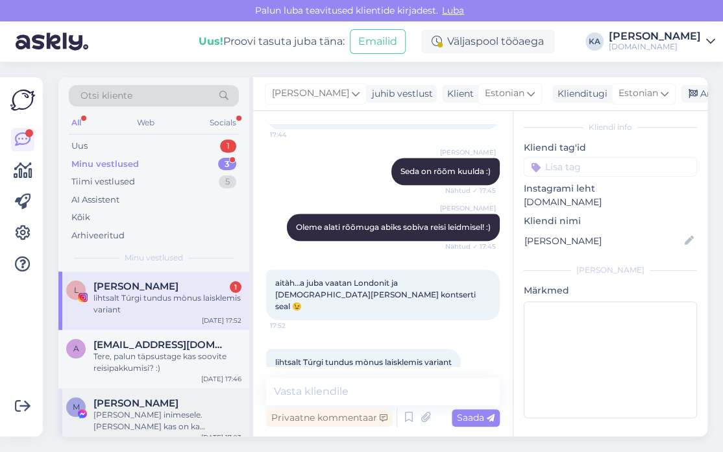
click at [130, 408] on span "[PERSON_NAME]" at bounding box center [135, 403] width 85 height 12
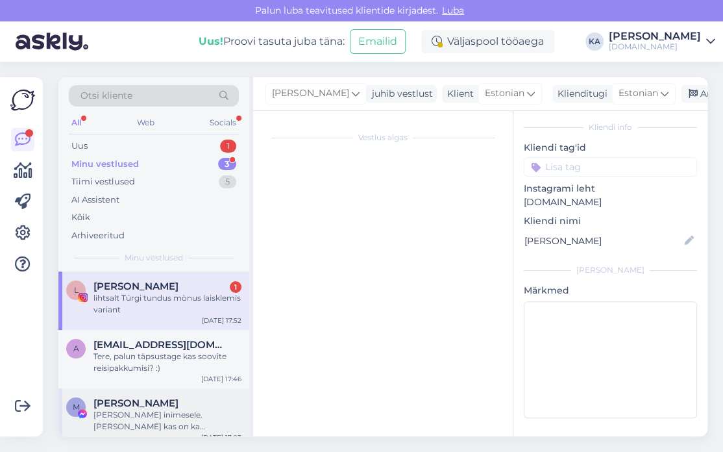
scroll to position [8940, 0]
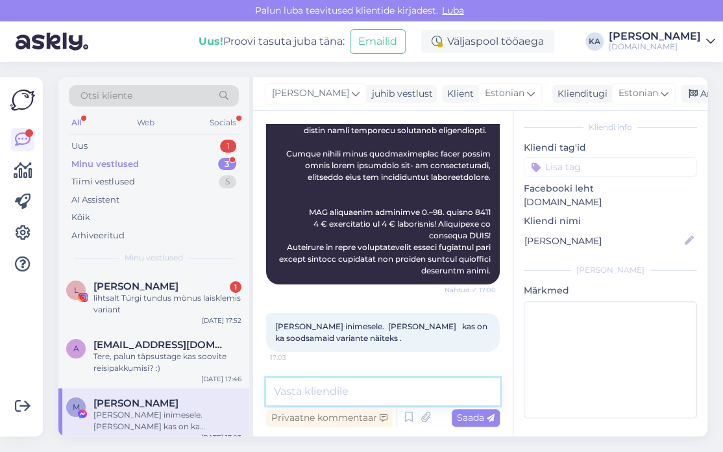
click at [326, 389] on textarea at bounding box center [383, 391] width 234 height 27
paste textarea "Tere taas, Edastan Teile hotellide valikut soodsamas hinnaklassis: 13.10 Selcuk…"
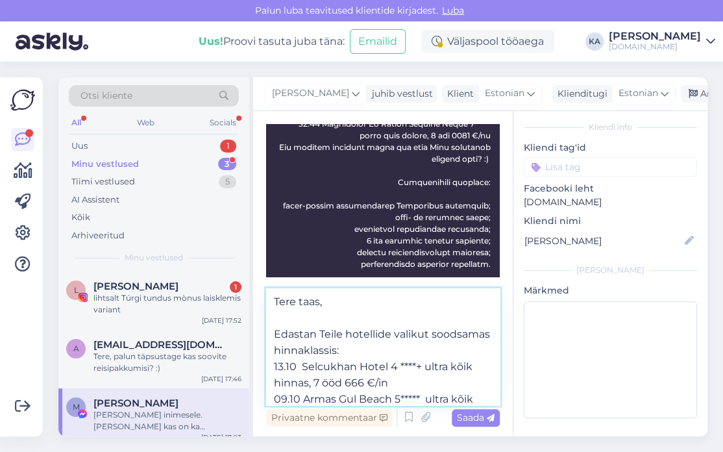
scroll to position [8551, 0]
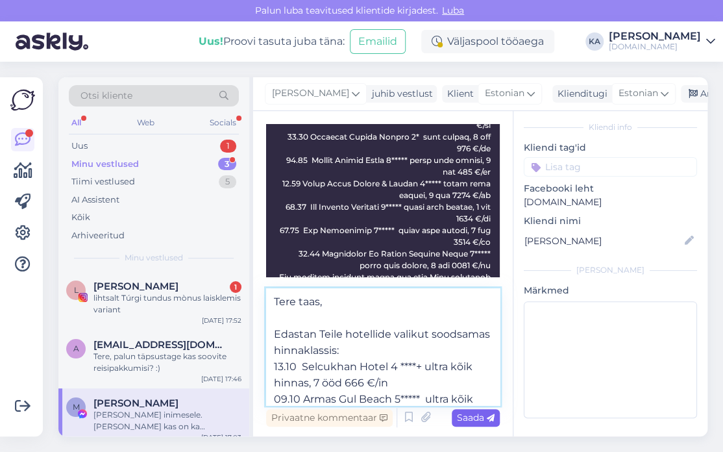
type textarea "Tere taas, Edastan Teile hotellide valikut soodsamas hinnaklassis: 13.10 Selcuk…"
click at [477, 419] on span "Saada" at bounding box center [476, 418] width 38 height 12
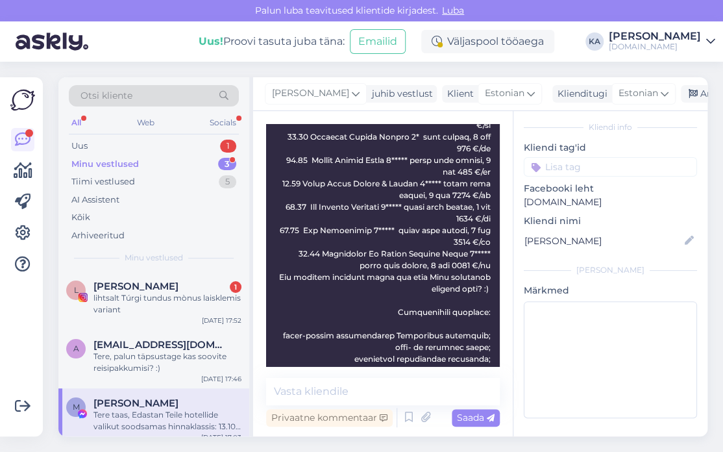
scroll to position [9101, 0]
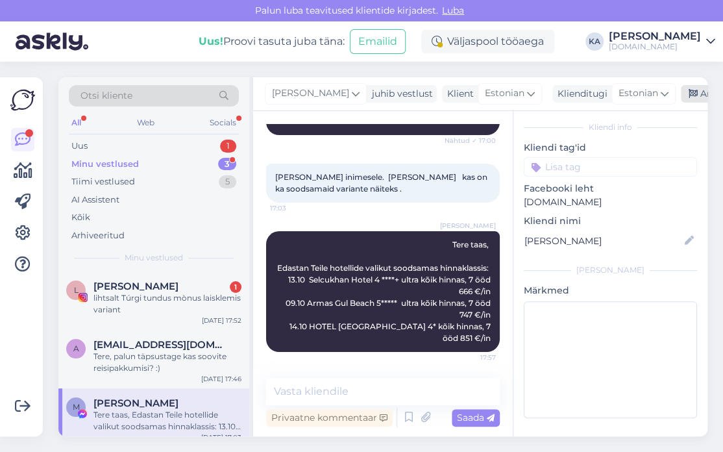
click at [689, 96] on icon at bounding box center [693, 94] width 9 height 9
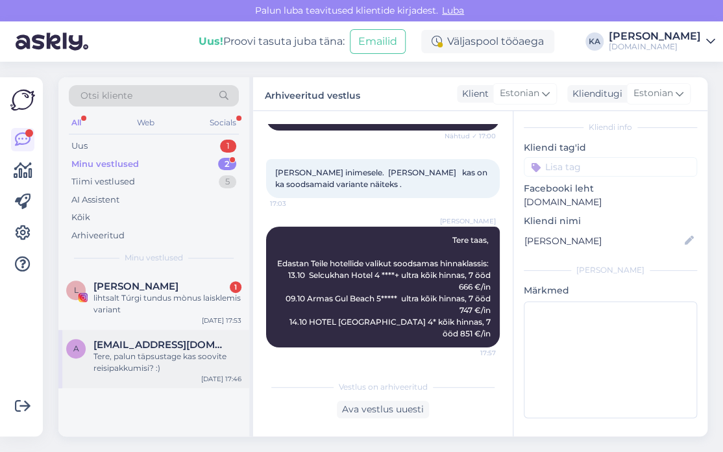
click at [130, 364] on div "Tere, palun täpsustage kas soovite reisipakkumisi? :)" at bounding box center [167, 362] width 148 height 23
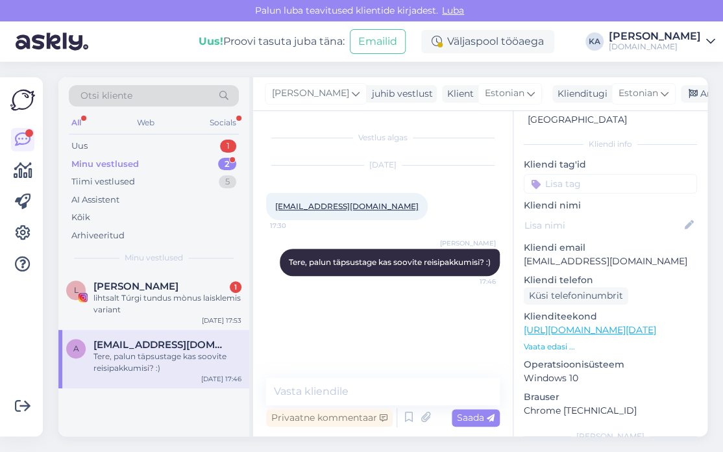
scroll to position [0, 0]
click at [134, 142] on div "Uus 1" at bounding box center [154, 146] width 170 height 18
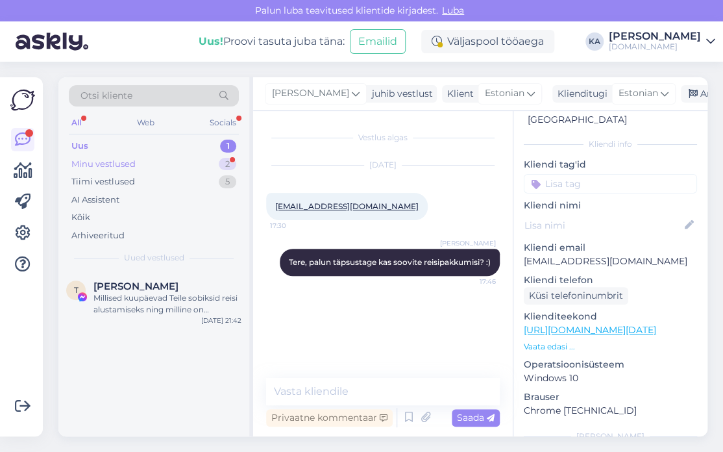
click at [117, 164] on div "Minu vestlused" at bounding box center [103, 164] width 64 height 13
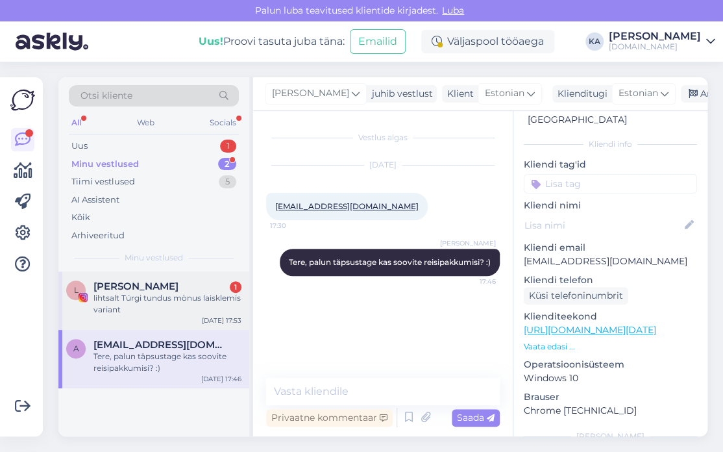
click at [127, 299] on div "lihtsalt Túrgi tundus mònus laisklemis variant" at bounding box center [167, 303] width 148 height 23
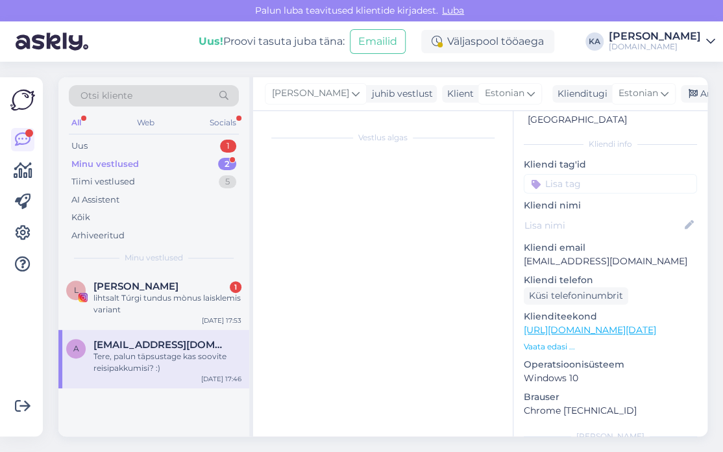
scroll to position [2257, 0]
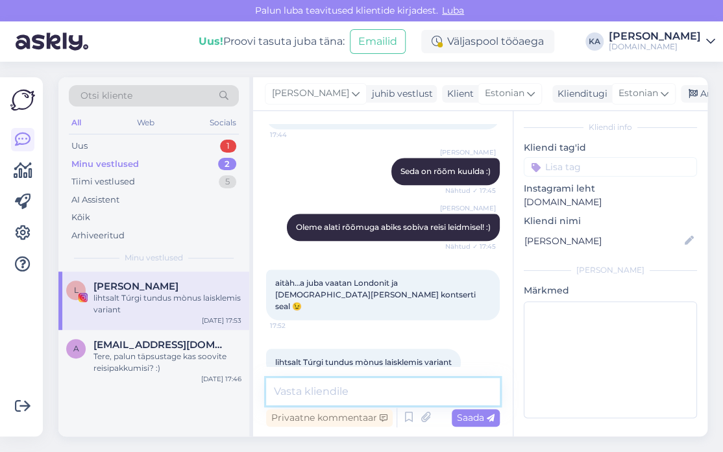
click at [309, 390] on textarea at bounding box center [383, 391] width 234 height 27
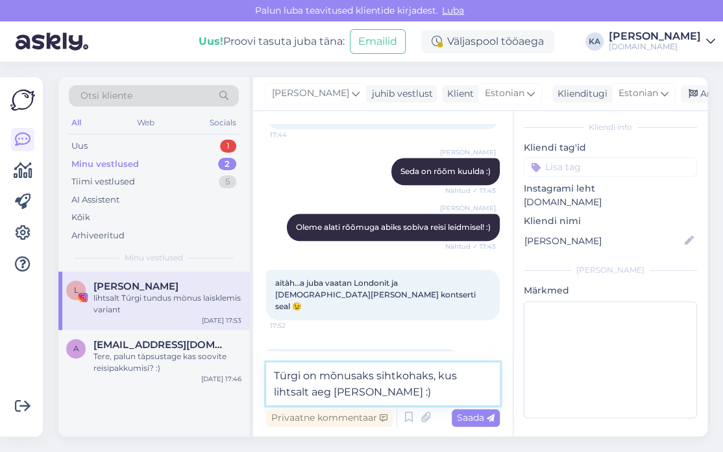
type textarea "Türgi on mõnusaks sihtkohaks, kus lihtsalt aeg [PERSON_NAME] :)"
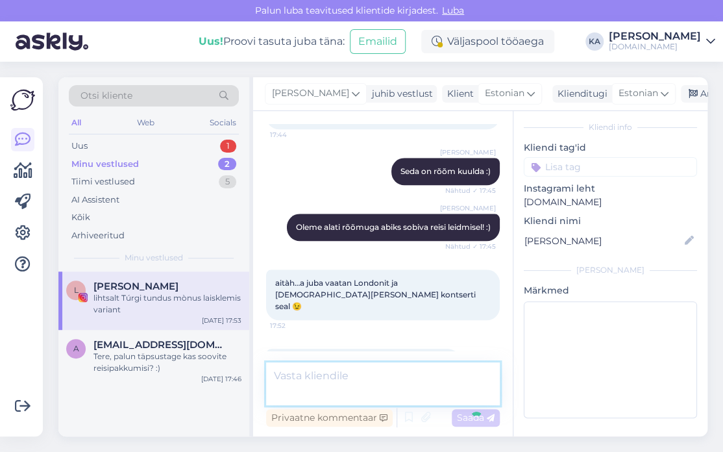
scroll to position [2325, 0]
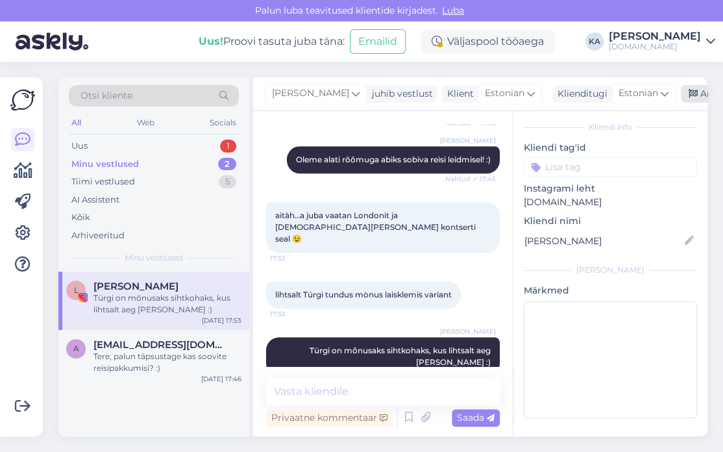
click at [689, 93] on div "Arhiveeri vestlus" at bounding box center [731, 94] width 100 height 18
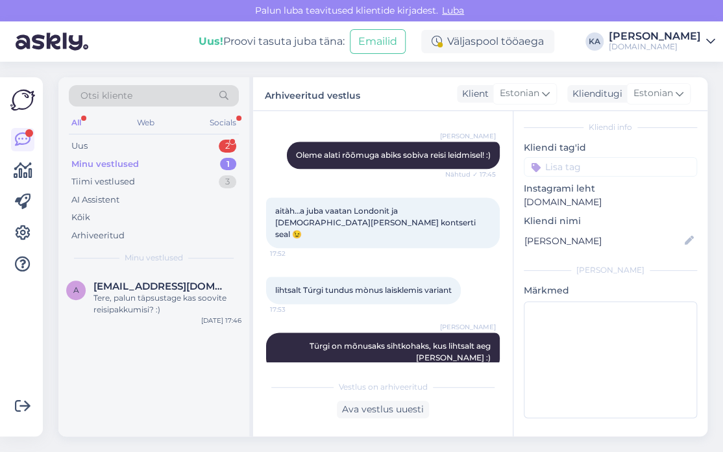
scroll to position [2397, 0]
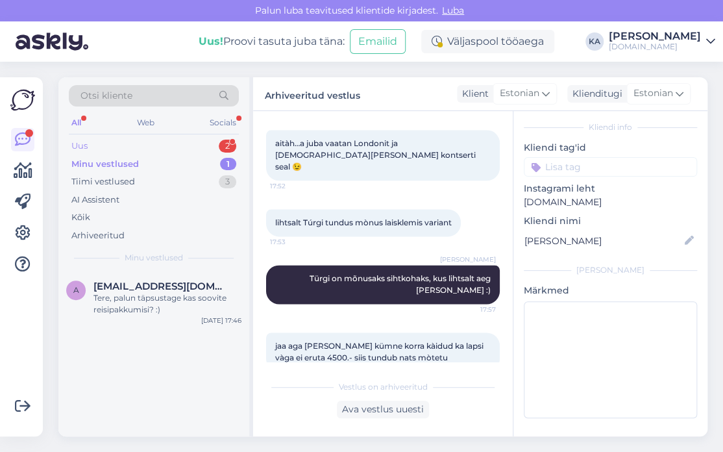
click at [111, 143] on div "Uus 2" at bounding box center [154, 146] width 170 height 18
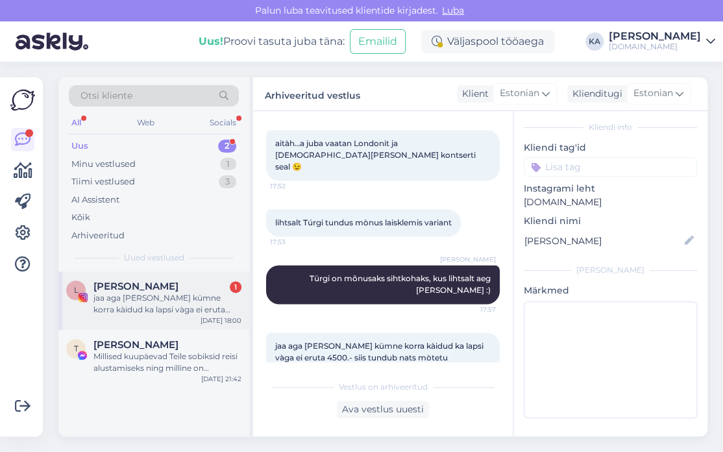
click at [145, 311] on div "jaa aga [PERSON_NAME] kümne korra kàidud ka lapsi vàga ei eruta 4500.- siis tun…" at bounding box center [167, 303] width 148 height 23
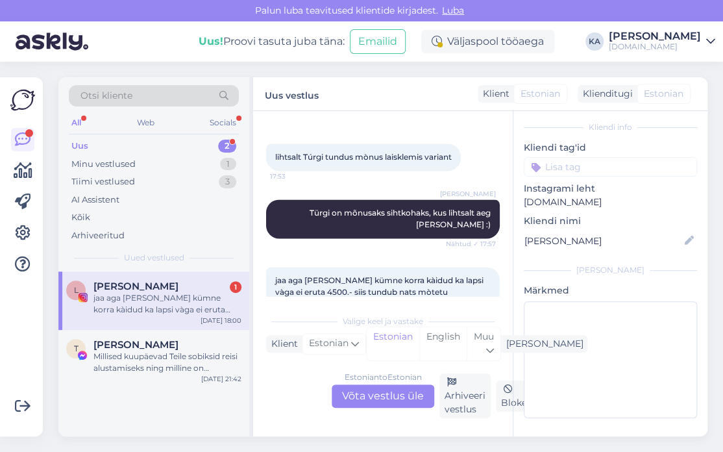
click at [129, 140] on div "Uus 2" at bounding box center [154, 146] width 170 height 18
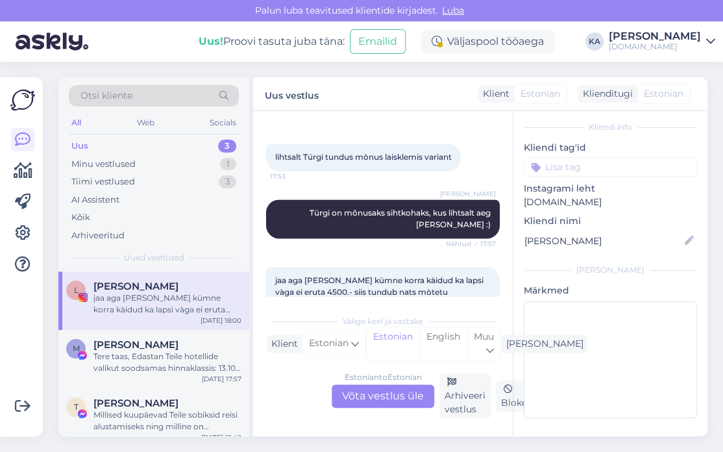
click at [386, 395] on div "Estonian to Estonian Võta vestlus üle" at bounding box center [383, 395] width 103 height 23
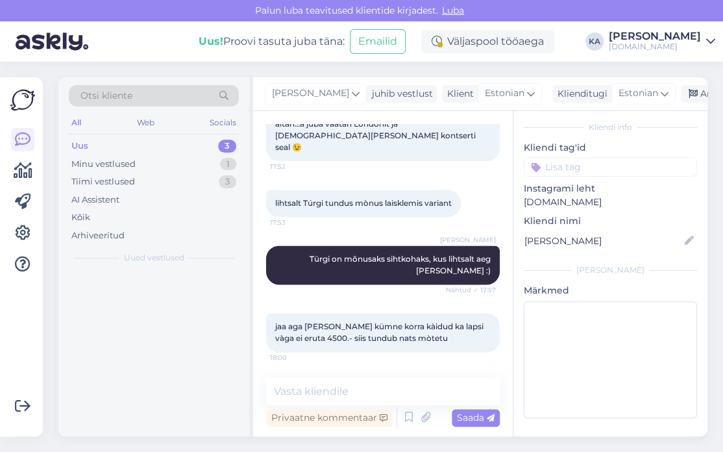
scroll to position [2392, 0]
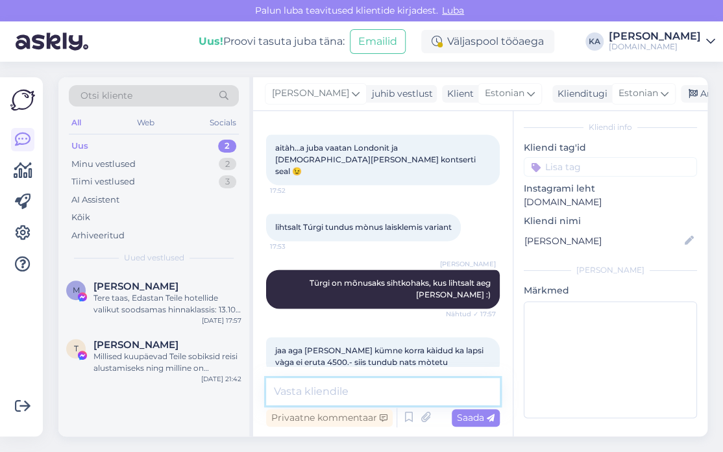
click at [356, 395] on textarea at bounding box center [383, 391] width 234 height 27
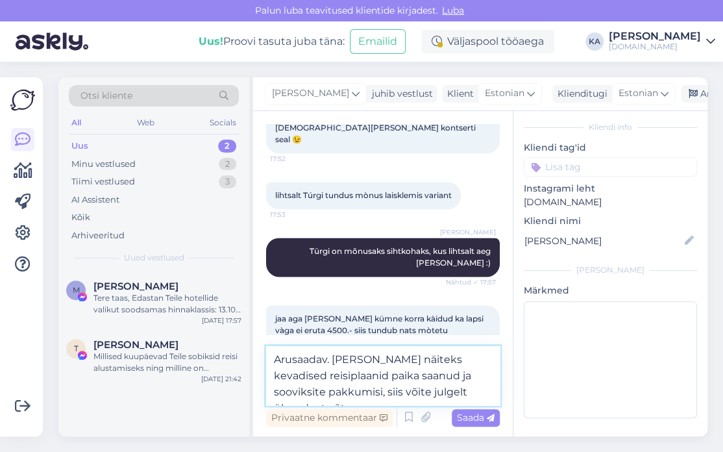
scroll to position [2440, 0]
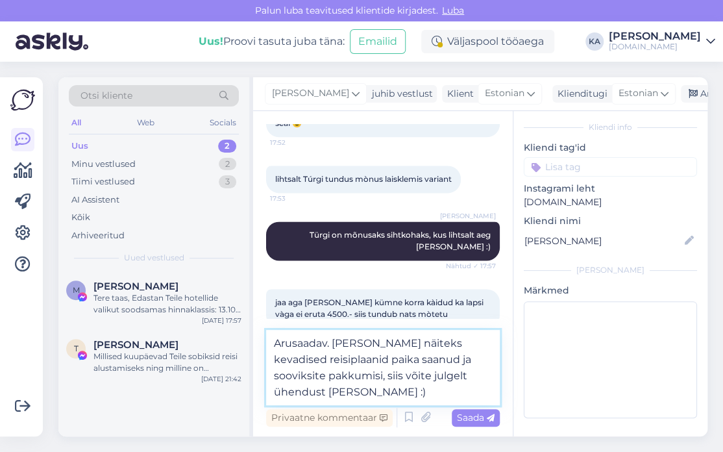
type textarea "Arusaadav. [PERSON_NAME] näiteks kevadised reisiplaanid paika saanud ja sooviks…"
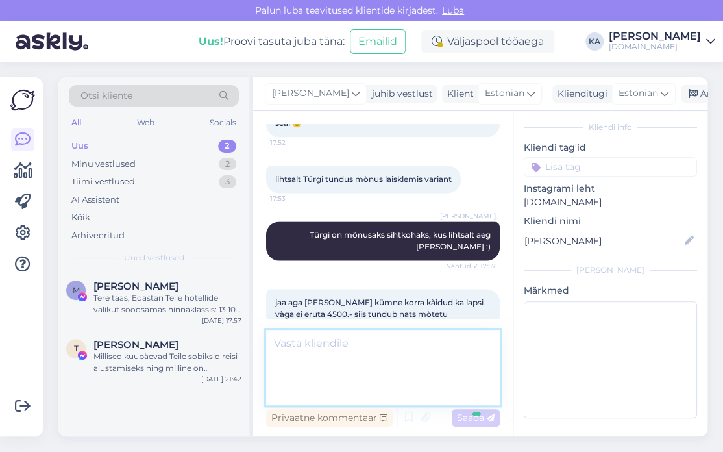
scroll to position [2472, 0]
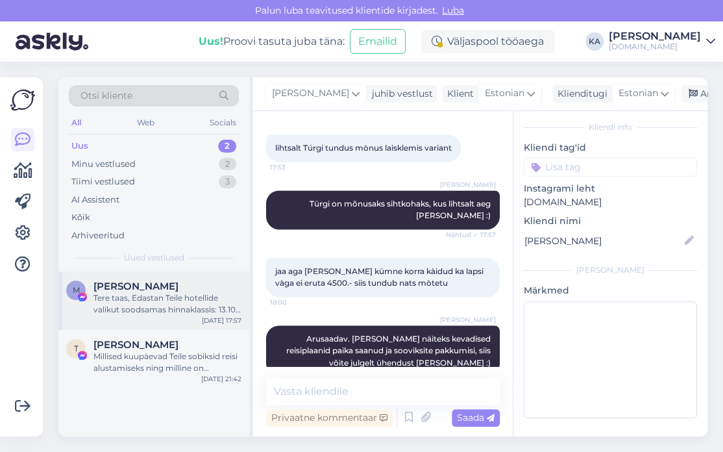
click at [136, 297] on div "Tere taas, Edastan Teile hotellide valikut soodsamas hinnaklassis: 13.10 Selcuk…" at bounding box center [167, 303] width 148 height 23
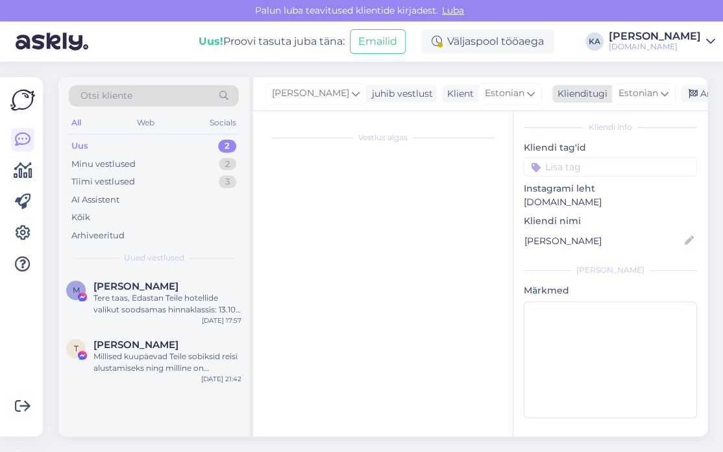
scroll to position [9093, 0]
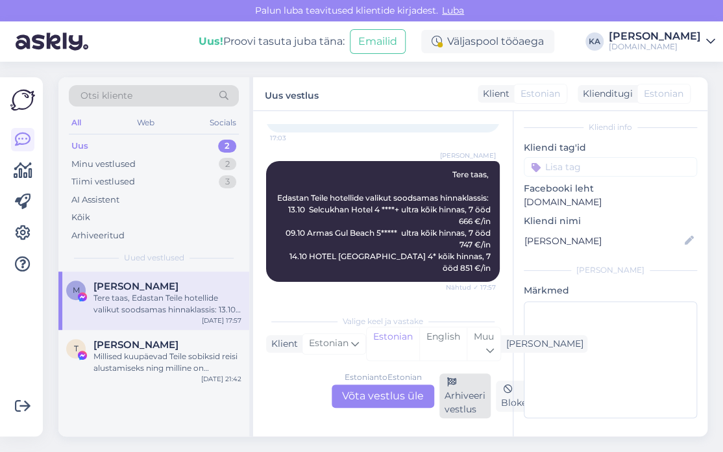
click at [468, 395] on div "Arhiveeri vestlus" at bounding box center [465, 395] width 51 height 45
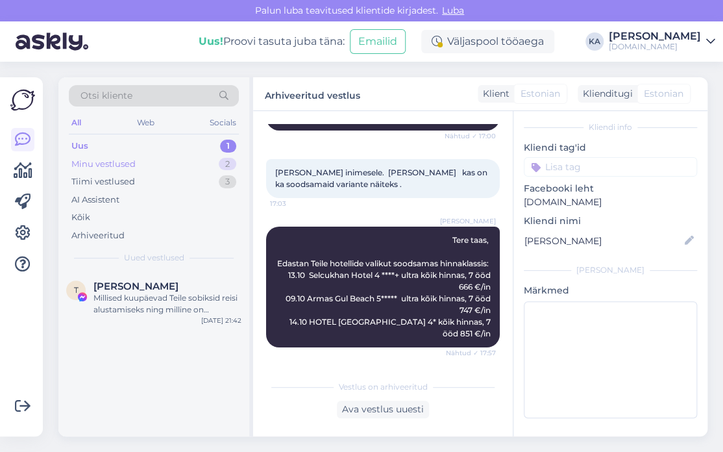
click at [121, 168] on div "Minu vestlused" at bounding box center [103, 164] width 64 height 13
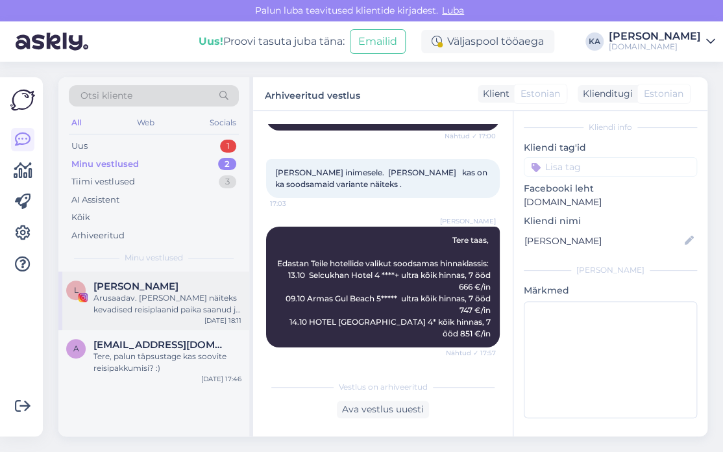
click at [114, 290] on span "[PERSON_NAME]" at bounding box center [135, 286] width 85 height 12
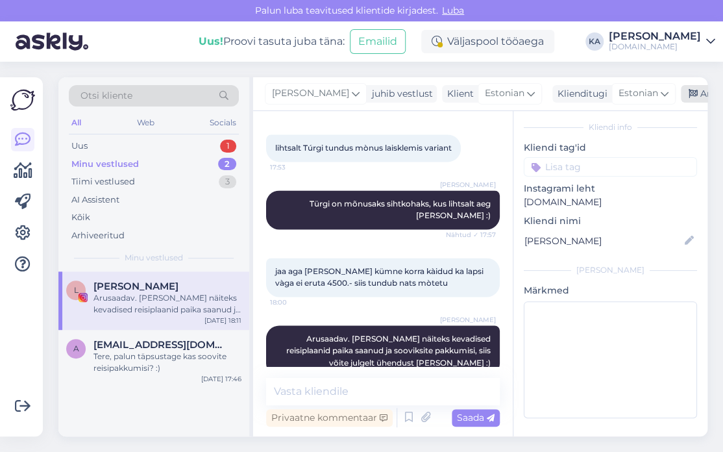
click at [702, 94] on div "Arhiveeri vestlus" at bounding box center [731, 94] width 100 height 18
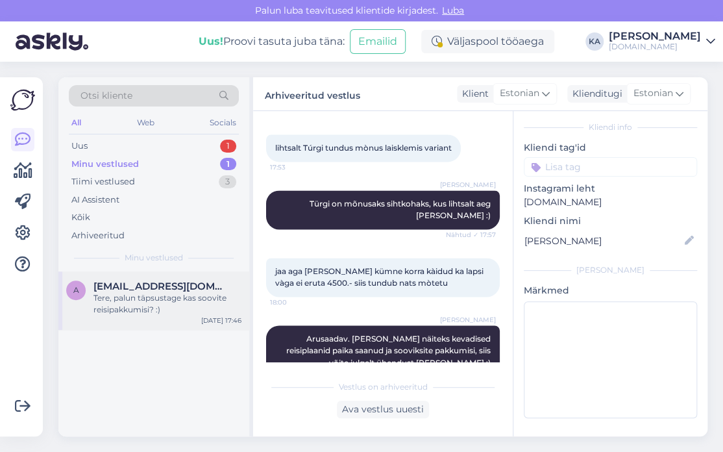
click at [122, 299] on div "Tere, palun täpsustage kas soovite reisipakkumisi? :)" at bounding box center [167, 303] width 148 height 23
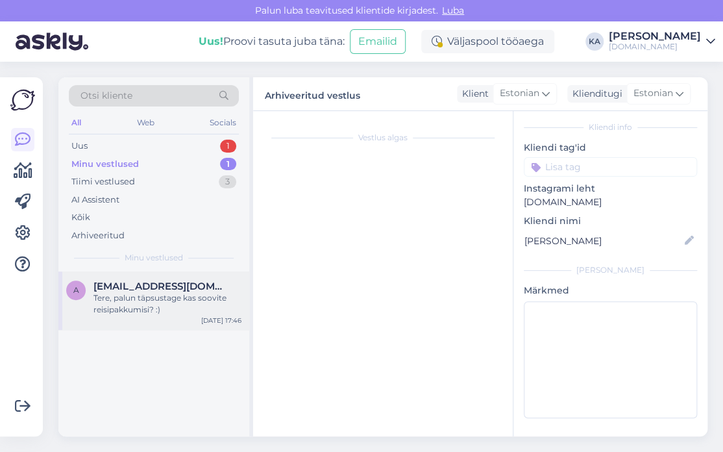
scroll to position [0, 0]
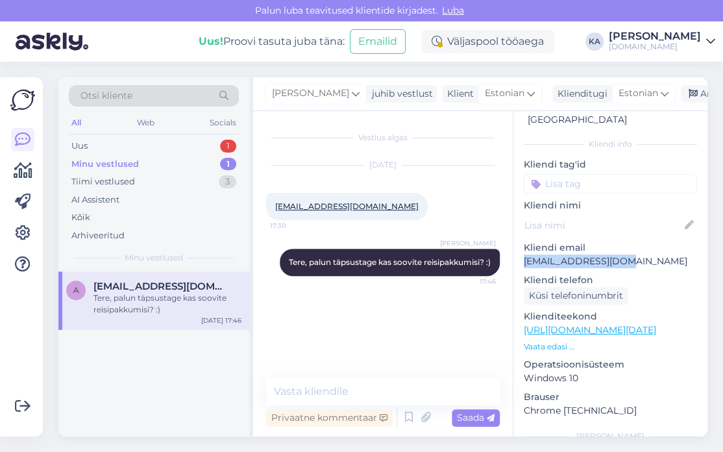
drag, startPoint x: 634, startPoint y: 249, endPoint x: 413, endPoint y: 230, distance: 222.2
click at [483, 251] on div "Vestlus algas [DATE] [EMAIL_ADDRESS][DOMAIN_NAME] 17:30 [PERSON_NAME], palun tä…" at bounding box center [480, 273] width 454 height 325
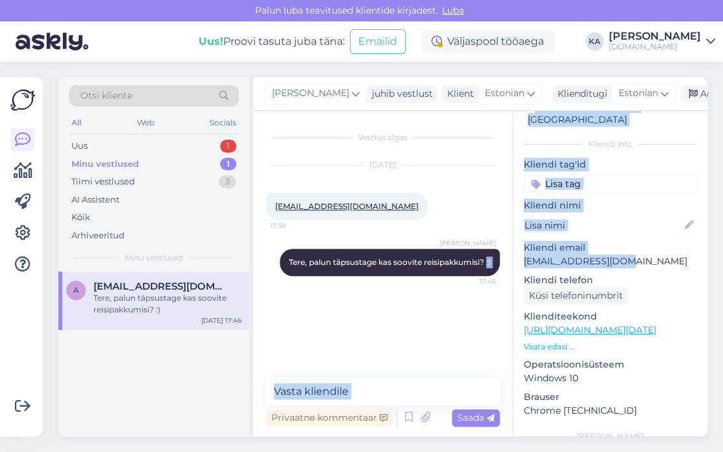
click at [576, 254] on p "[EMAIL_ADDRESS][DOMAIN_NAME]" at bounding box center [610, 261] width 173 height 14
drag, startPoint x: 654, startPoint y: 251, endPoint x: 644, endPoint y: 250, distance: 9.8
click at [653, 254] on p "[EMAIL_ADDRESS][DOMAIN_NAME]" at bounding box center [610, 261] width 173 height 14
click at [602, 254] on p "[EMAIL_ADDRESS][DOMAIN_NAME]" at bounding box center [610, 261] width 173 height 14
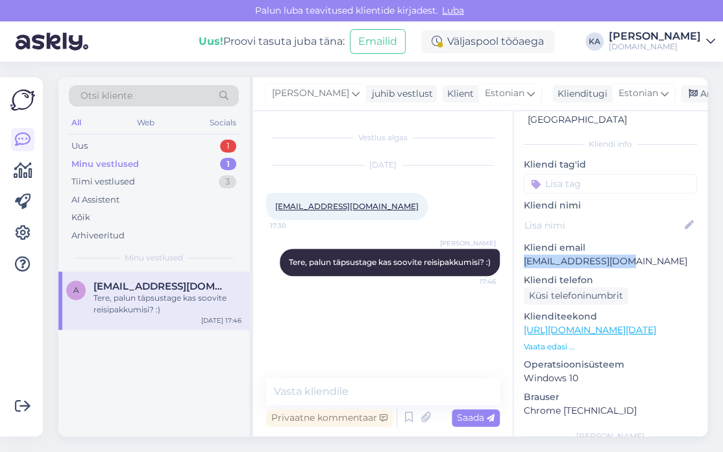
drag, startPoint x: 628, startPoint y: 247, endPoint x: 522, endPoint y: 249, distance: 106.5
click at [522, 249] on div "a # a8w5qxif Offline [GEOGRAPHIC_DATA], [GEOGRAPHIC_DATA] Kliendi info Kliendi …" at bounding box center [611, 329] width 194 height 547
copy p "[EMAIL_ADDRESS][DOMAIN_NAME]"
click at [125, 96] on span "Otsi kliente" at bounding box center [107, 96] width 52 height 14
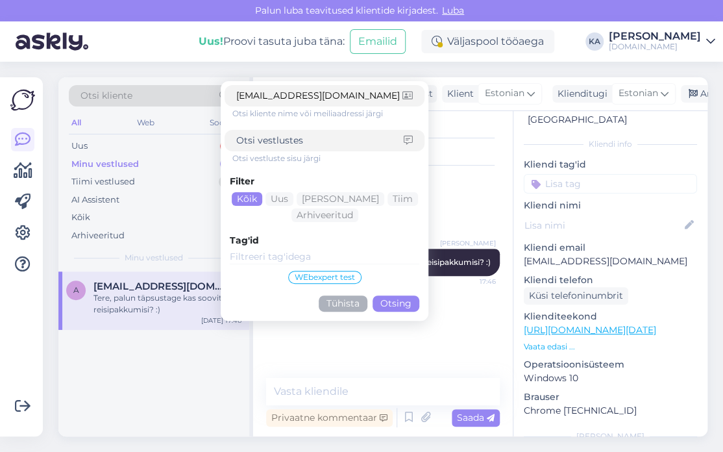
type input "[EMAIL_ADDRESS][DOMAIN_NAME]"
click at [396, 301] on button "Otsing" at bounding box center [396, 303] width 47 height 16
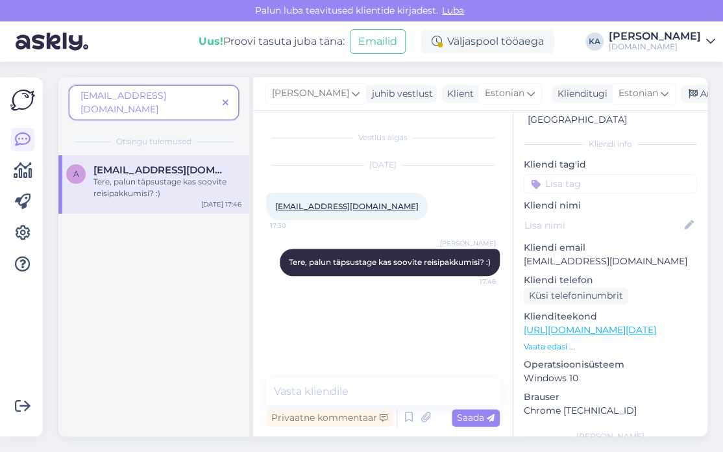
click at [112, 176] on div "Tere, palun täpsustage kas soovite reisipakkumisi? :)" at bounding box center [167, 187] width 148 height 23
click at [686, 93] on div "Arhiveeri vestlus" at bounding box center [731, 94] width 100 height 18
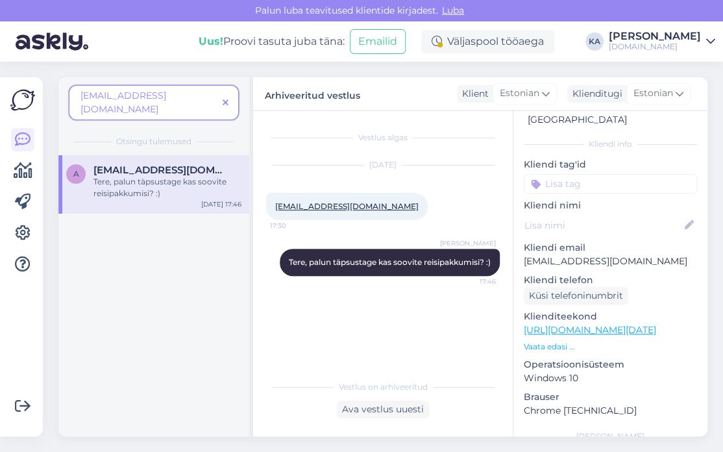
click at [223, 99] on icon at bounding box center [226, 103] width 6 height 9
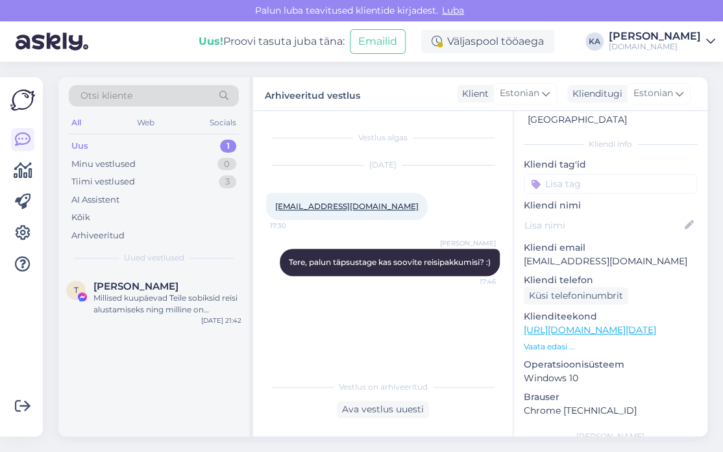
click at [121, 148] on div "Uus 1" at bounding box center [154, 146] width 170 height 18
click at [110, 162] on div "Minu vestlused" at bounding box center [103, 164] width 64 height 13
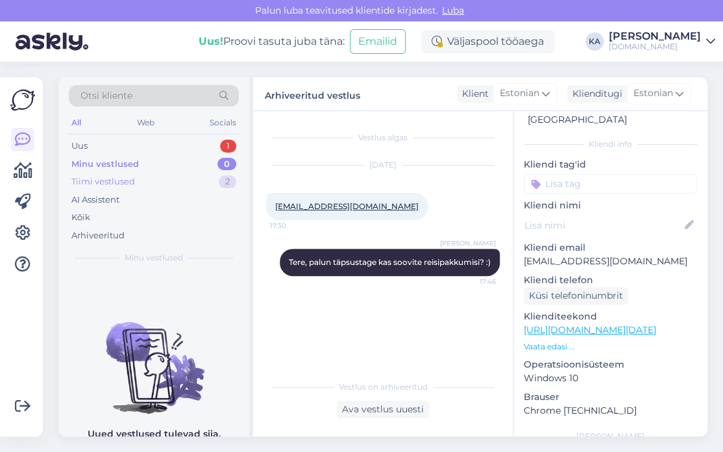
click at [151, 184] on div "Tiimi vestlused 2" at bounding box center [154, 182] width 170 height 18
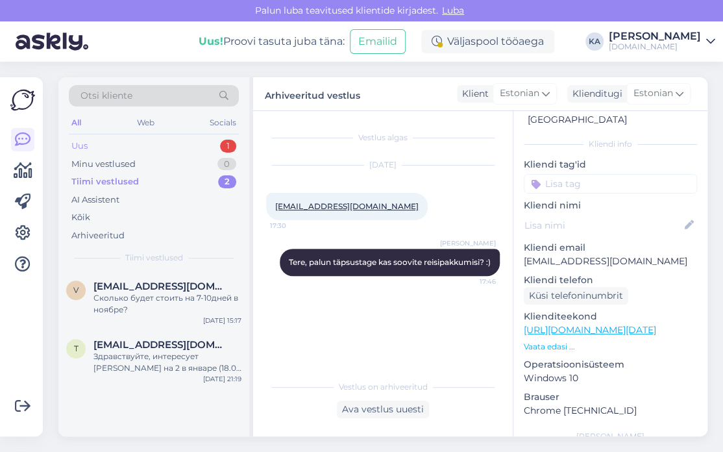
click at [112, 145] on div "Uus 1" at bounding box center [154, 146] width 170 height 18
